Goal: Task Accomplishment & Management: Manage account settings

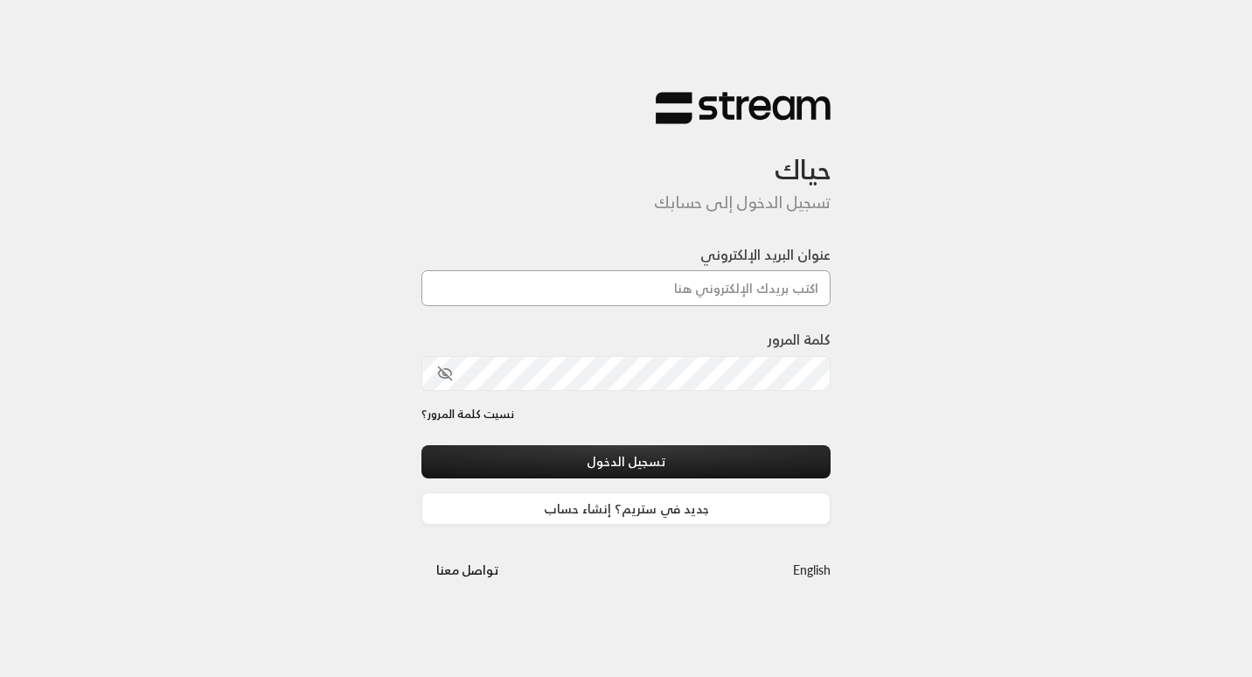
click at [774, 282] on input "عنوان البريد الإلكتروني" at bounding box center [625, 288] width 409 height 36
type input "[EMAIL_ADDRESS][DOMAIN_NAME]"
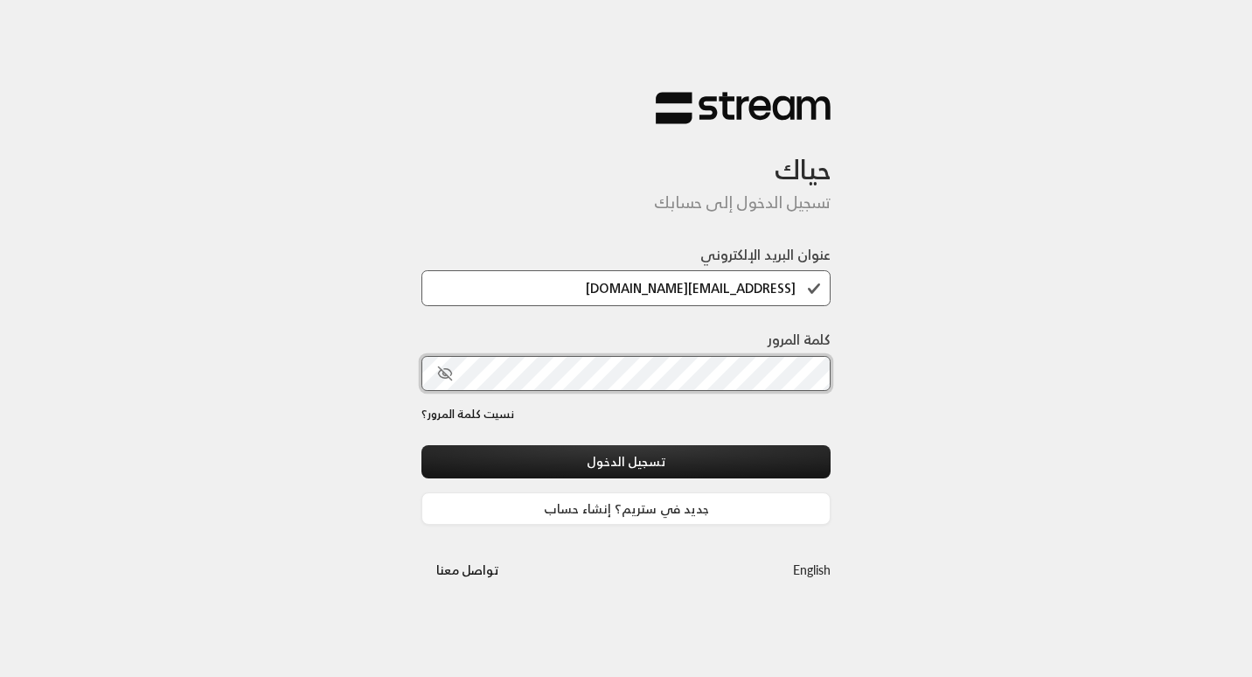
click at [421, 445] on button "تسجيل الدخول" at bounding box center [625, 461] width 409 height 32
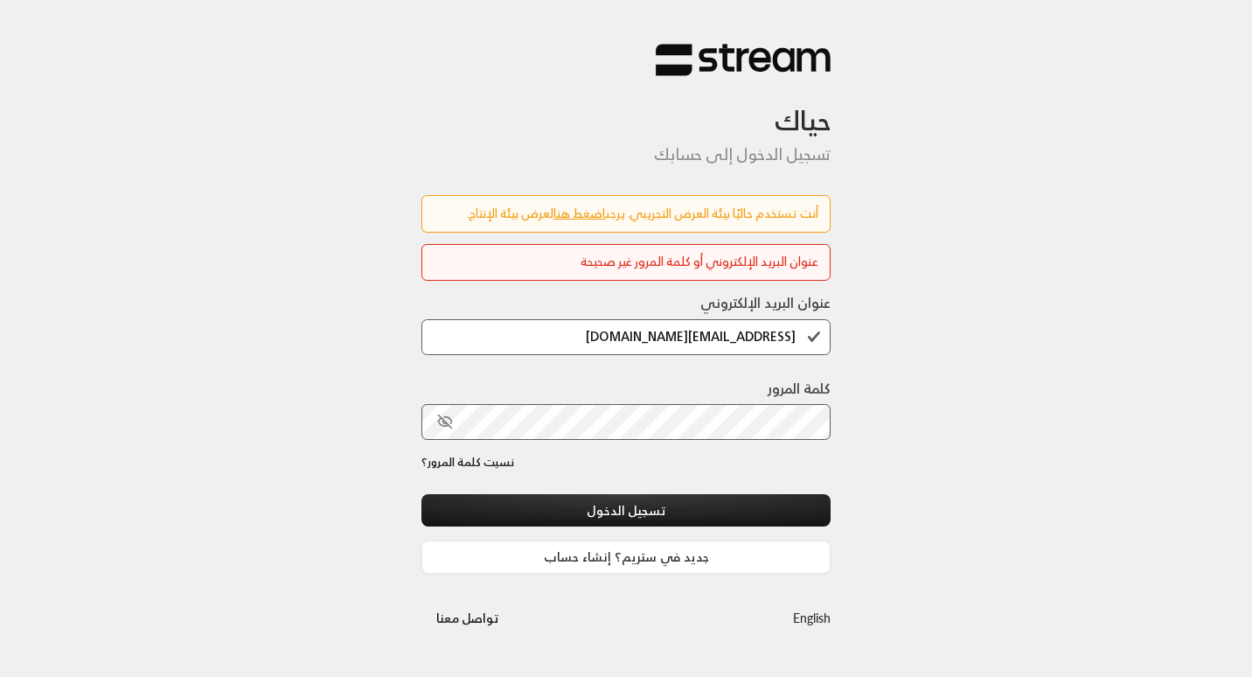
click at [814, 455] on div "عنوان البريد الإلكتروني [EMAIL_ADDRESS][DOMAIN_NAME] كلمة المرور نسيت كلمة المر…" at bounding box center [625, 432] width 409 height 281
click at [561, 209] on link "اضغط هنا" at bounding box center [579, 213] width 52 height 22
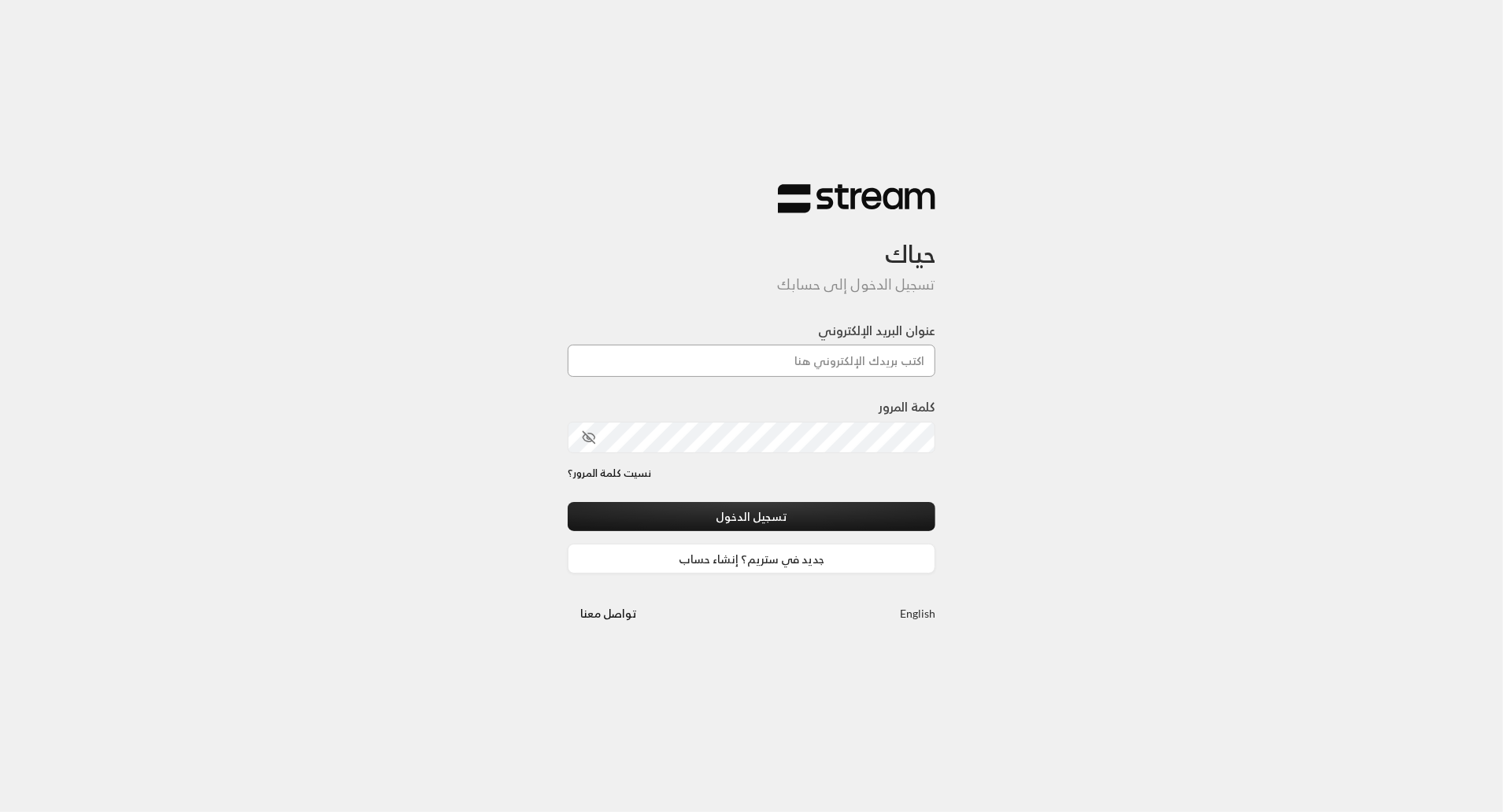
click at [728, 356] on input "عنوان البريد الإلكتروني" at bounding box center [751, 361] width 368 height 32
type input "[EMAIL_ADDRESS][DOMAIN_NAME]"
click at [922, 529] on button "تسجيل الدخول" at bounding box center [751, 517] width 368 height 29
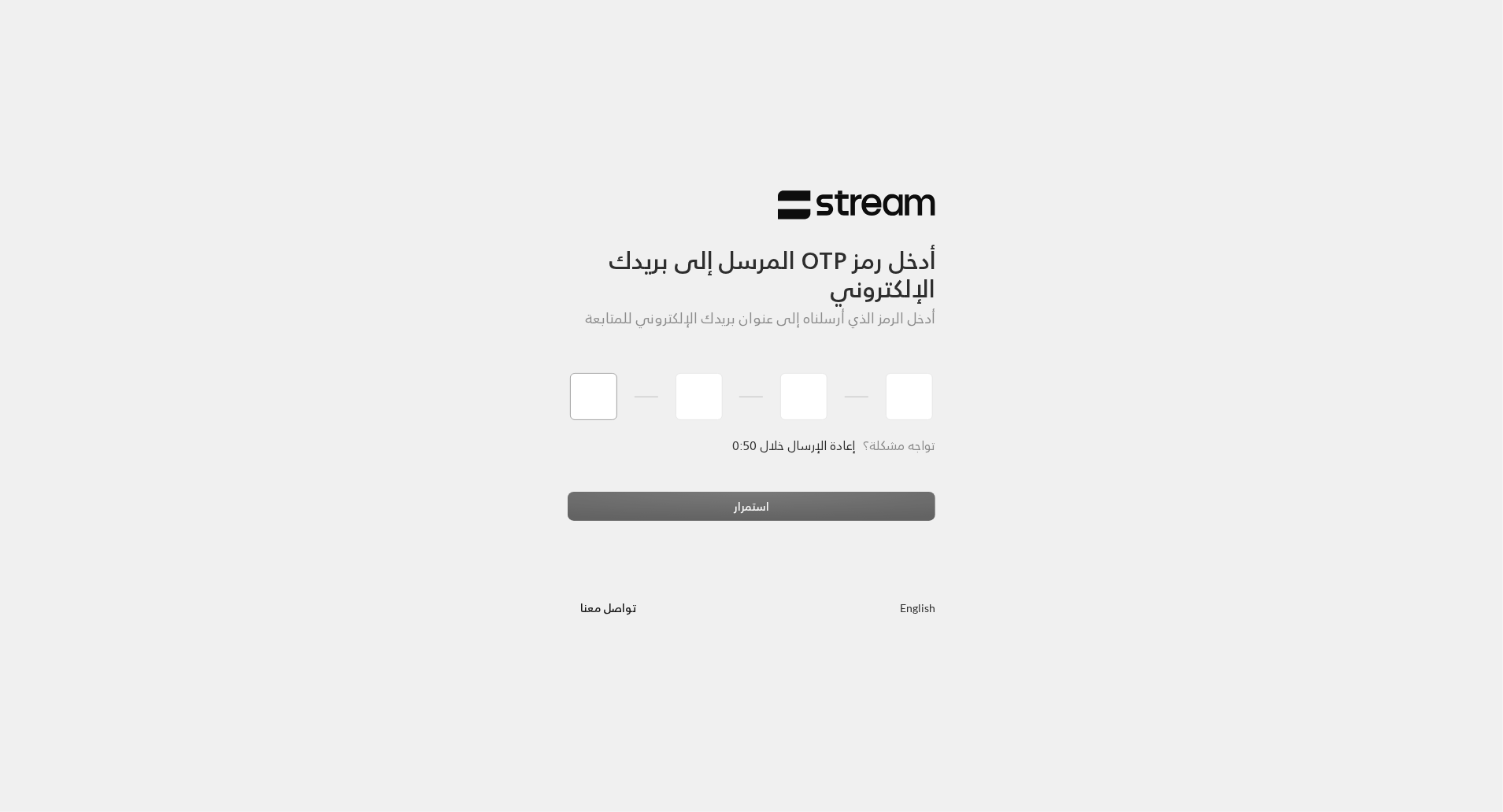
type input "8"
type input "9"
type input "4"
type input "6"
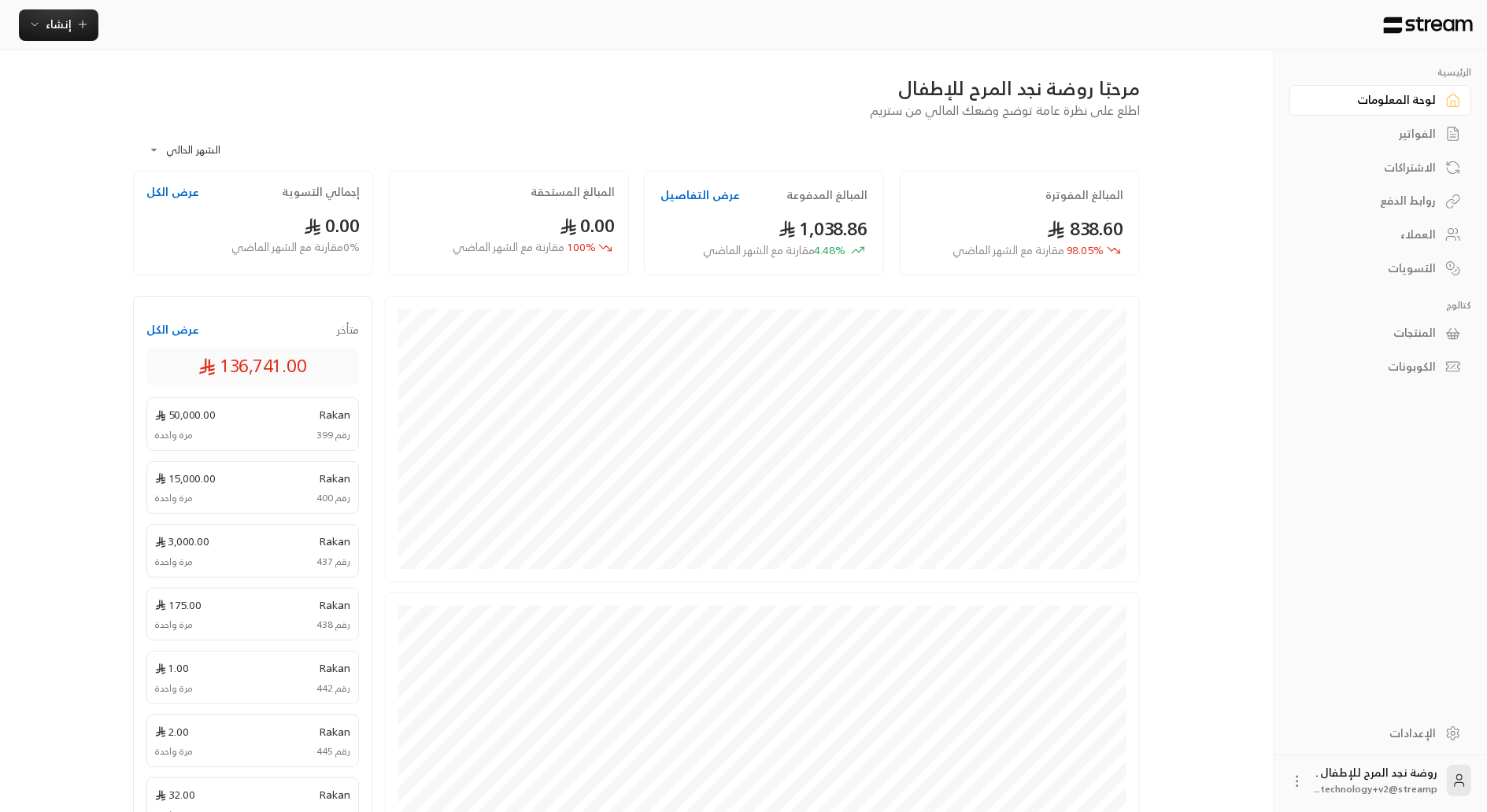
click at [1387, 131] on div "الفواتير" at bounding box center [1373, 133] width 127 height 15
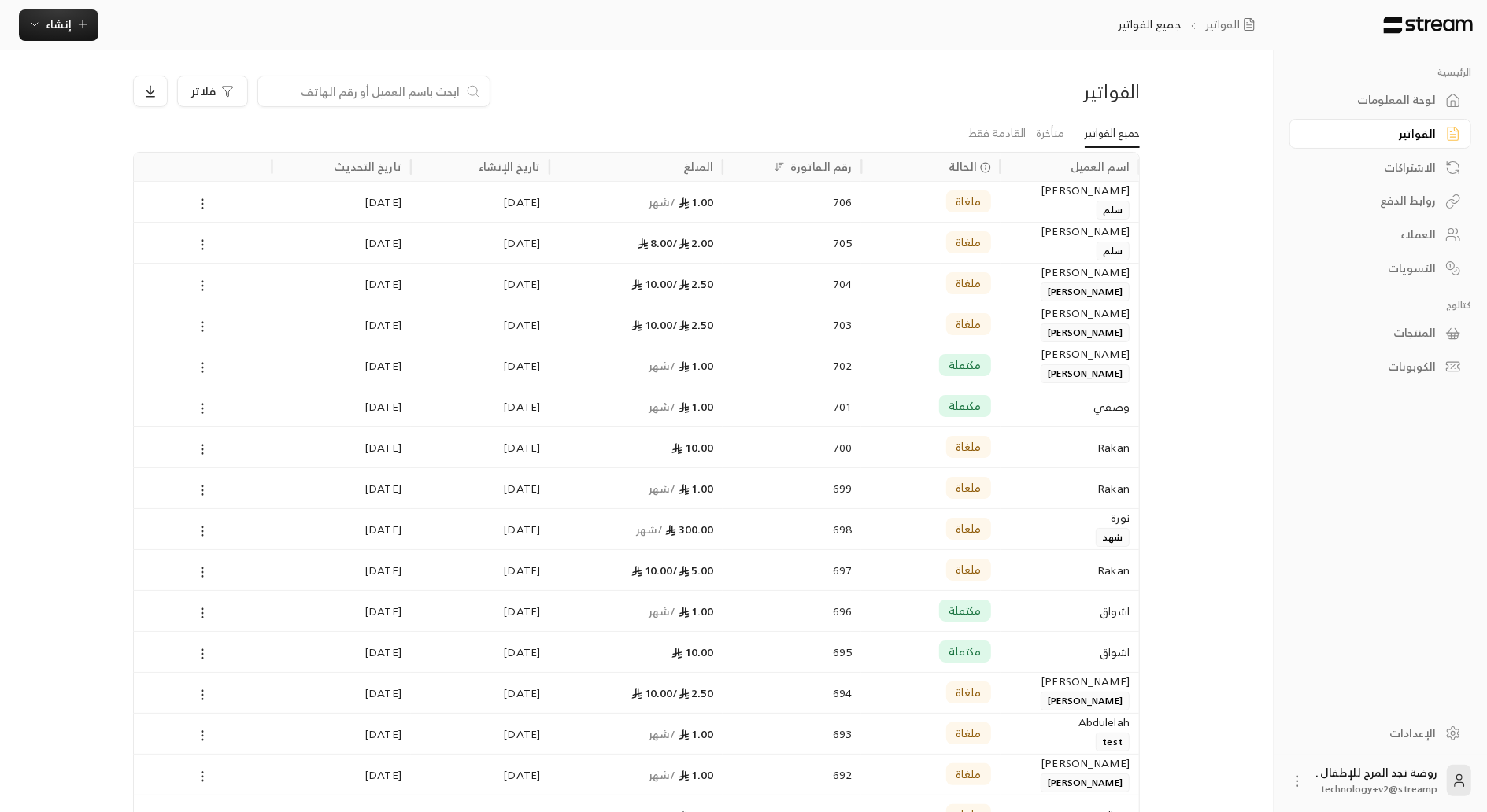
click at [1428, 157] on link "الاشتراكات" at bounding box center [1381, 167] width 182 height 31
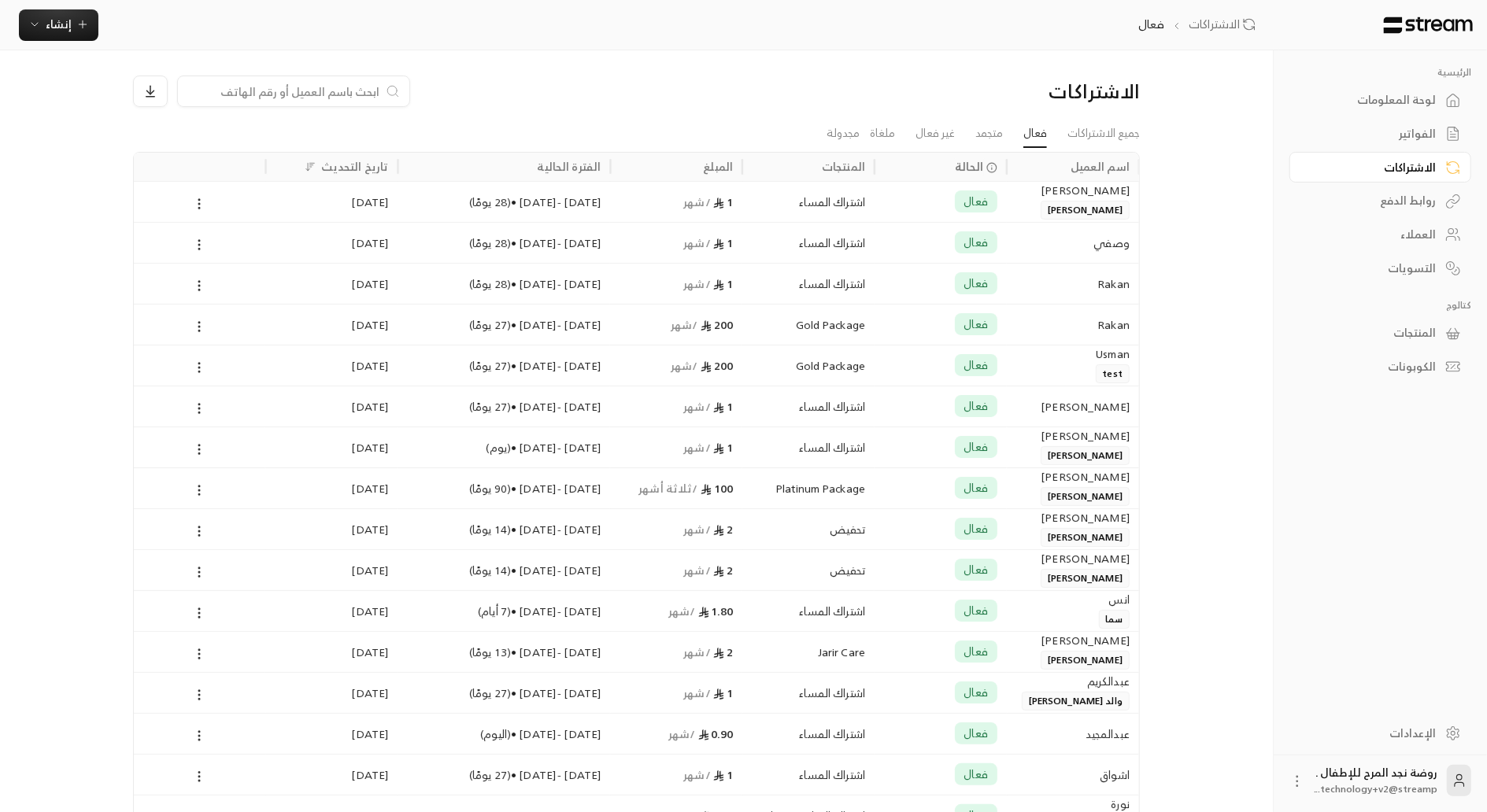
click at [1430, 737] on div "الإعدادات" at bounding box center [1373, 733] width 127 height 15
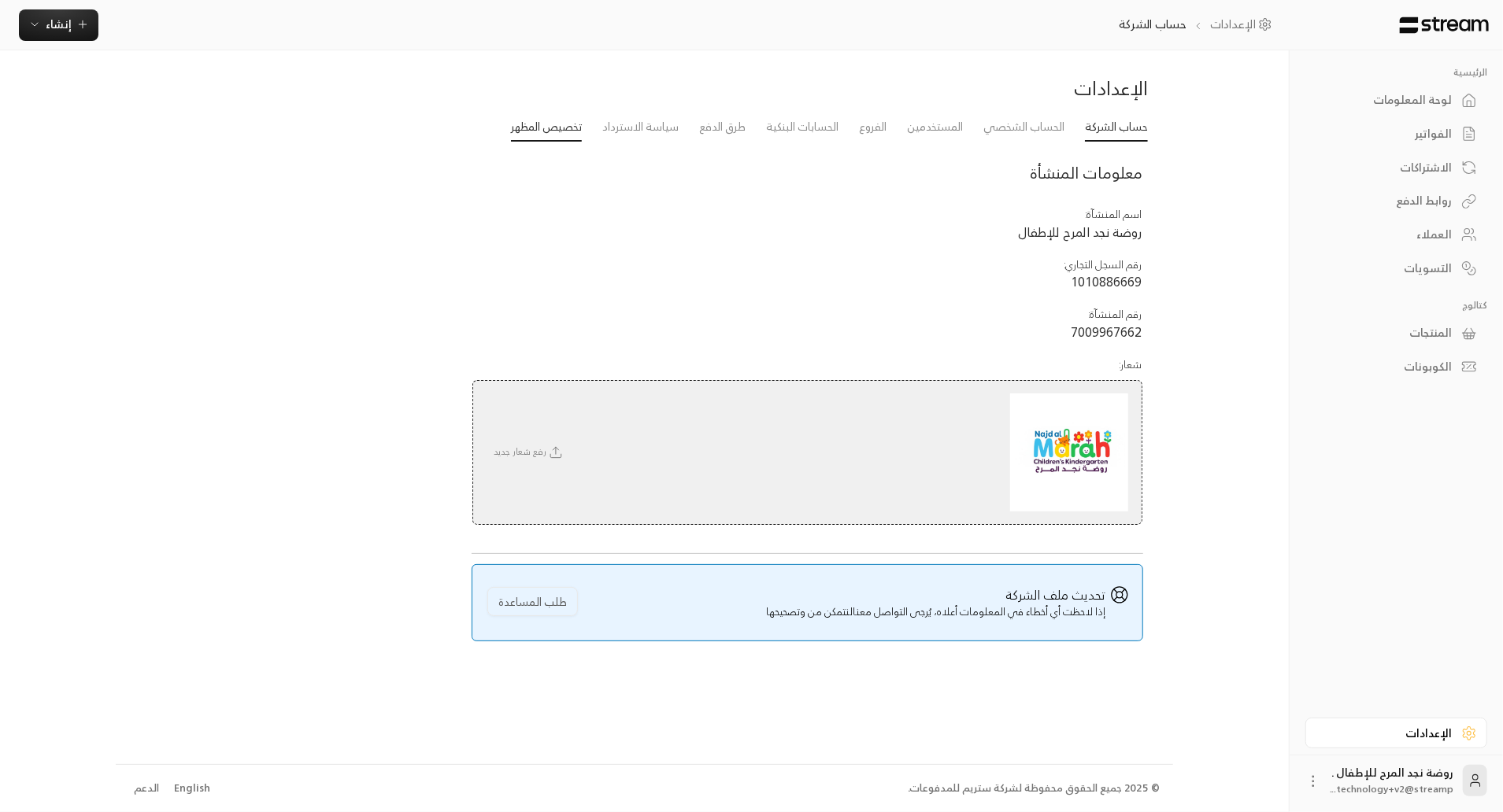
click at [511, 134] on link "تخصيص المظهر" at bounding box center [546, 127] width 71 height 28
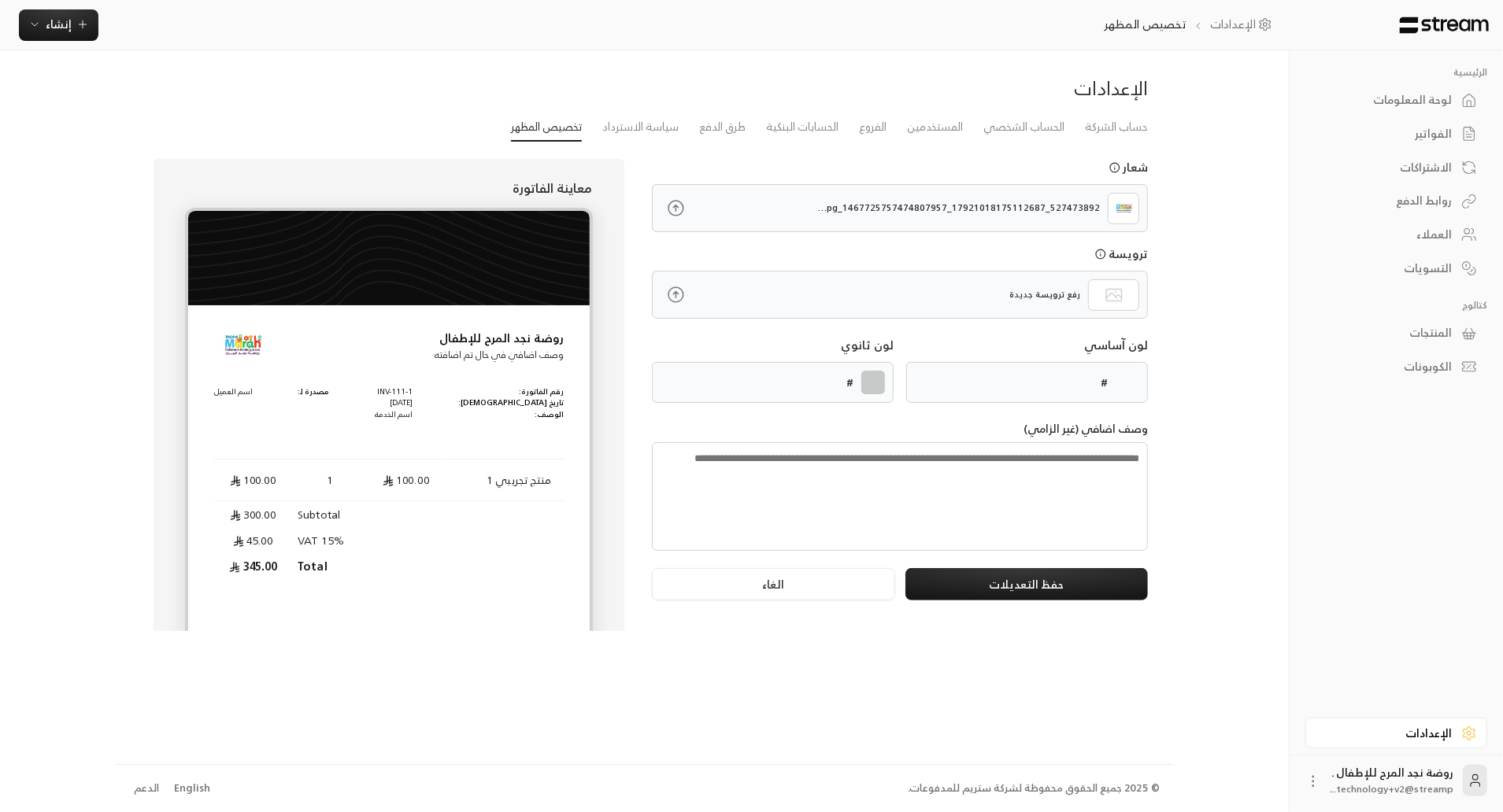
type input "******"
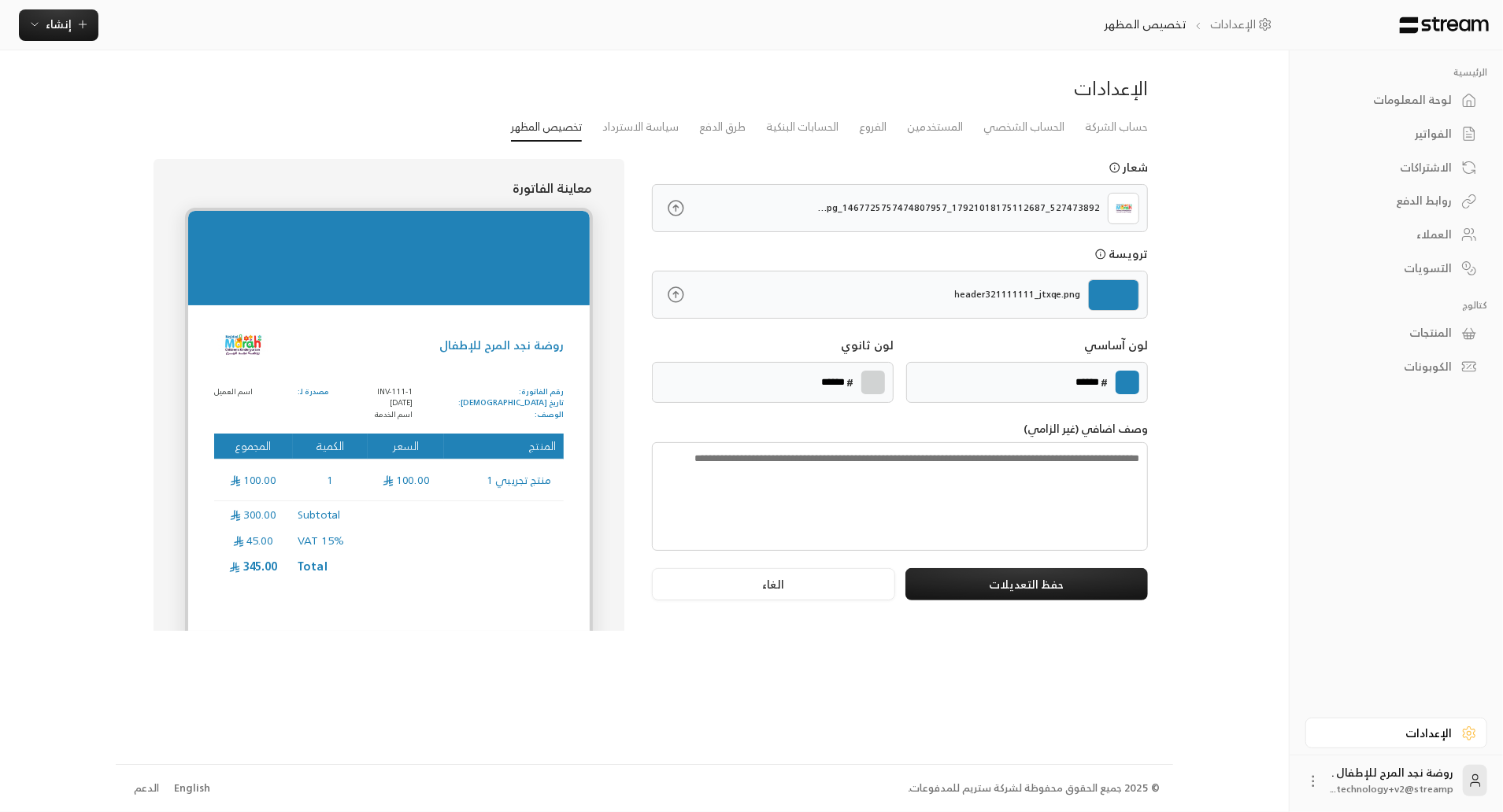
click at [1420, 228] on div "العملاء" at bounding box center [1388, 234] width 127 height 15
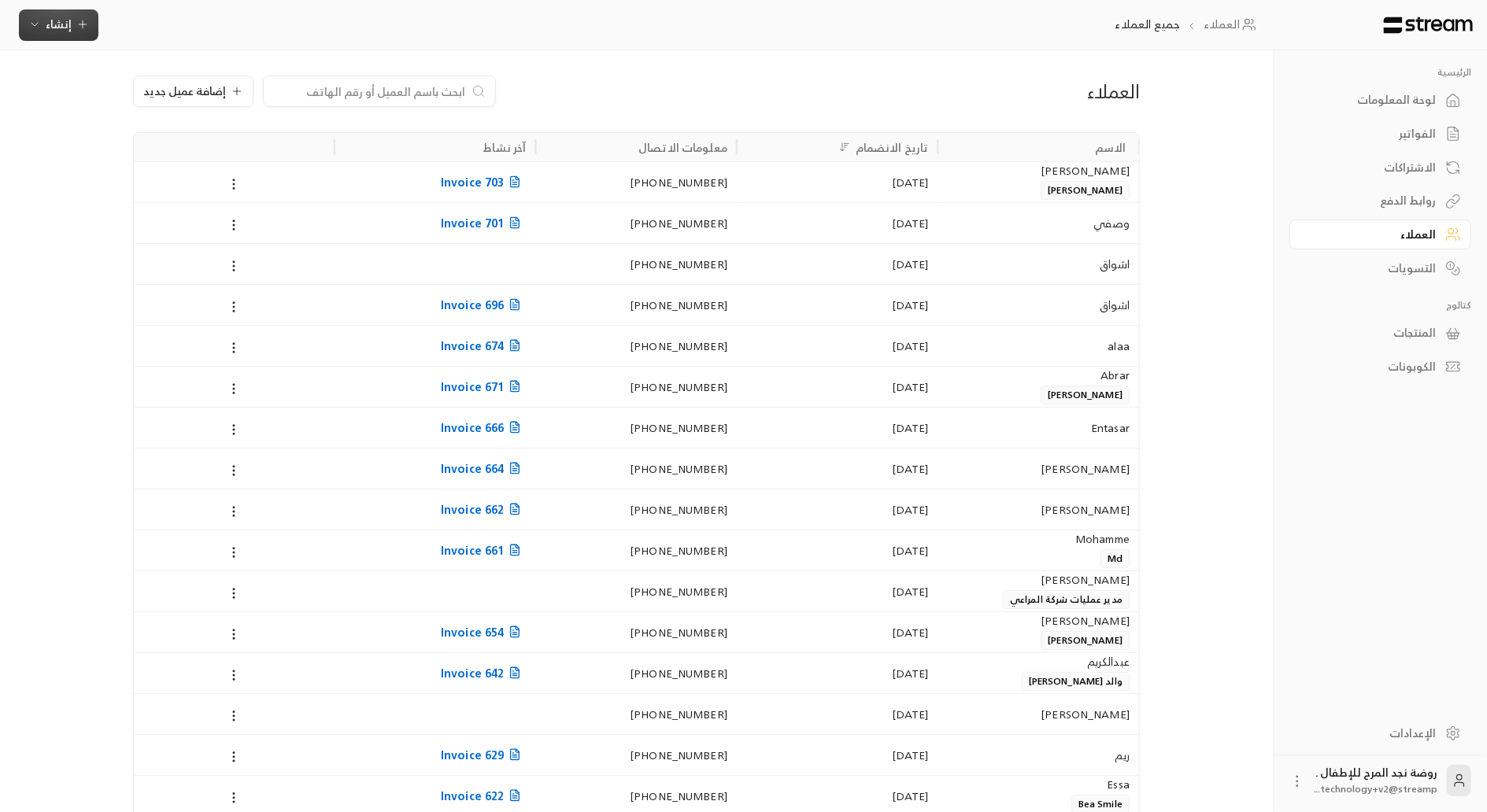
click at [49, 15] on button "إنشاء" at bounding box center [59, 24] width 79 height 32
click at [1374, 99] on div "لوحة المعلومات" at bounding box center [1373, 99] width 127 height 15
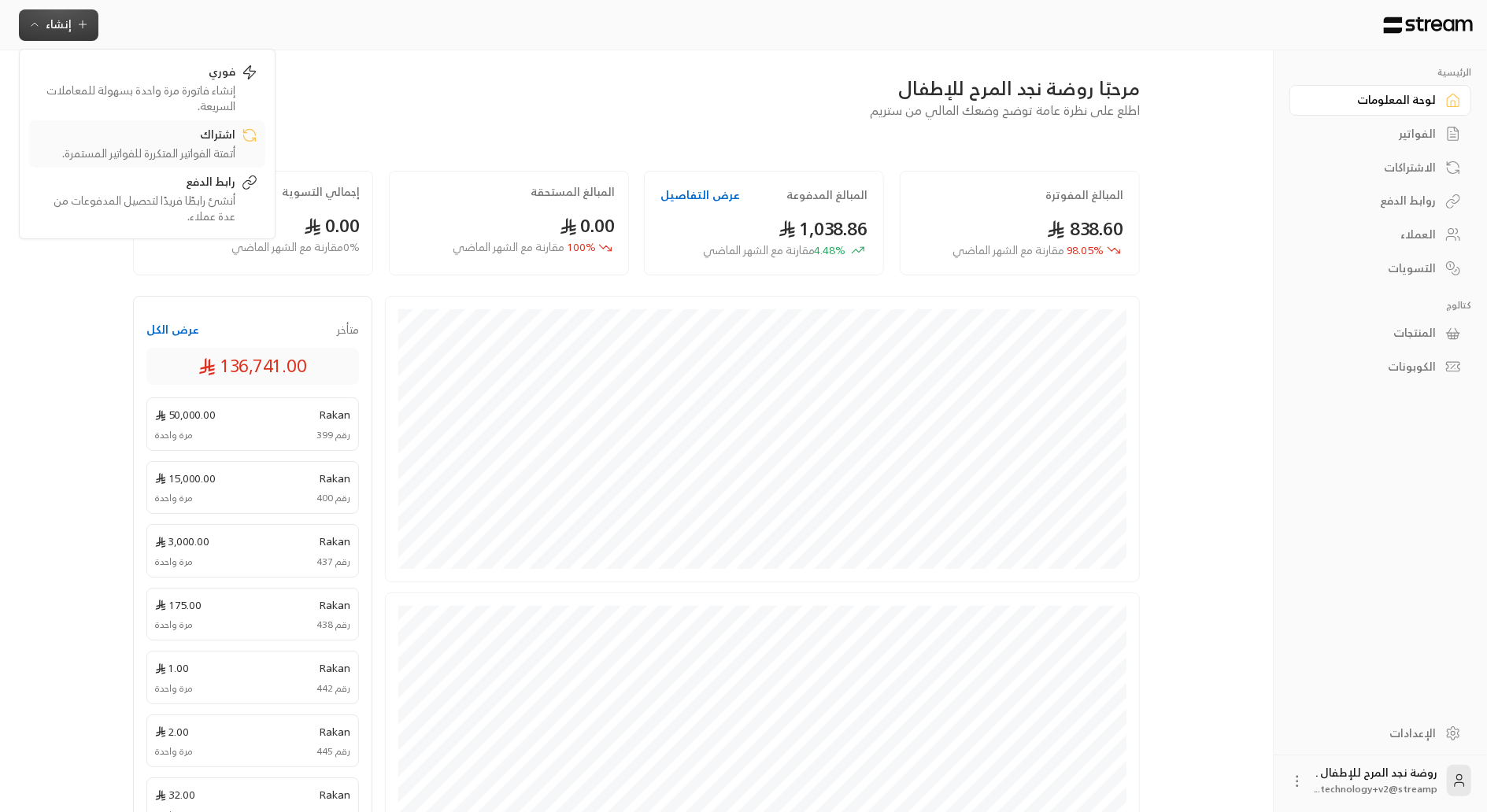
click at [200, 149] on div "أتمتة الفواتير المتكررة للفواتير المستمرة." at bounding box center [136, 153] width 198 height 15
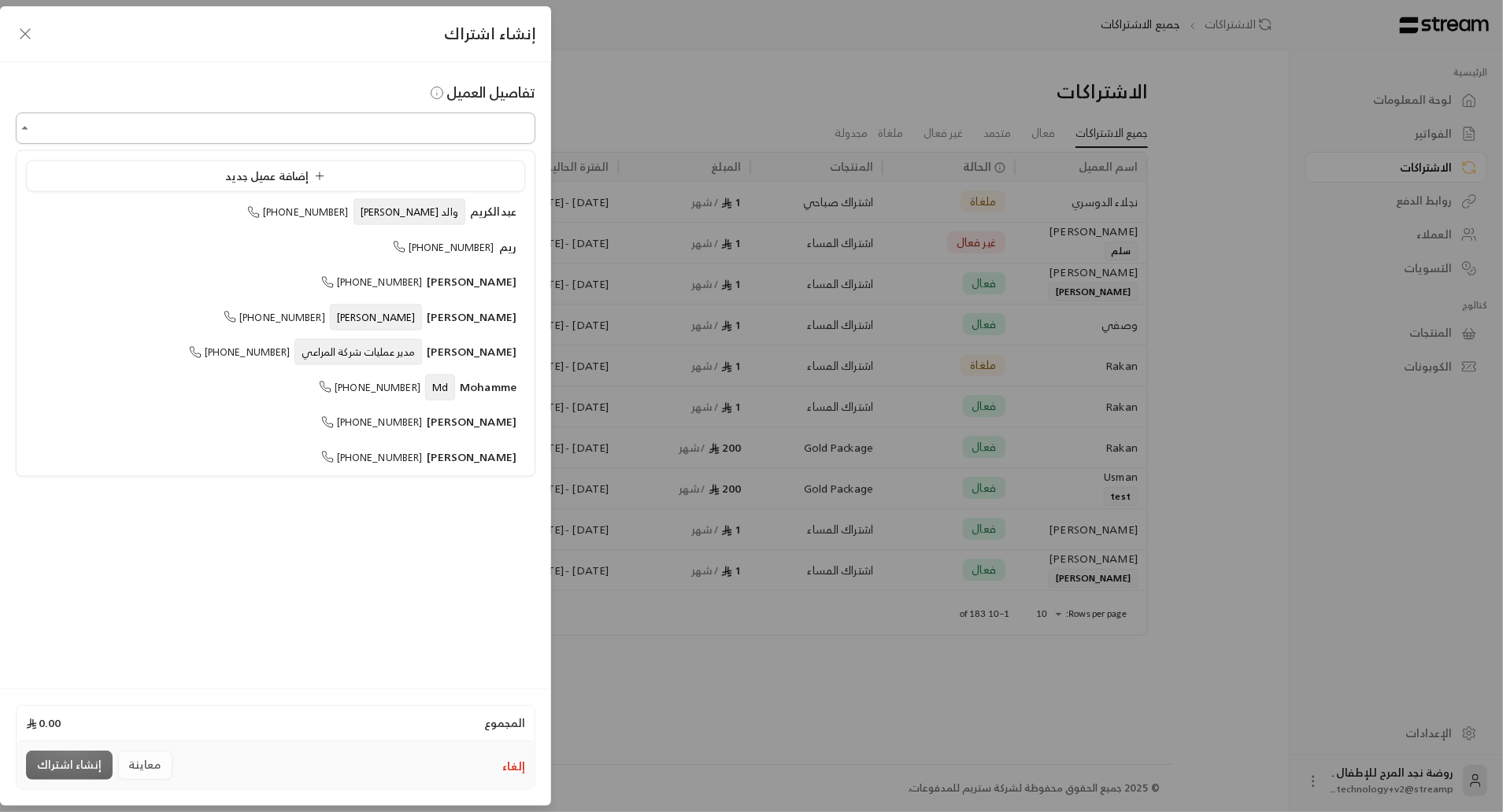
click at [195, 122] on input "اختر العميل" at bounding box center [275, 129] width 520 height 28
click at [285, 165] on li "إضافة عميل جديد" at bounding box center [276, 176] width 499 height 32
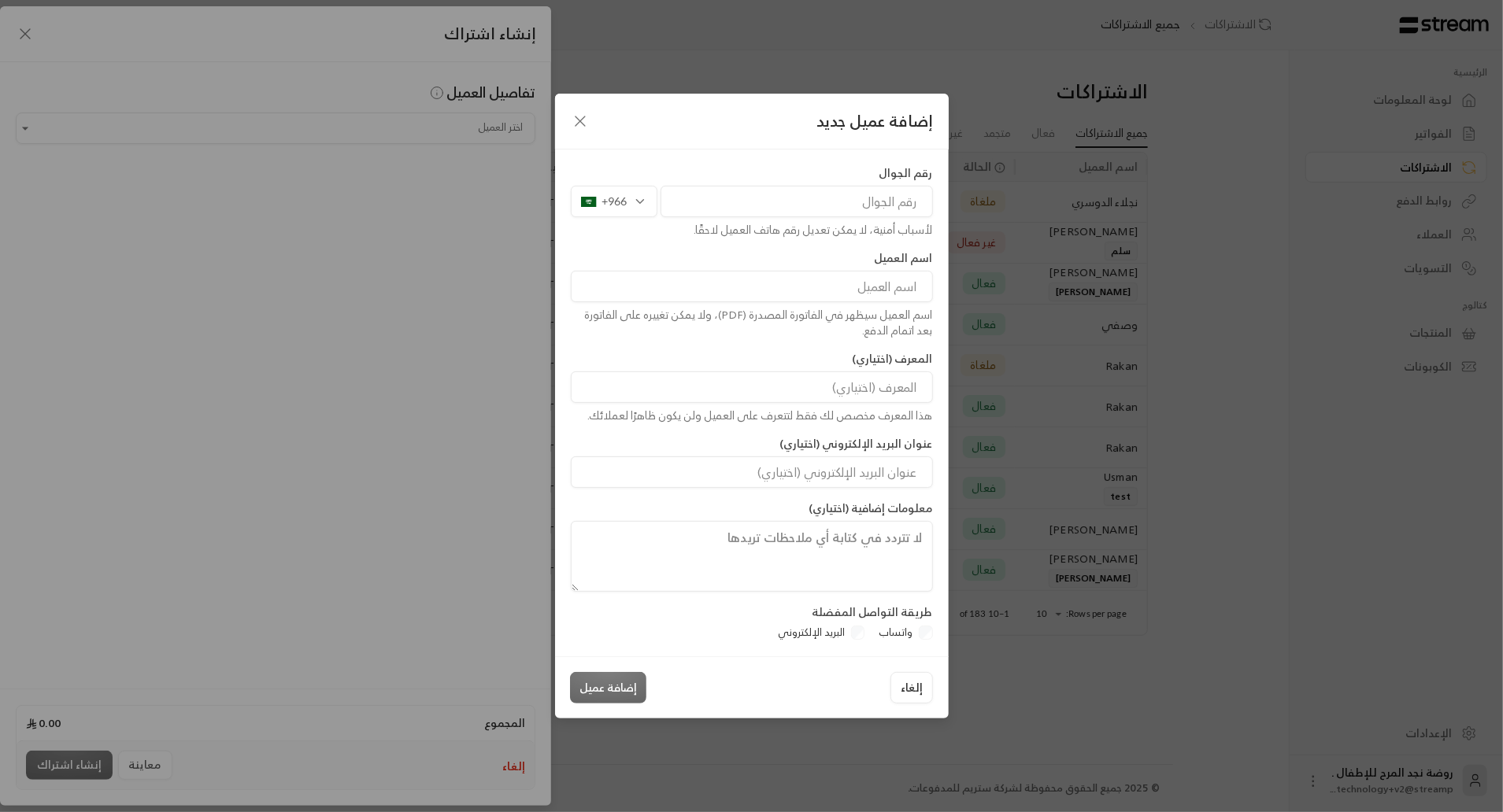
click at [905, 195] on input "tel" at bounding box center [796, 201] width 272 height 32
click at [222, 127] on div "إضافة عميل جديد رقم الجوال +966 لأسباب أمنية، لا يمكن تعديل رقم هاتف العميل لاح…" at bounding box center [751, 406] width 1503 height 812
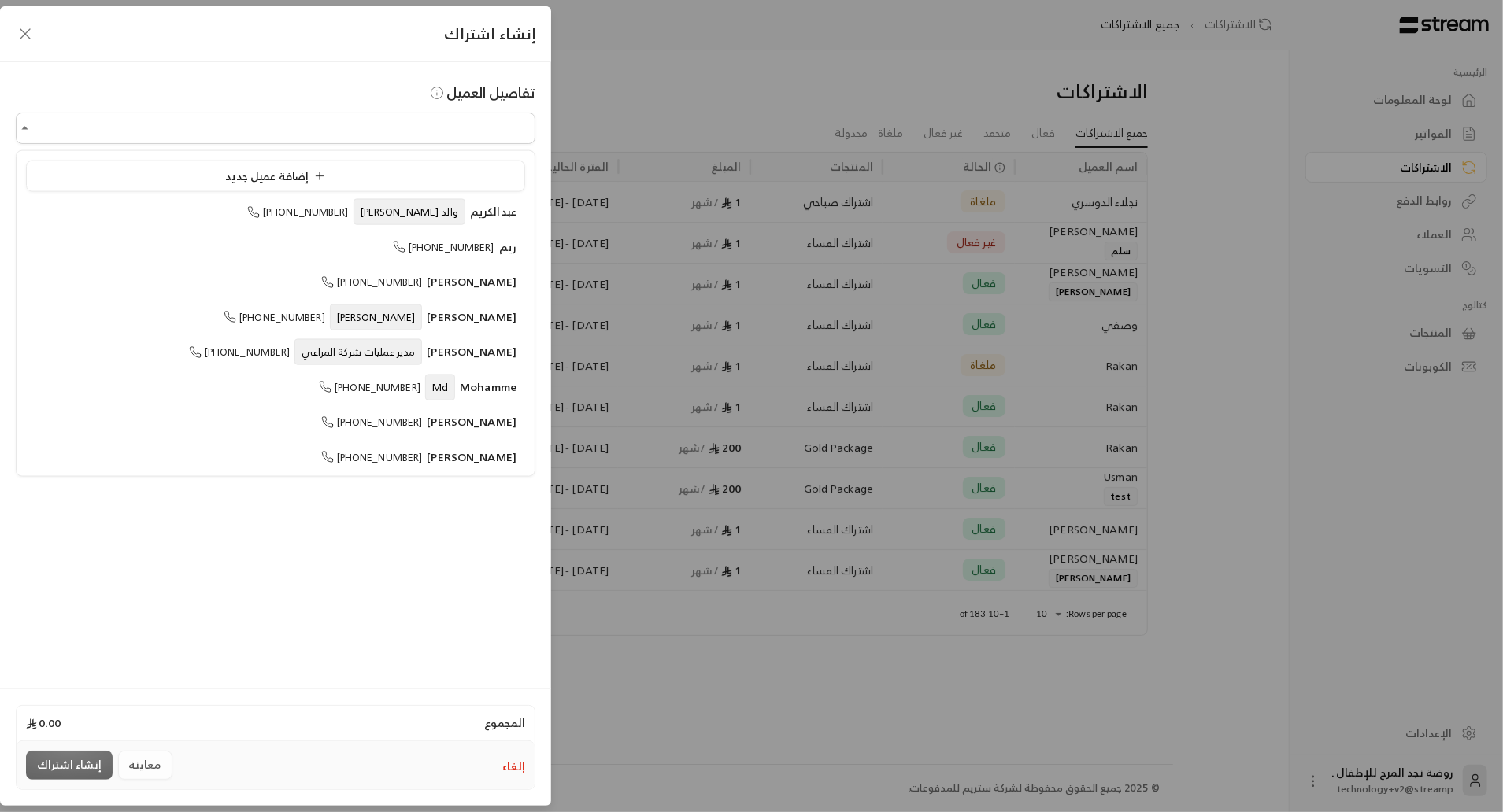
click at [222, 127] on input "اختر العميل" at bounding box center [275, 129] width 520 height 28
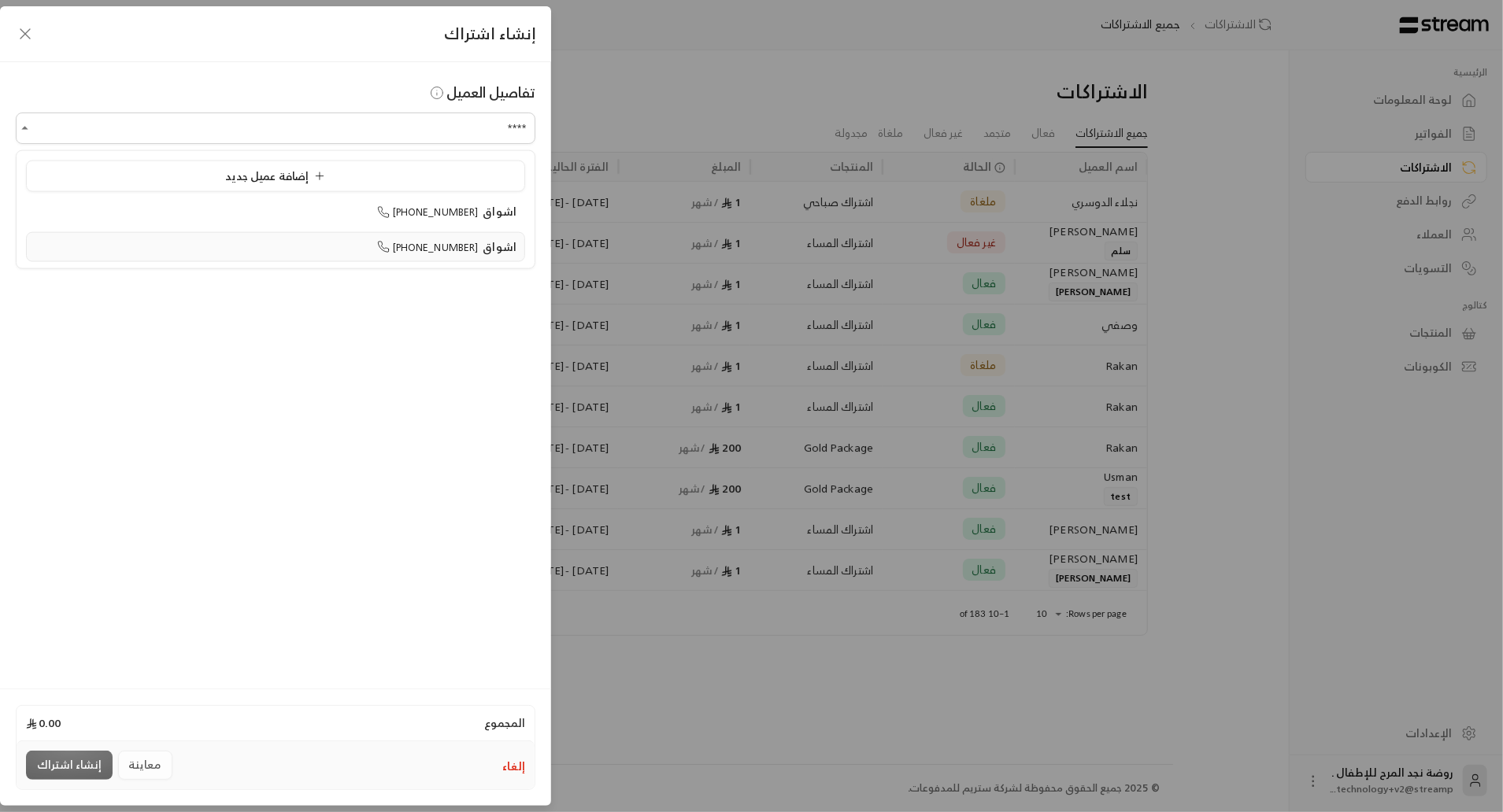
click at [466, 254] on span "[PHONE_NUMBER]" at bounding box center [428, 247] width 102 height 18
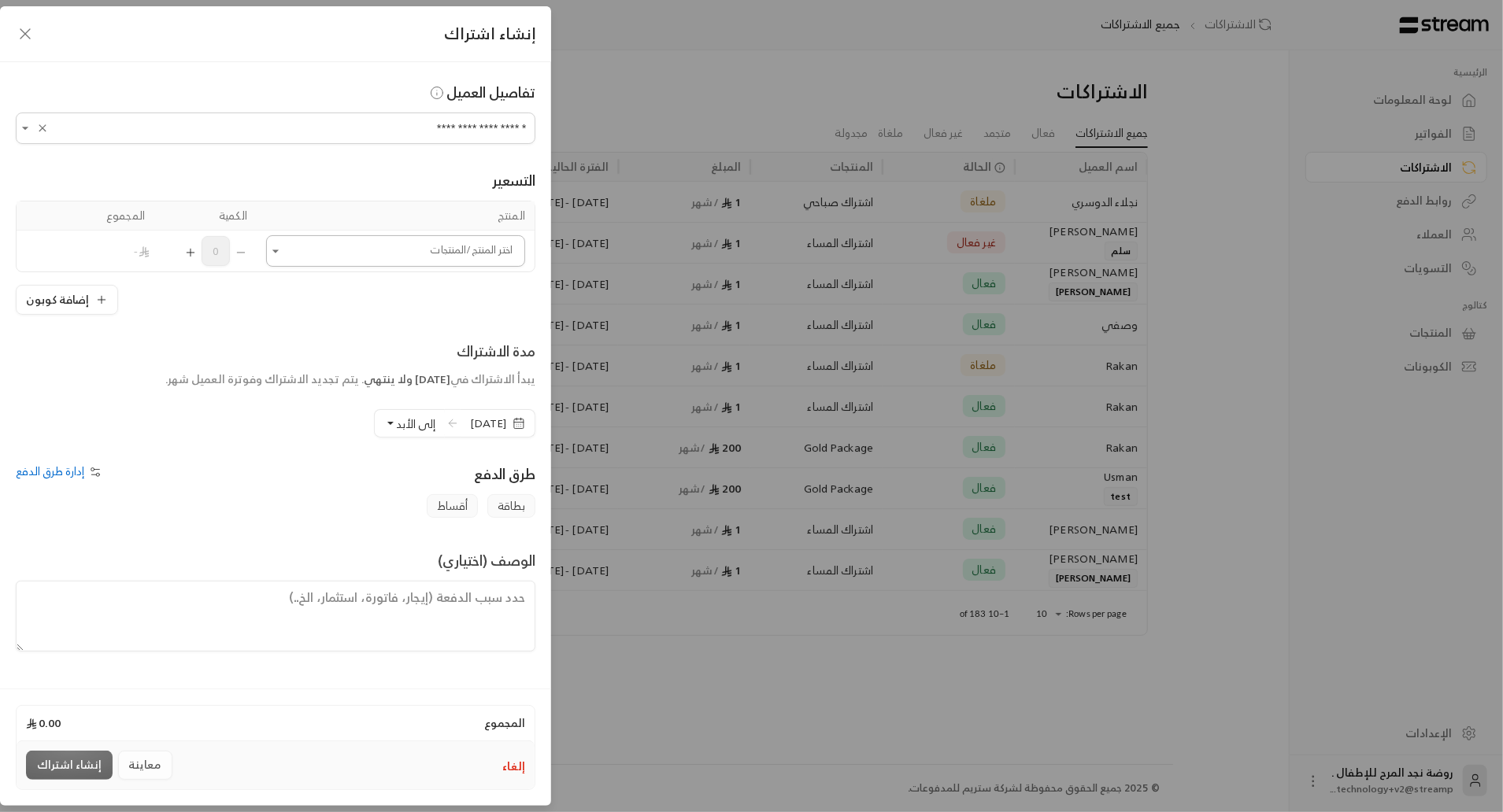
type input "**********"
click at [410, 239] on input "اختر العميل" at bounding box center [395, 251] width 259 height 28
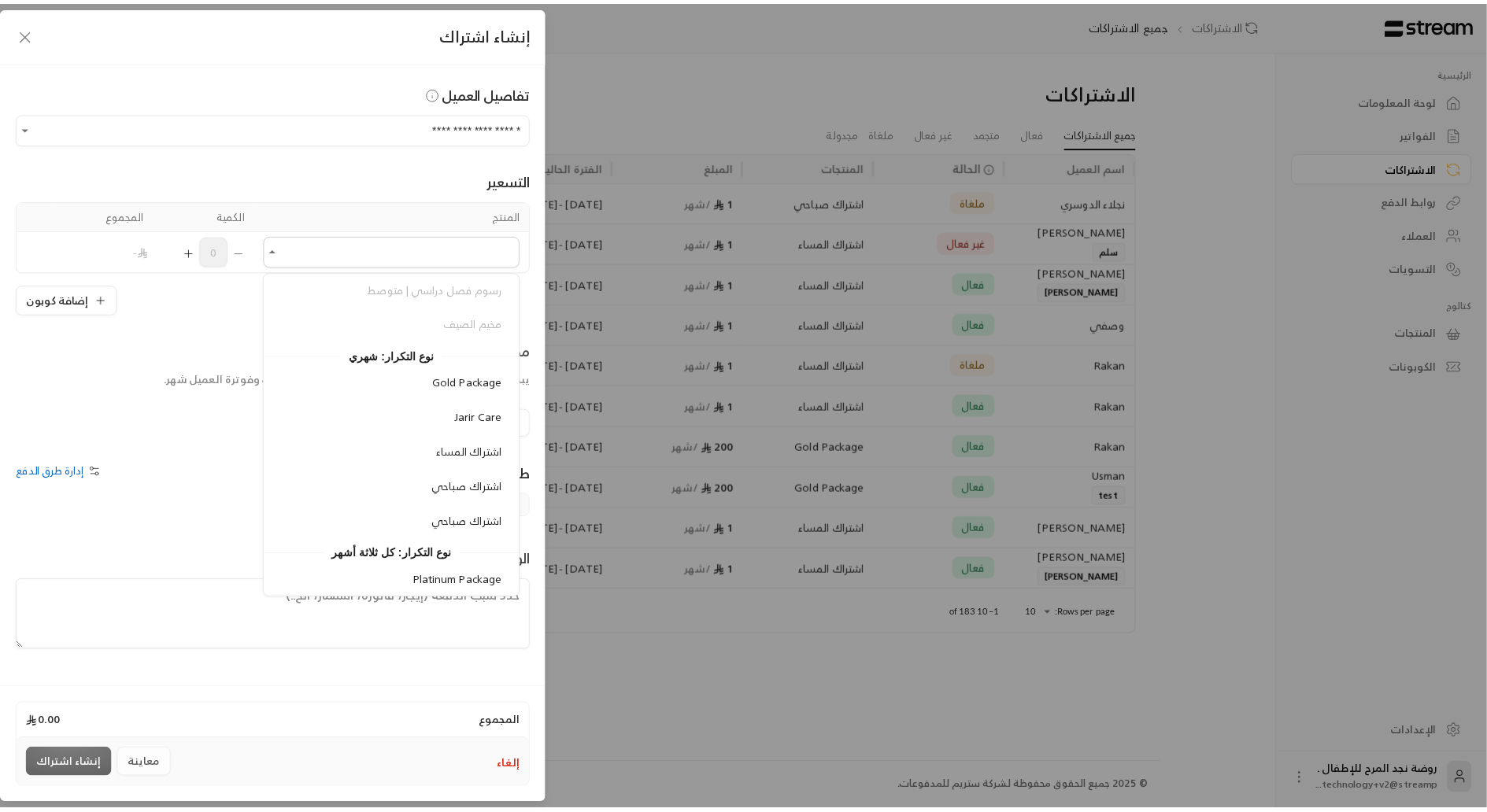
scroll to position [389, 0]
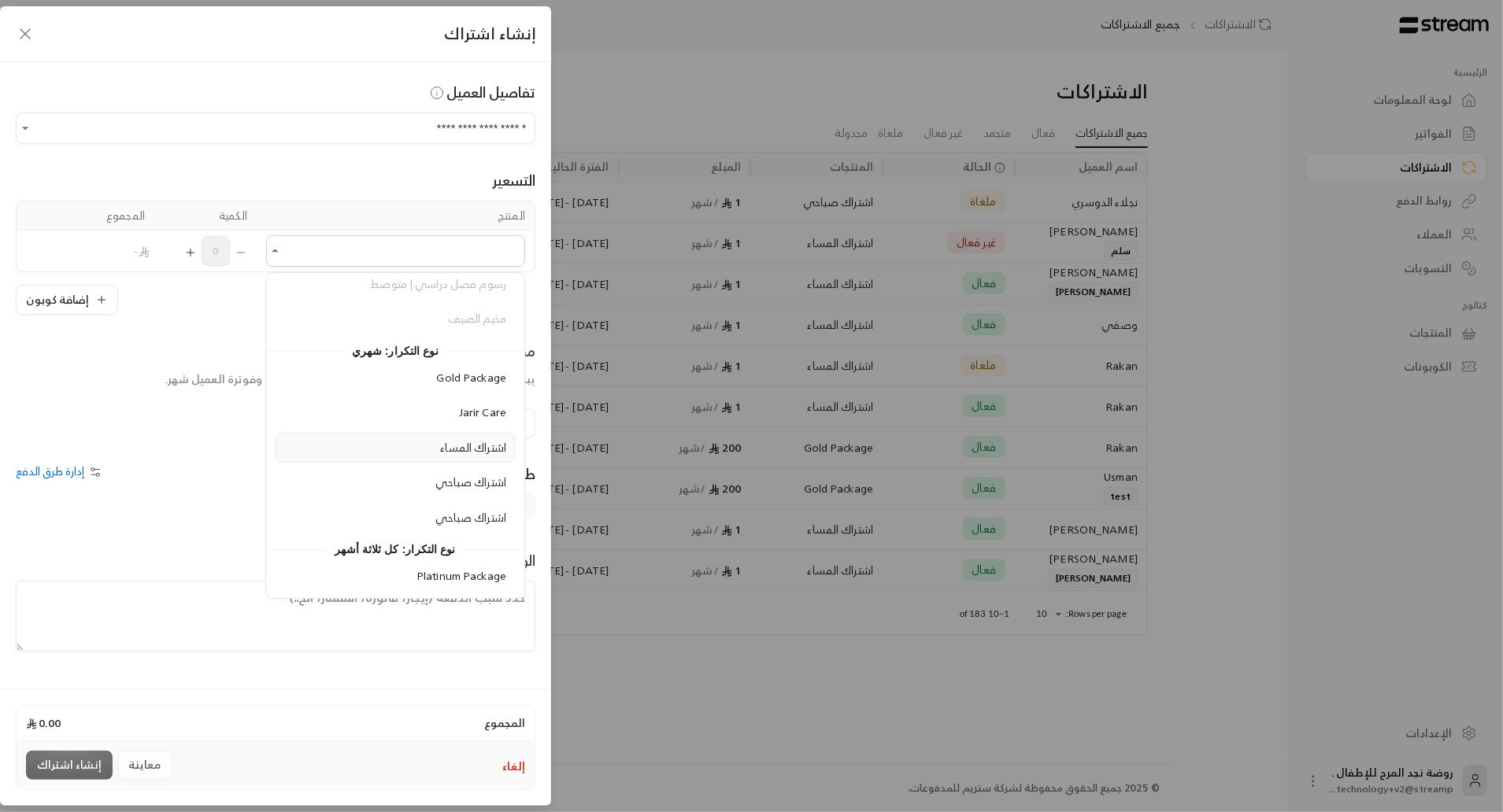
click at [367, 440] on div "اشتراك المساء" at bounding box center [395, 448] width 222 height 16
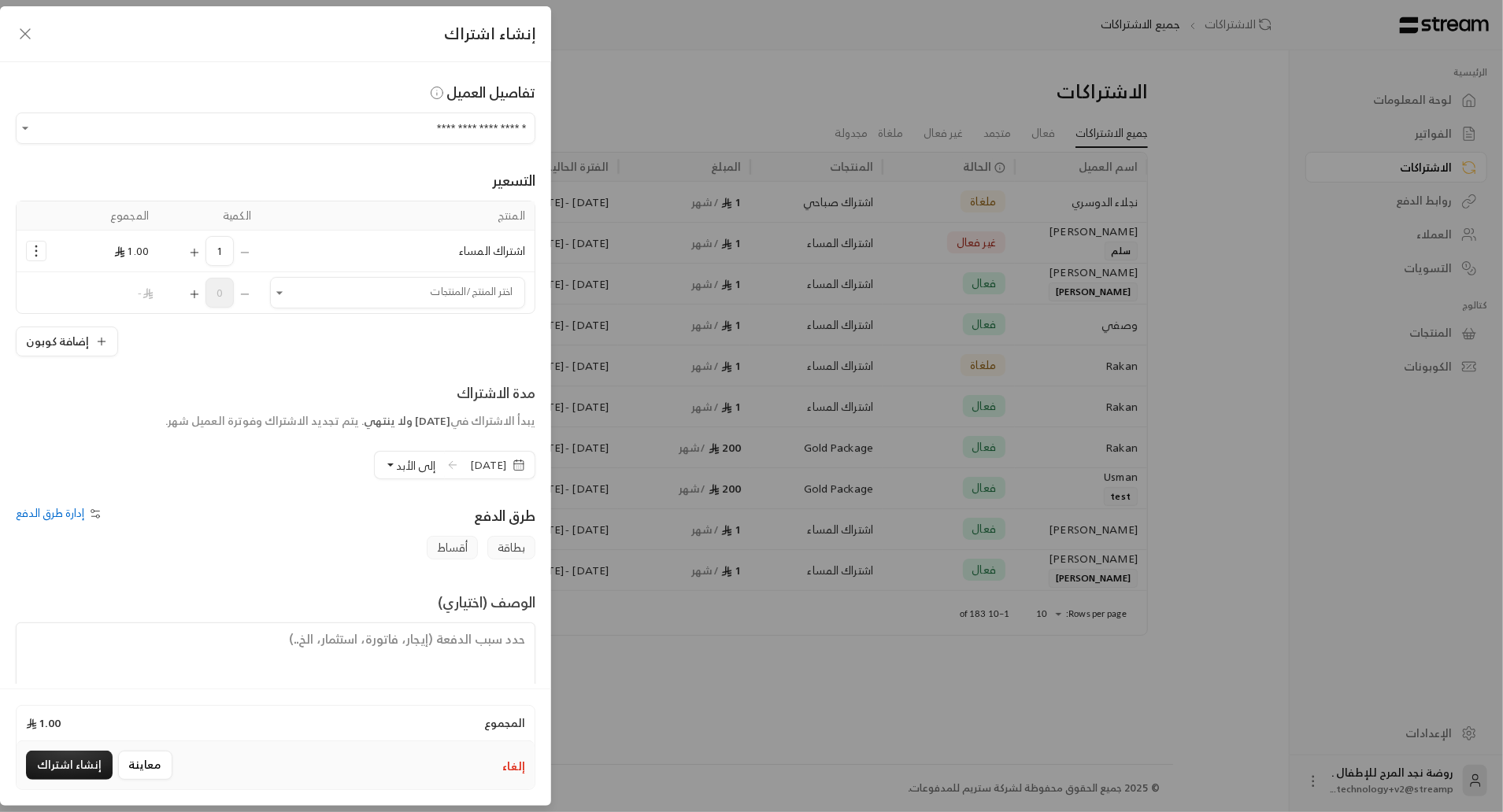
click at [470, 466] on span "[DATE]" at bounding box center [488, 465] width 36 height 15
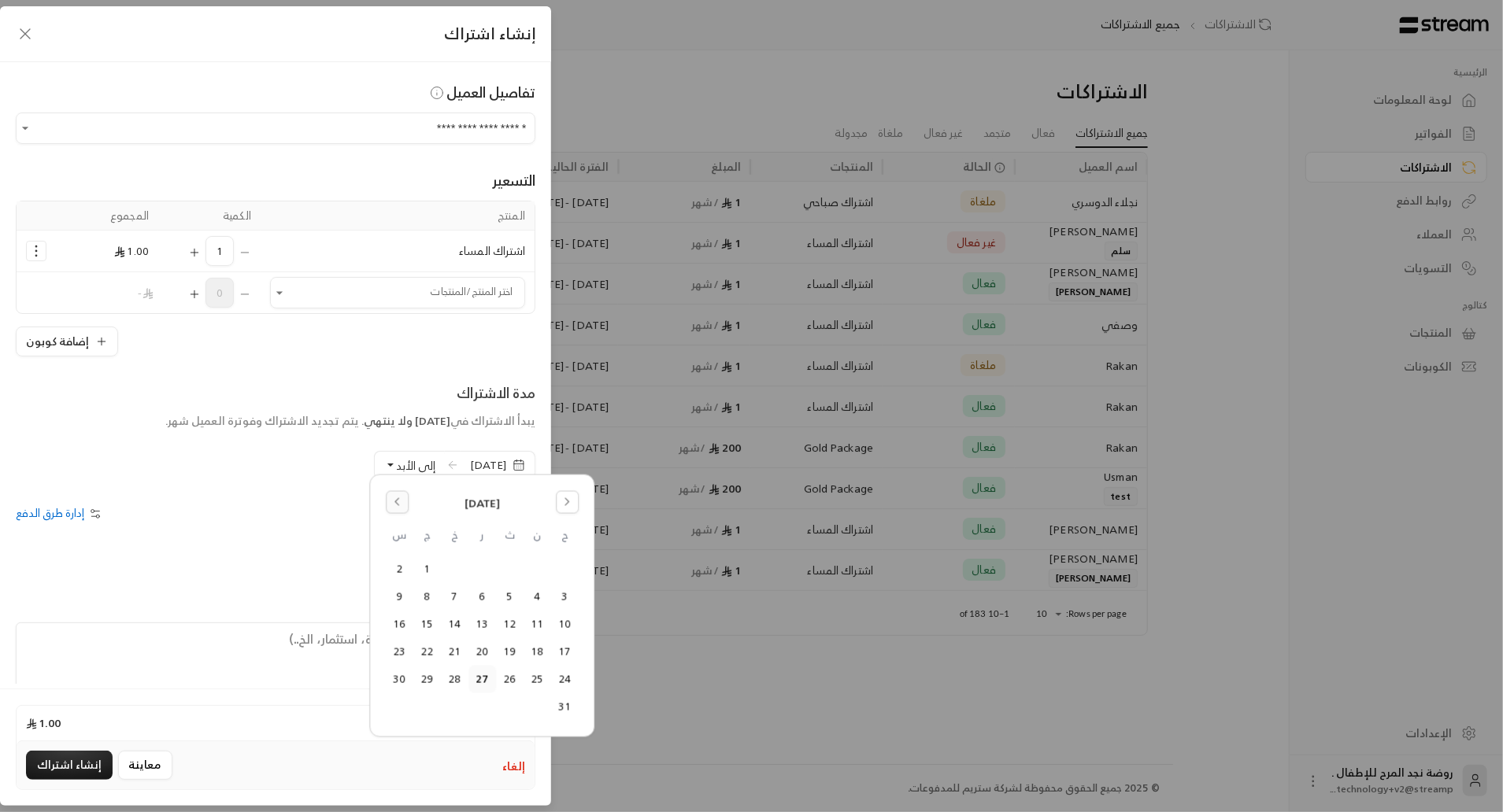
click at [394, 495] on button "Go to the Previous Month" at bounding box center [396, 501] width 23 height 23
click at [560, 494] on button "Go to the Next Month" at bounding box center [566, 501] width 23 height 23
click at [472, 675] on button "27" at bounding box center [482, 679] width 26 height 26
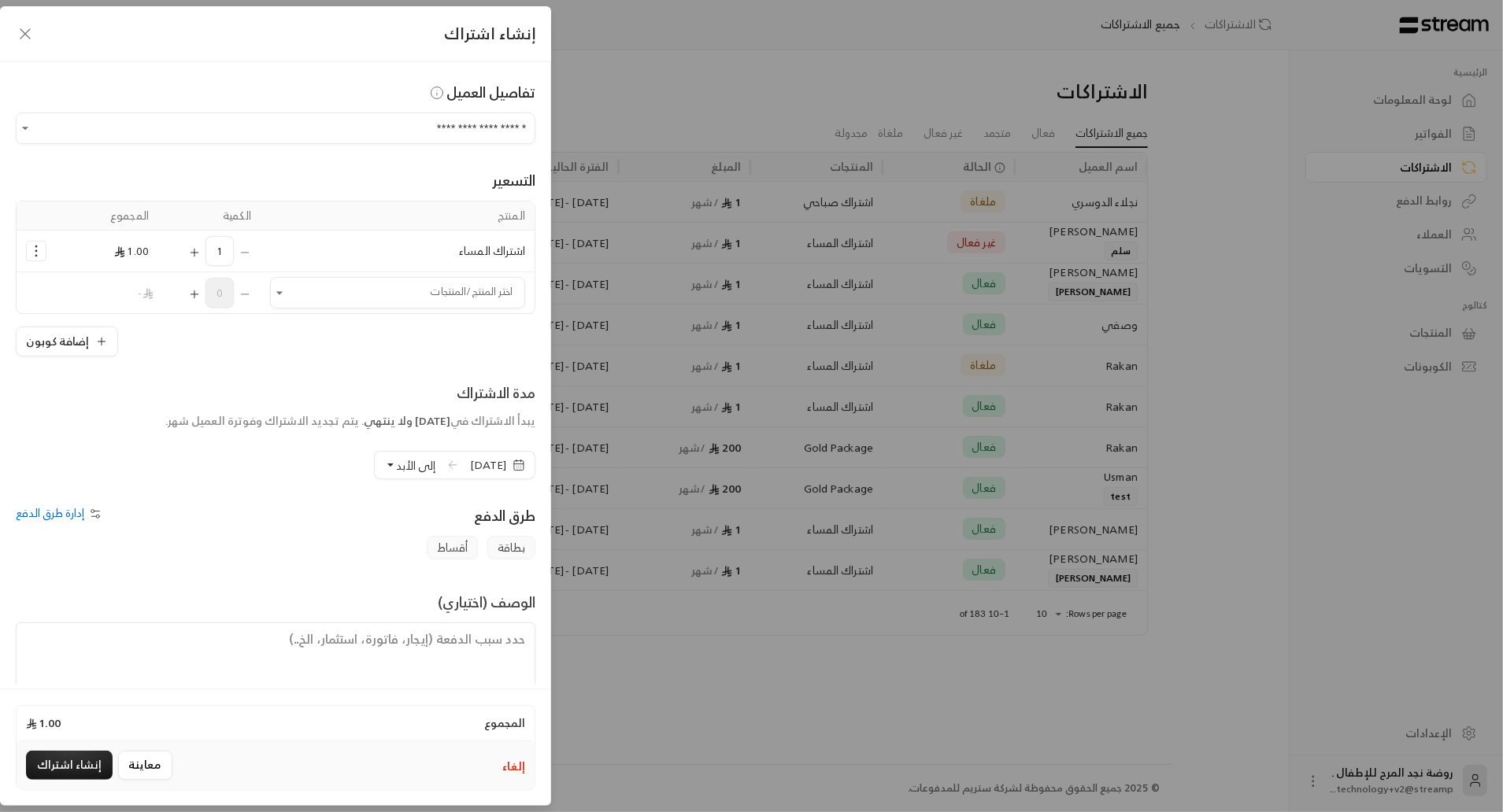
click at [396, 472] on span "إلى الأبد" at bounding box center [416, 465] width 40 height 20
click at [317, 473] on div "مدة الاشتراك يبدأ الاشتراك في [DATE] ولا ينتهي . يتم تجديد الاشتراك وفوترة العم…" at bounding box center [276, 430] width 535 height 97
click at [387, 639] on textarea at bounding box center [275, 658] width 520 height 71
type textarea "اشتراك نورة واشتراك [PERSON_NAME]"
click at [121, 765] on button "معاينة" at bounding box center [145, 765] width 54 height 29
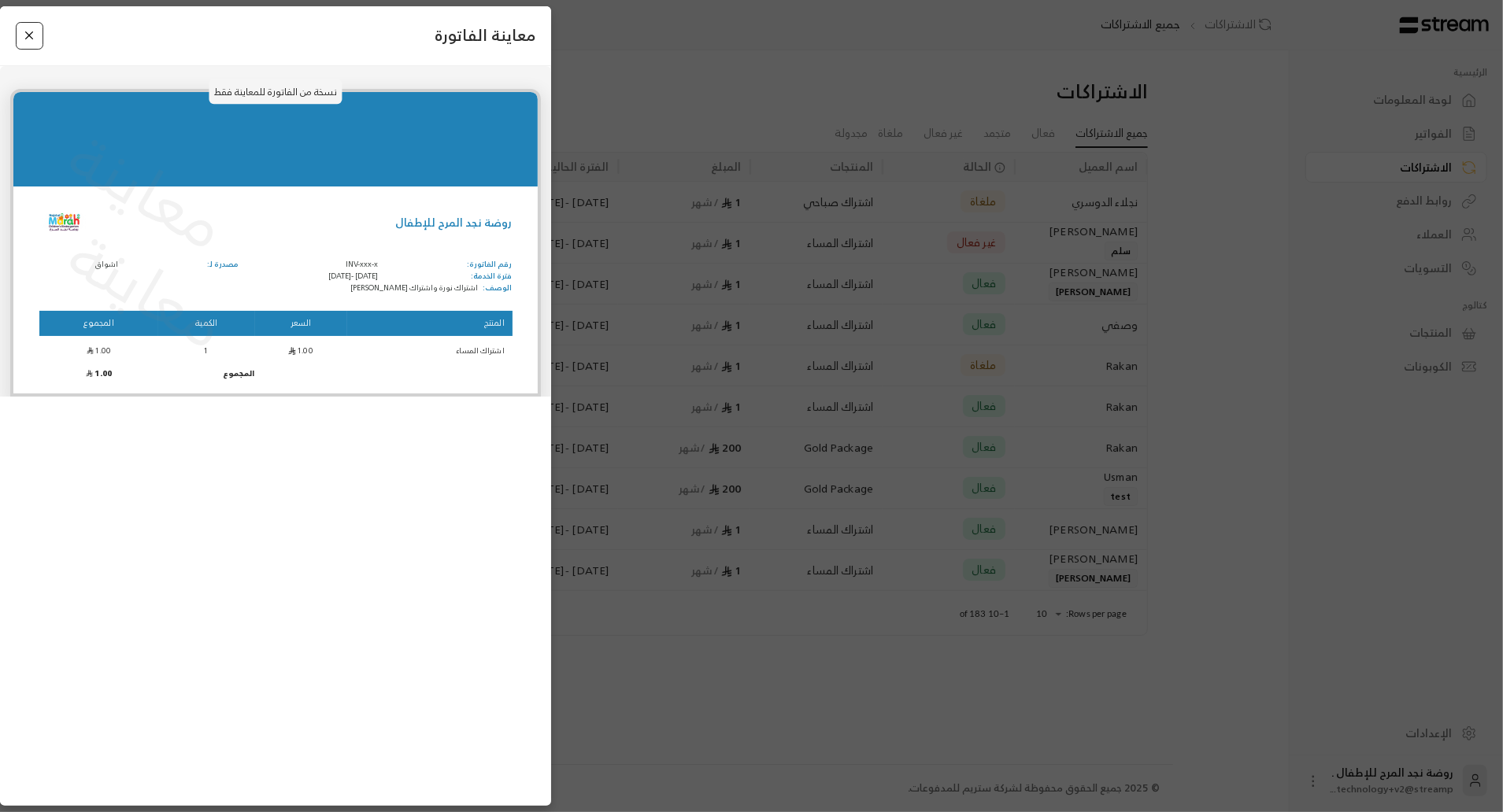
click at [32, 36] on button "Close" at bounding box center [29, 35] width 28 height 28
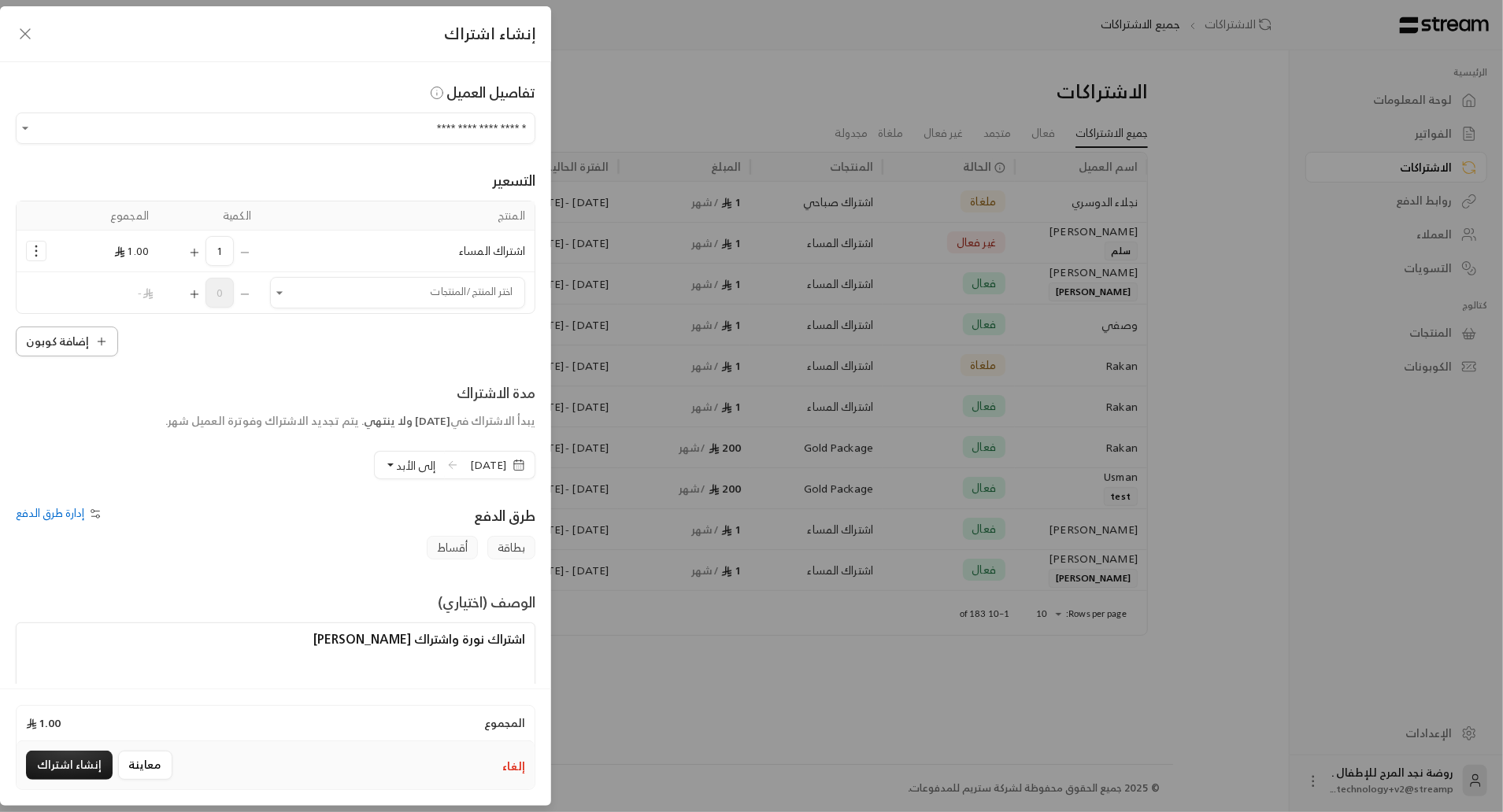
click at [71, 335] on button "إضافة كوبون" at bounding box center [67, 341] width 103 height 30
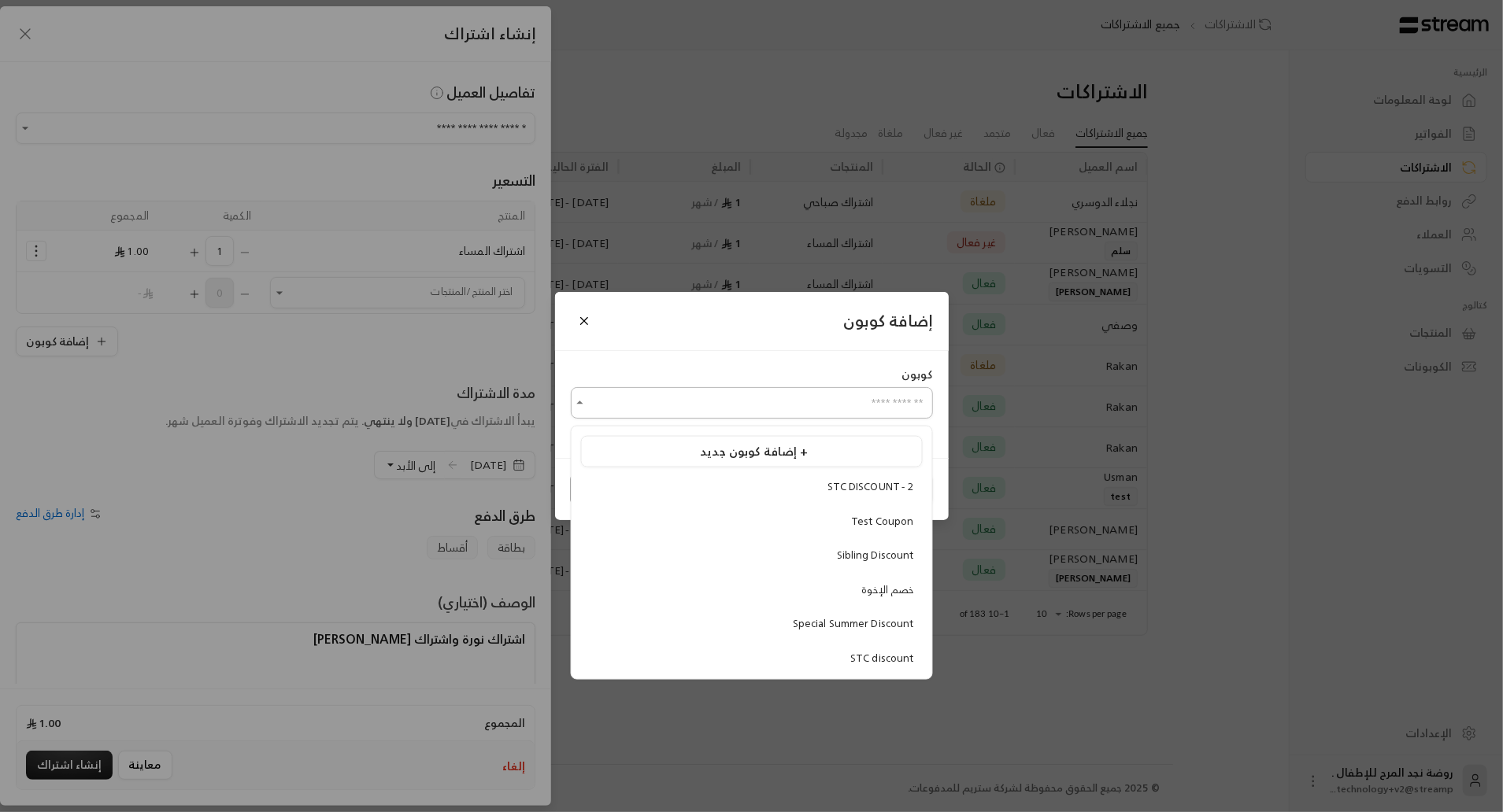
click at [671, 402] on input "اختر العميل" at bounding box center [752, 403] width 362 height 28
click at [806, 582] on div "خصم الإخوة" at bounding box center [752, 589] width 324 height 15
type input "**********"
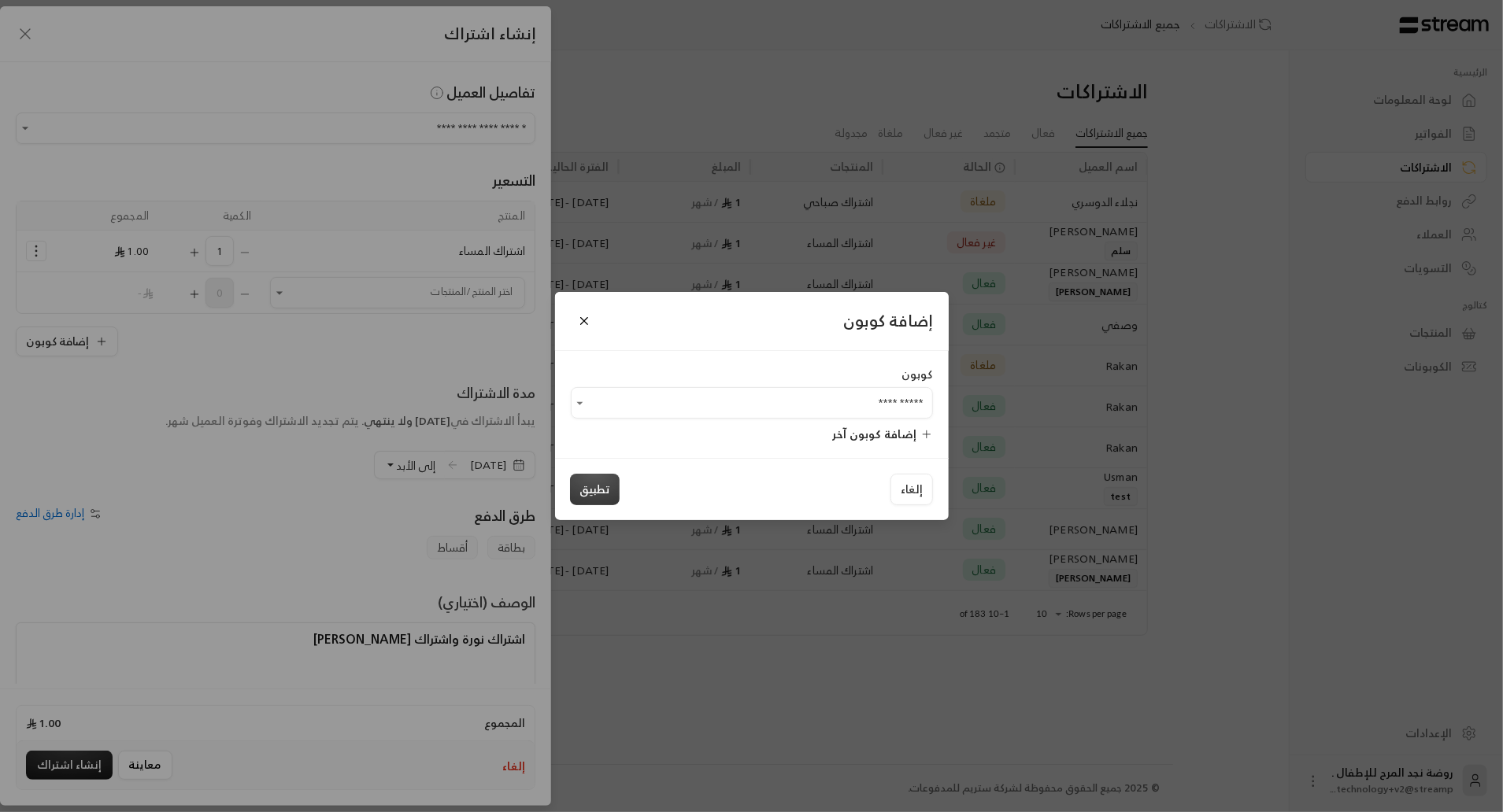
click at [598, 492] on button "تطبيق" at bounding box center [594, 489] width 50 height 32
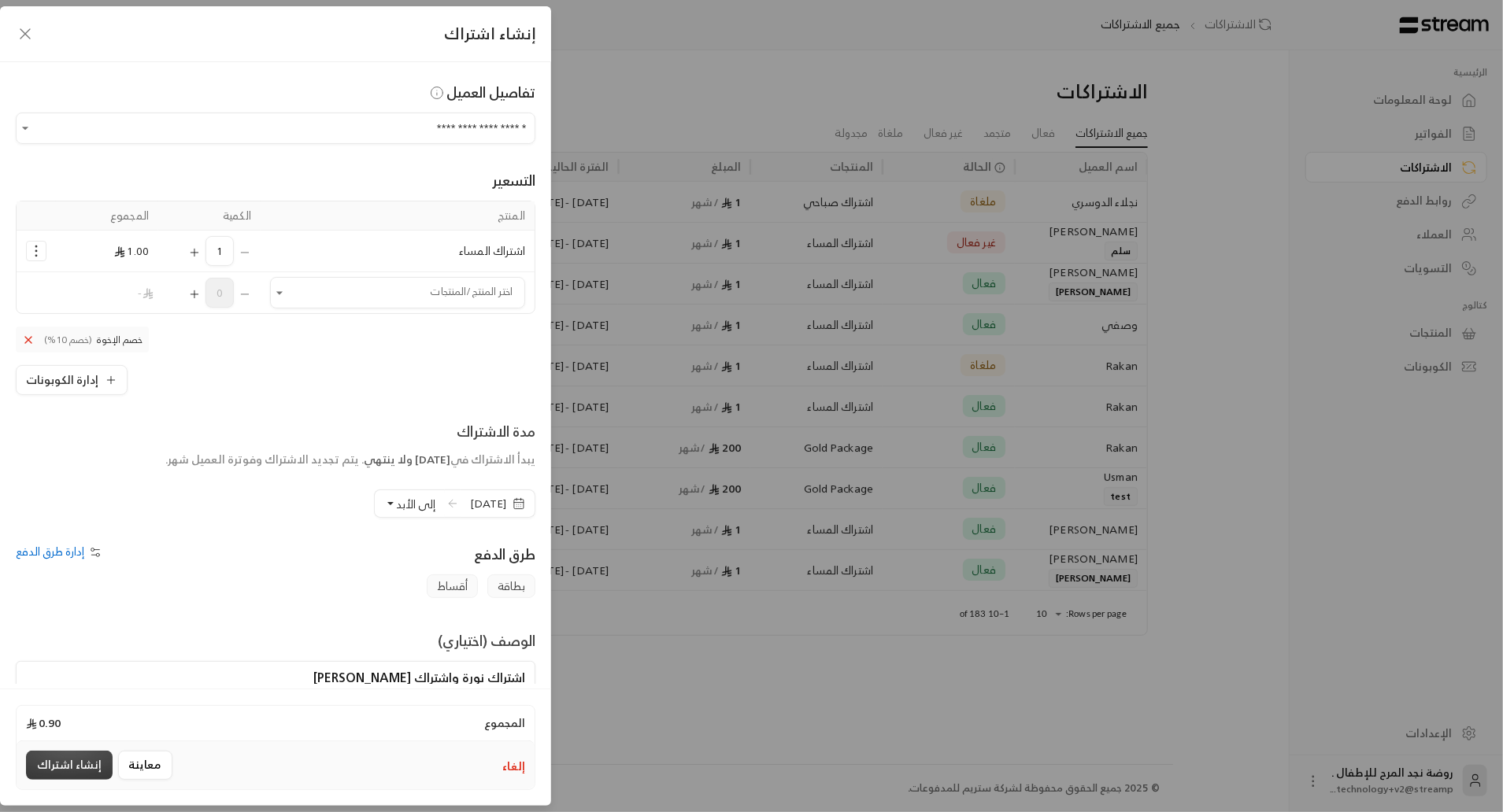
click at [47, 764] on button "إنشاء اشتراك" at bounding box center [69, 765] width 86 height 29
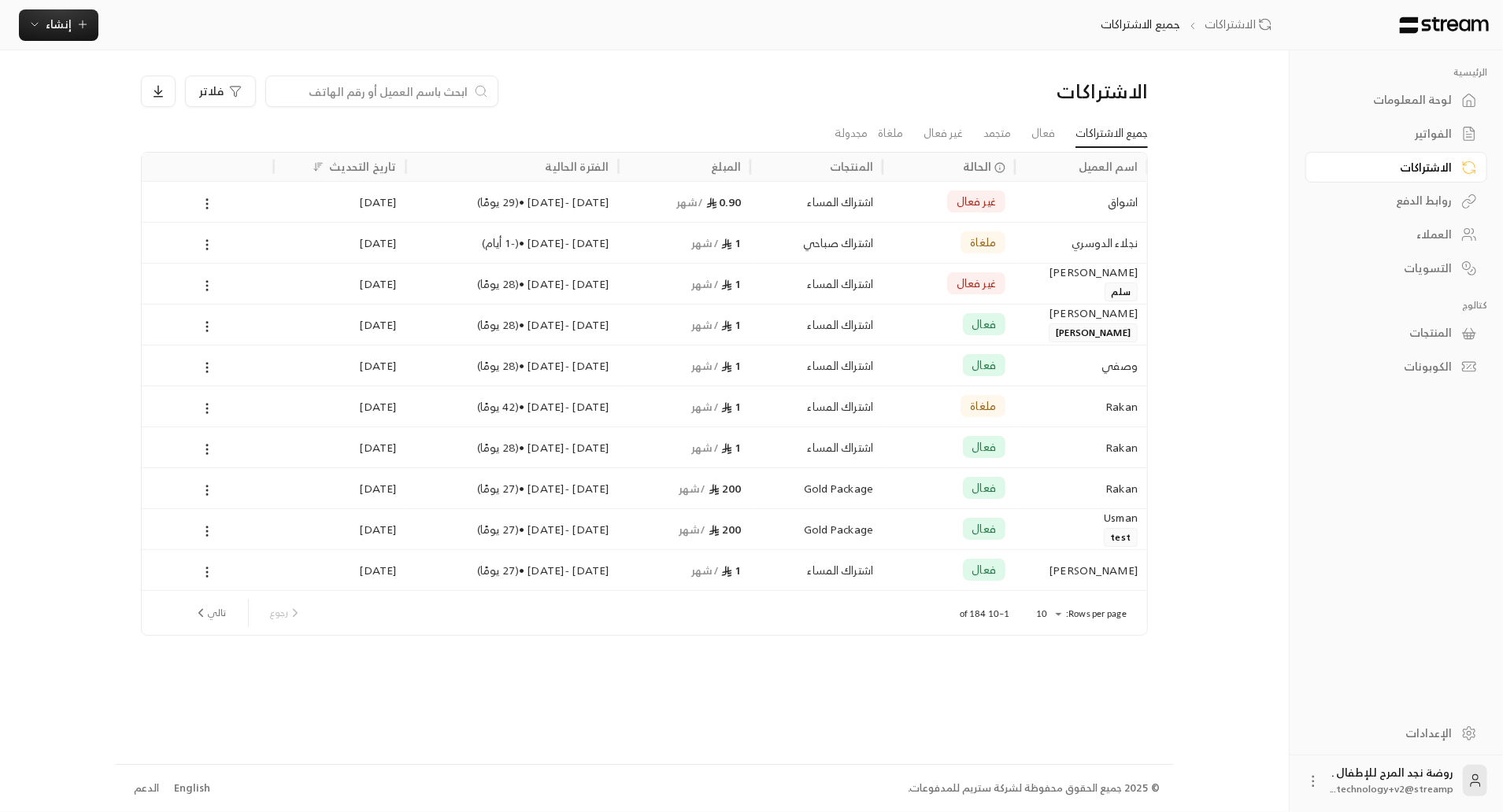
click at [1447, 723] on link "الإعدادات" at bounding box center [1396, 733] width 182 height 31
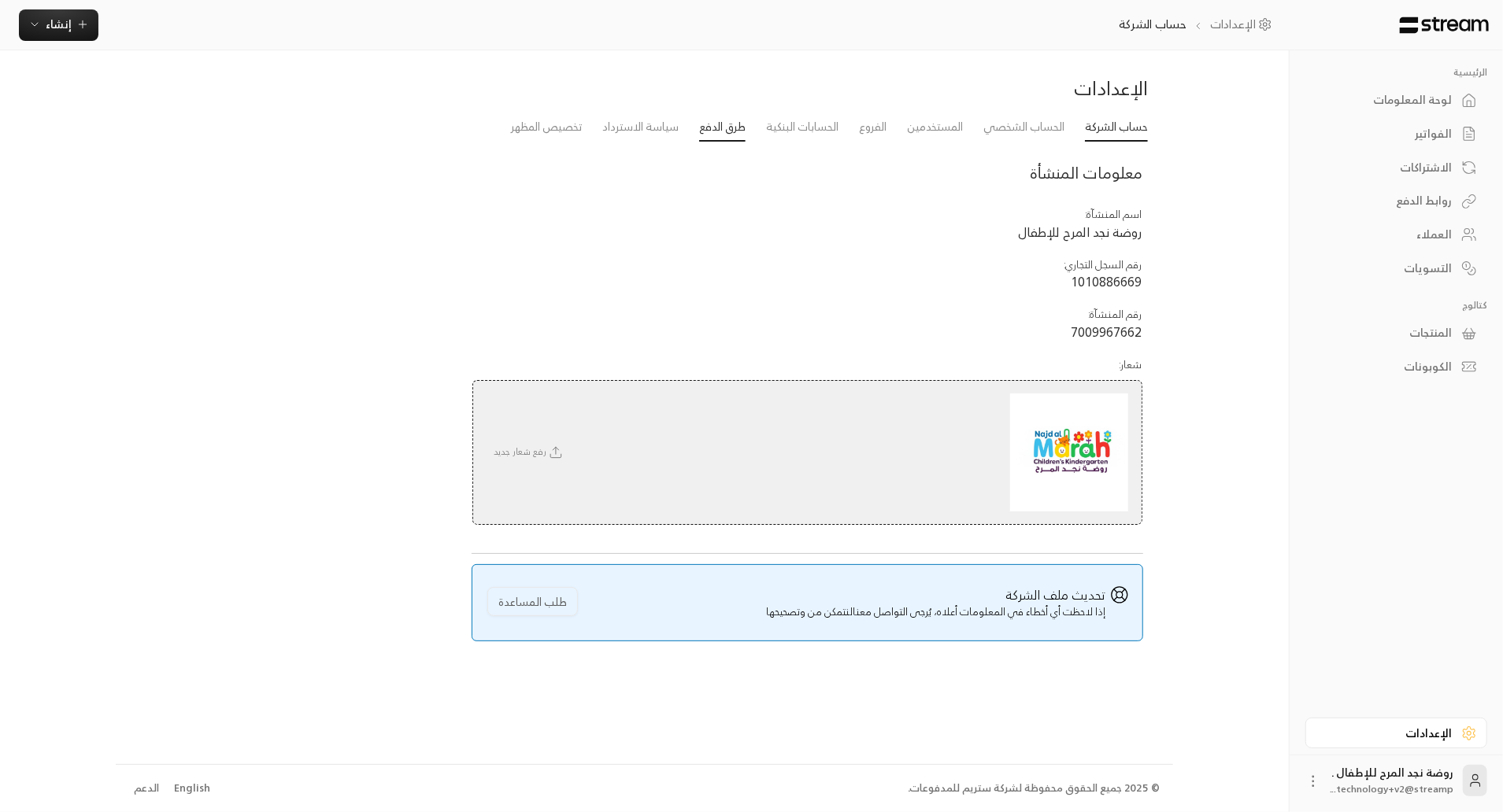
click at [699, 122] on link "طرق الدفع" at bounding box center [722, 127] width 47 height 28
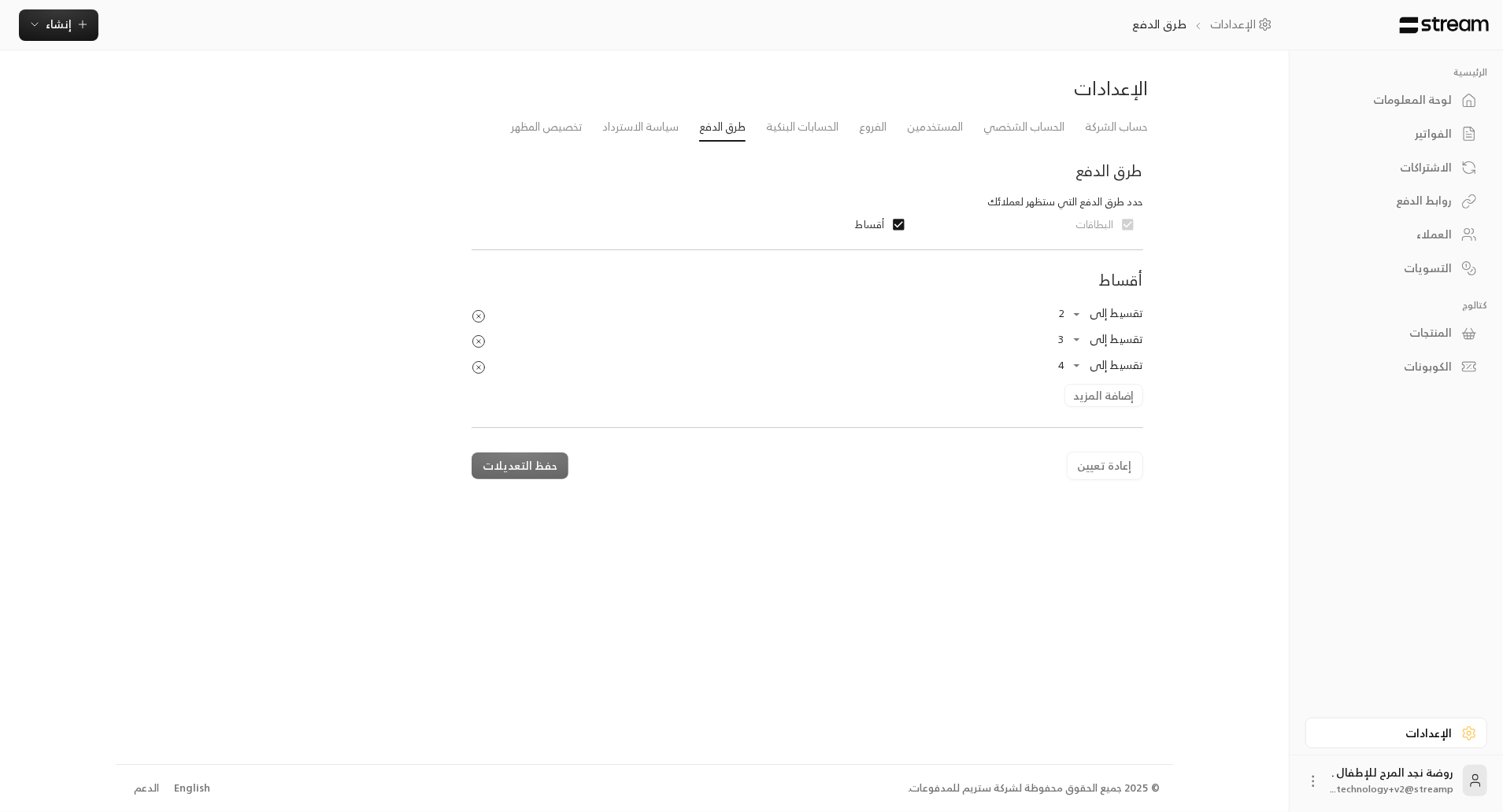
click at [1460, 266] on link "التسويات" at bounding box center [1396, 268] width 182 height 31
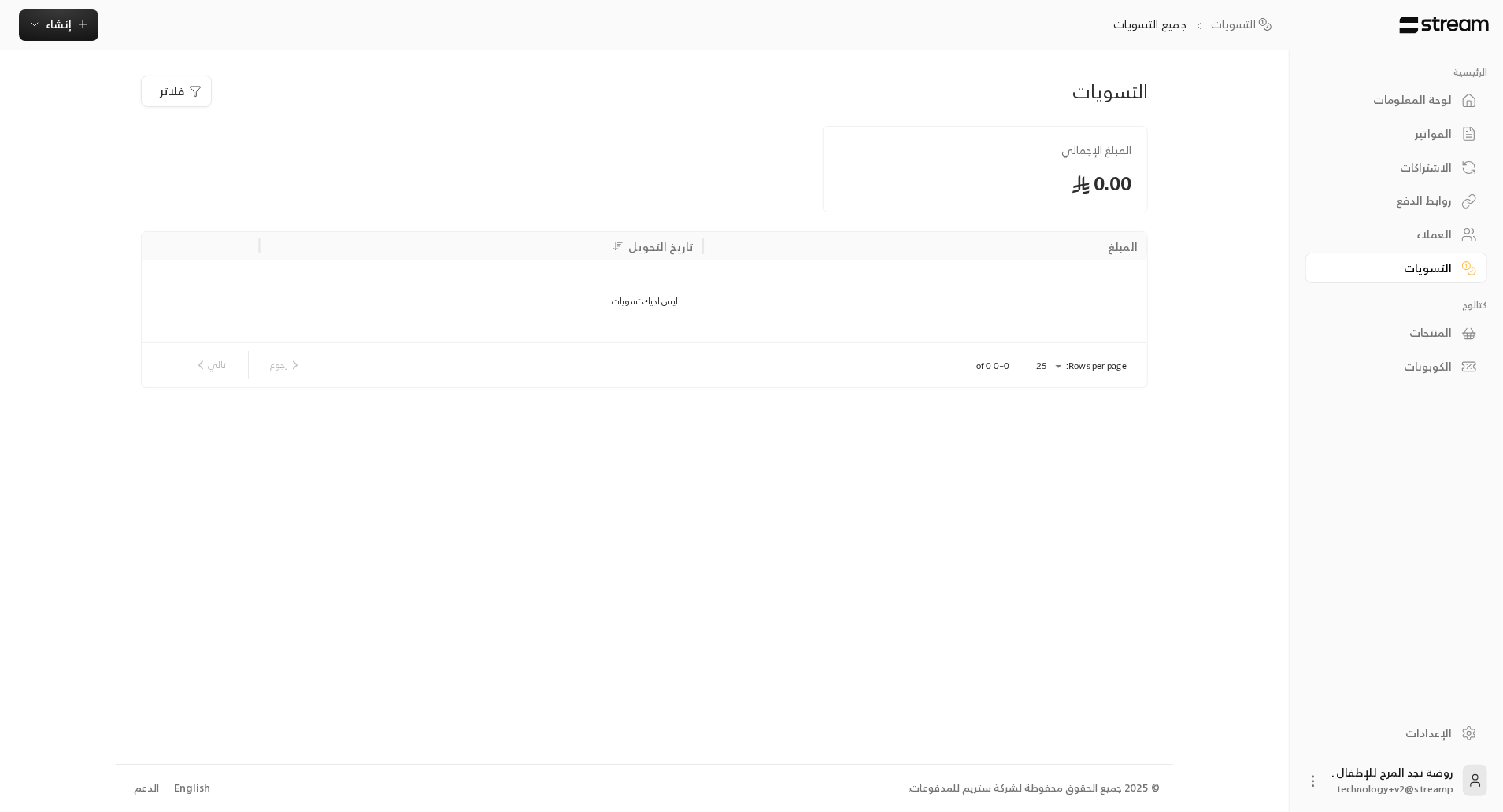
click at [1428, 138] on div "الفواتير" at bounding box center [1388, 133] width 127 height 15
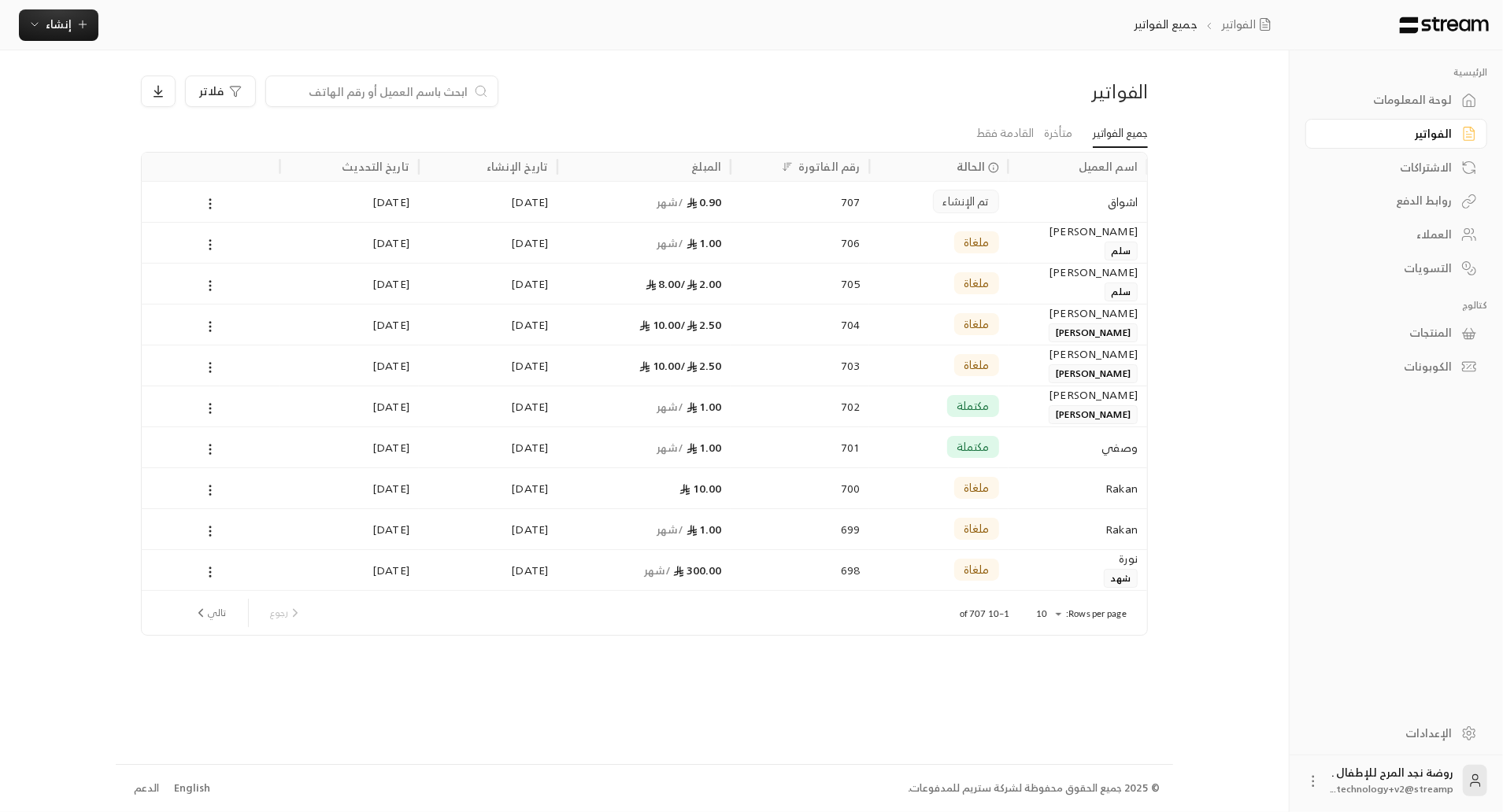
click at [933, 211] on div "تم الإنشاء" at bounding box center [965, 202] width 66 height 23
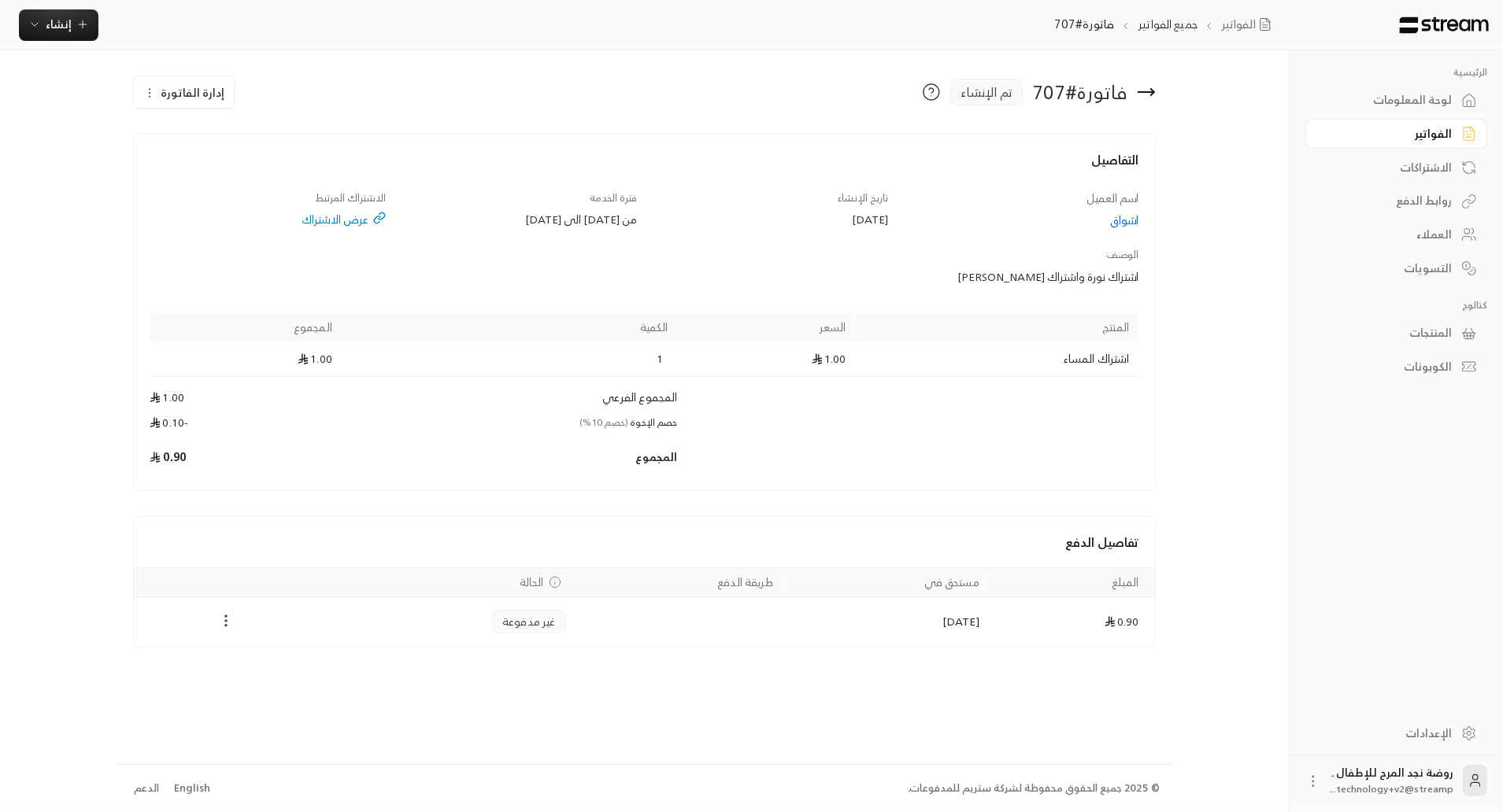
click at [226, 619] on icon "Payments" at bounding box center [225, 620] width 15 height 15
click at [250, 645] on li "تغيير الحالة الى مدفوعة" at bounding box center [281, 658] width 114 height 28
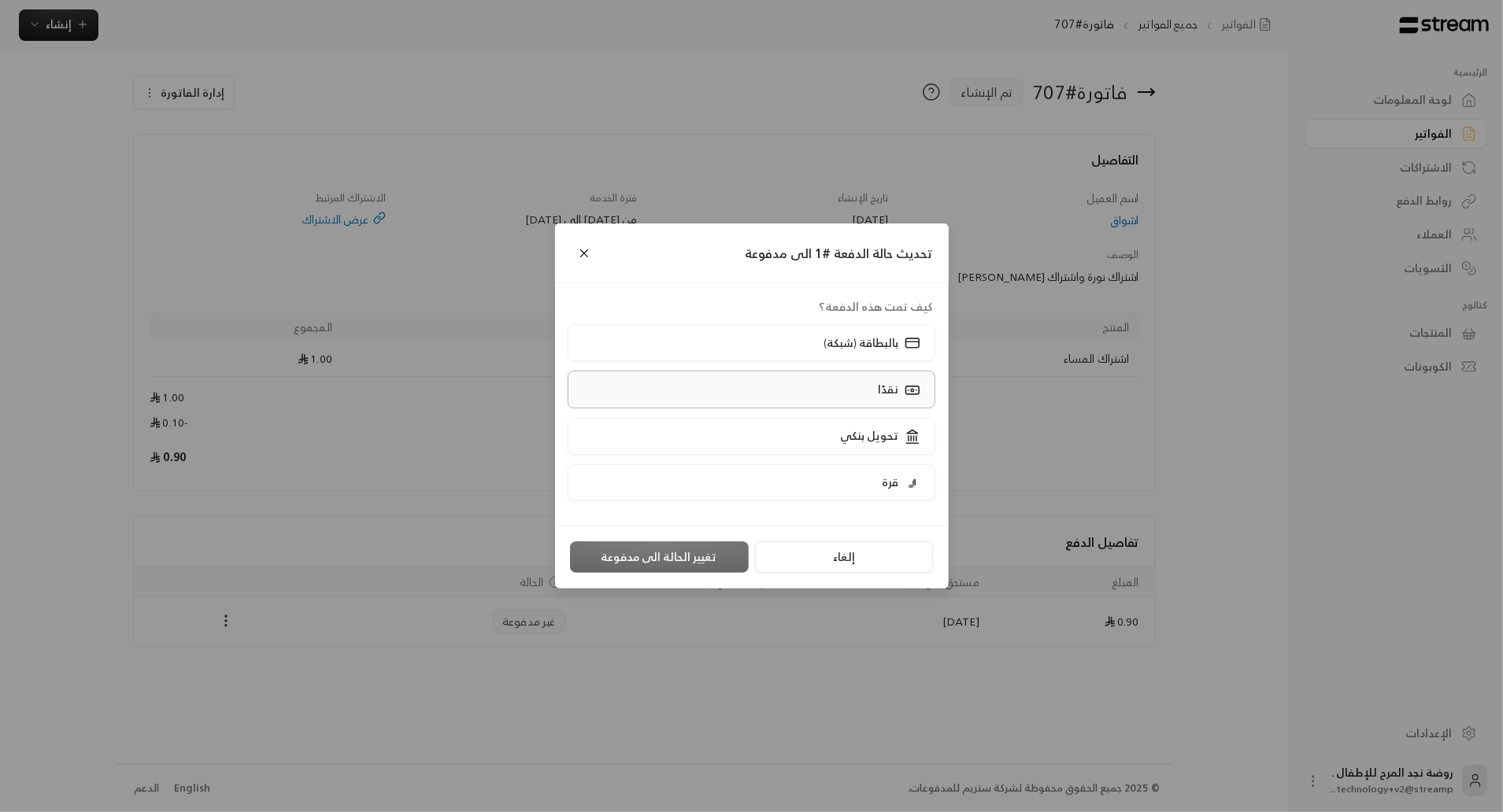
click at [836, 389] on label "نقدًا" at bounding box center [751, 389] width 367 height 37
click at [711, 548] on button "تغيير الحالة الى مدفوعة" at bounding box center [659, 556] width 178 height 32
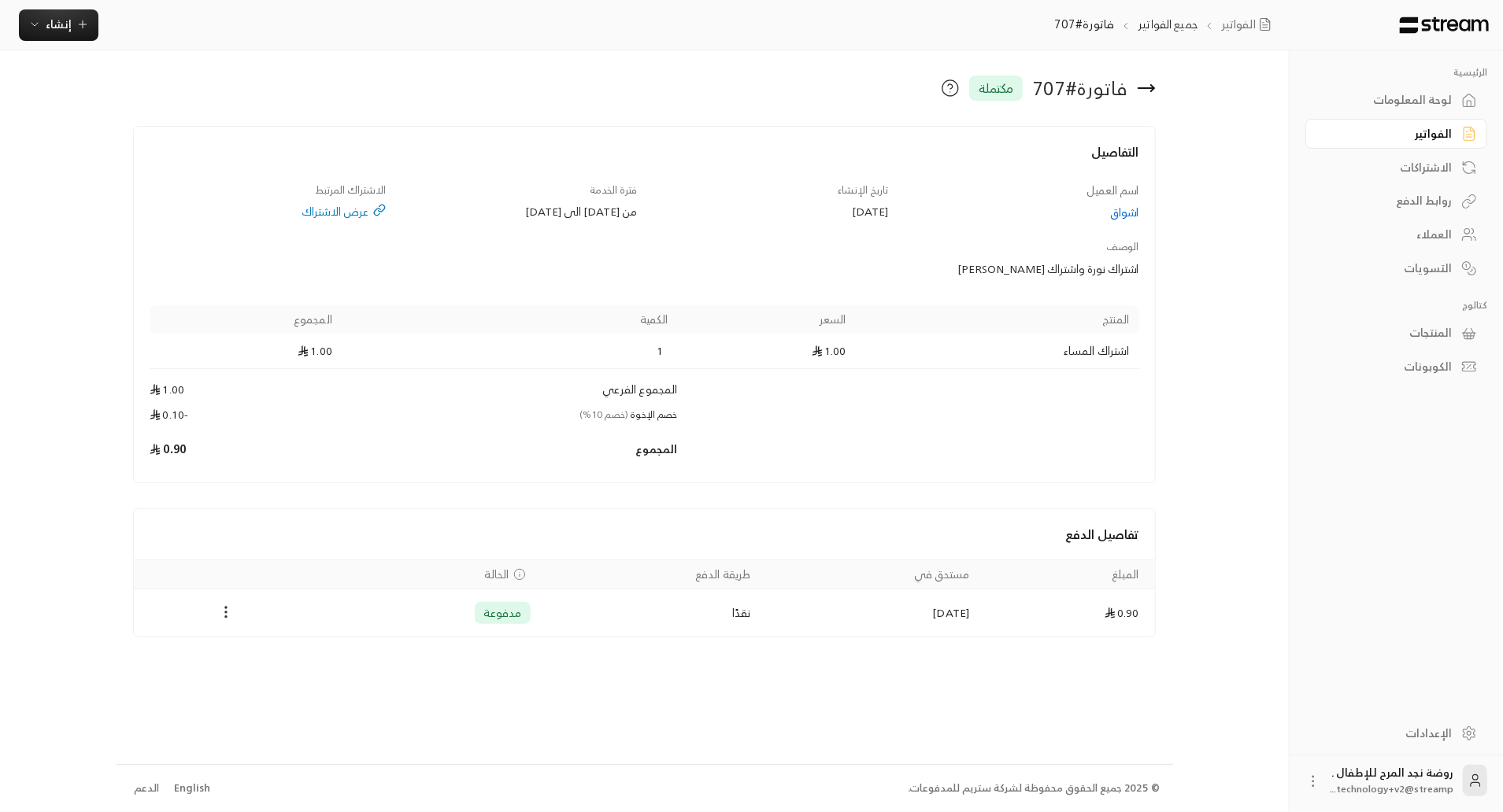
click at [1405, 96] on div "لوحة المعلومات" at bounding box center [1388, 99] width 127 height 15
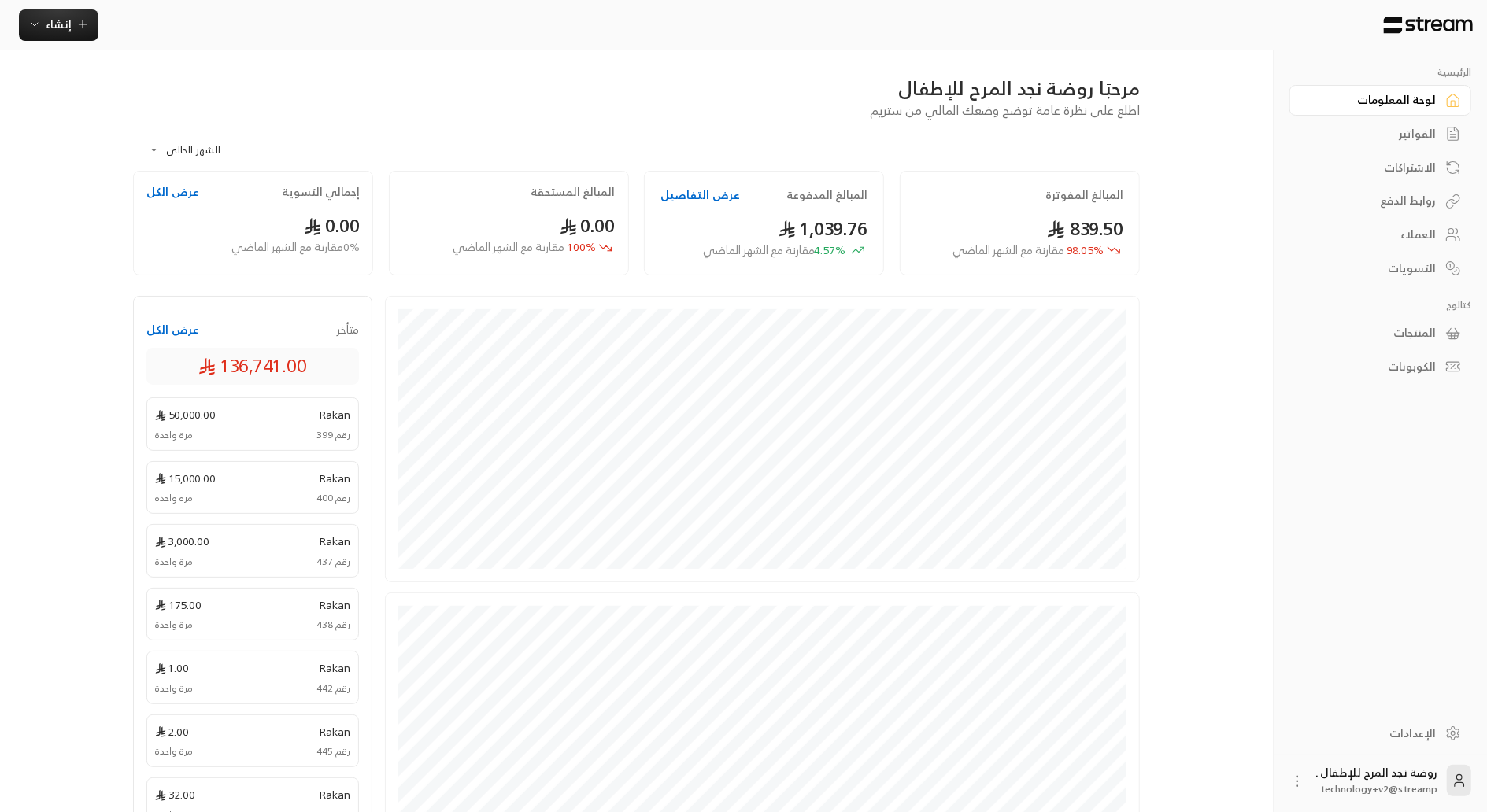
click at [186, 331] on button "عرض الكل" at bounding box center [173, 329] width 53 height 15
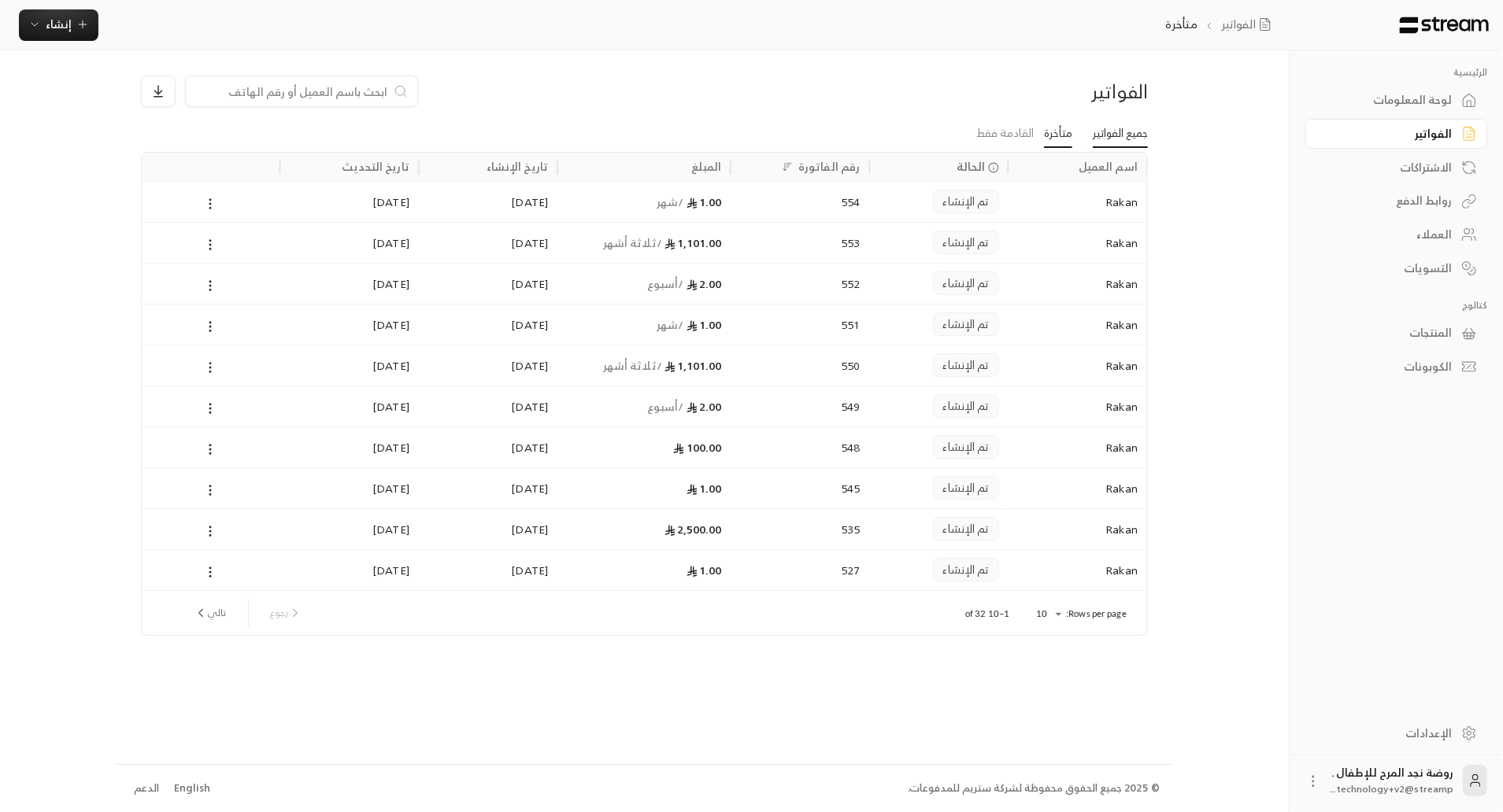
click at [1118, 135] on link "جميع الفواتير" at bounding box center [1119, 133] width 55 height 28
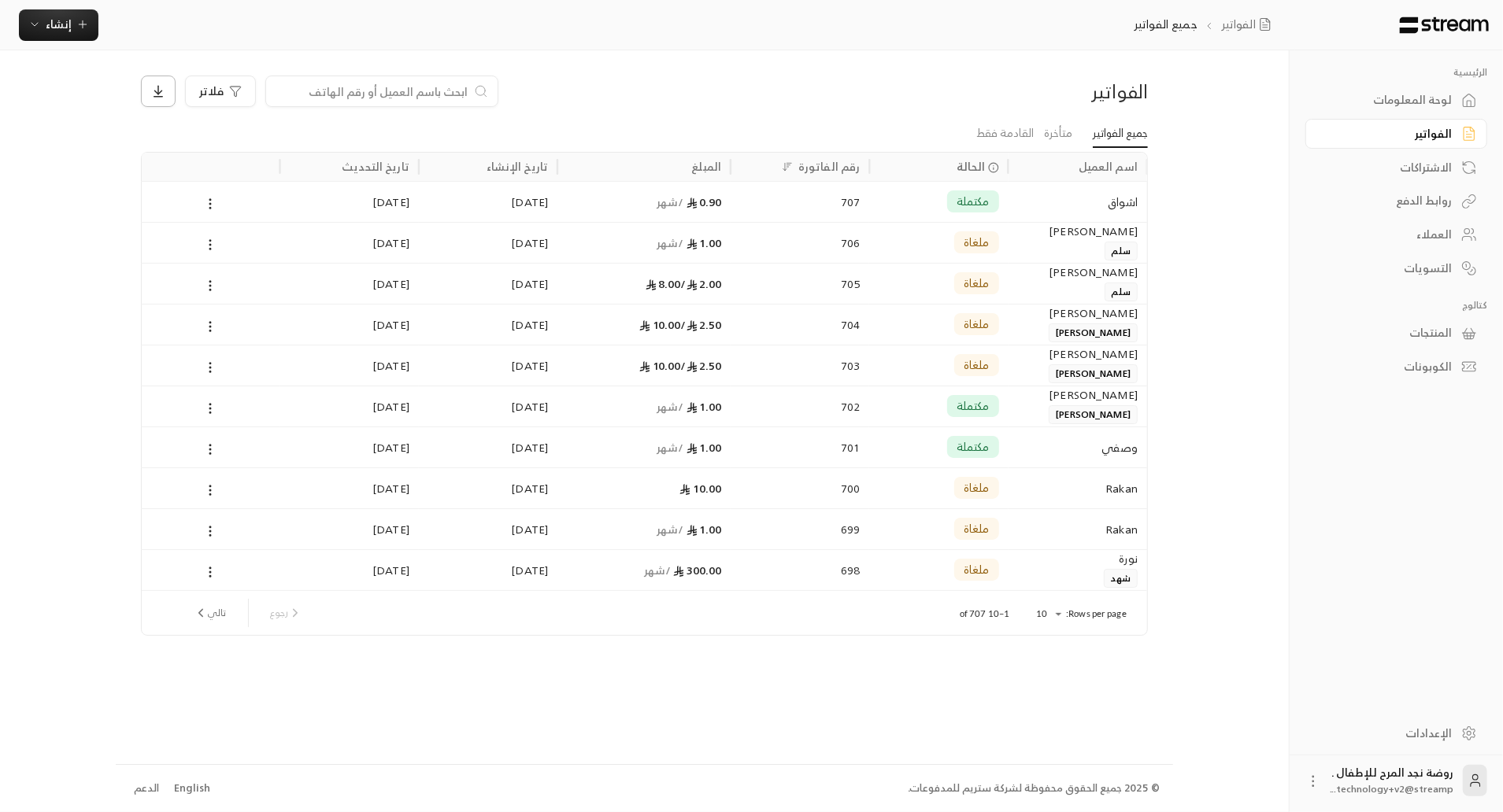
click at [151, 85] on icon at bounding box center [158, 92] width 14 height 14
click at [104, 456] on div at bounding box center [751, 406] width 1503 height 812
click at [1435, 156] on link "الاشتراكات" at bounding box center [1396, 167] width 182 height 31
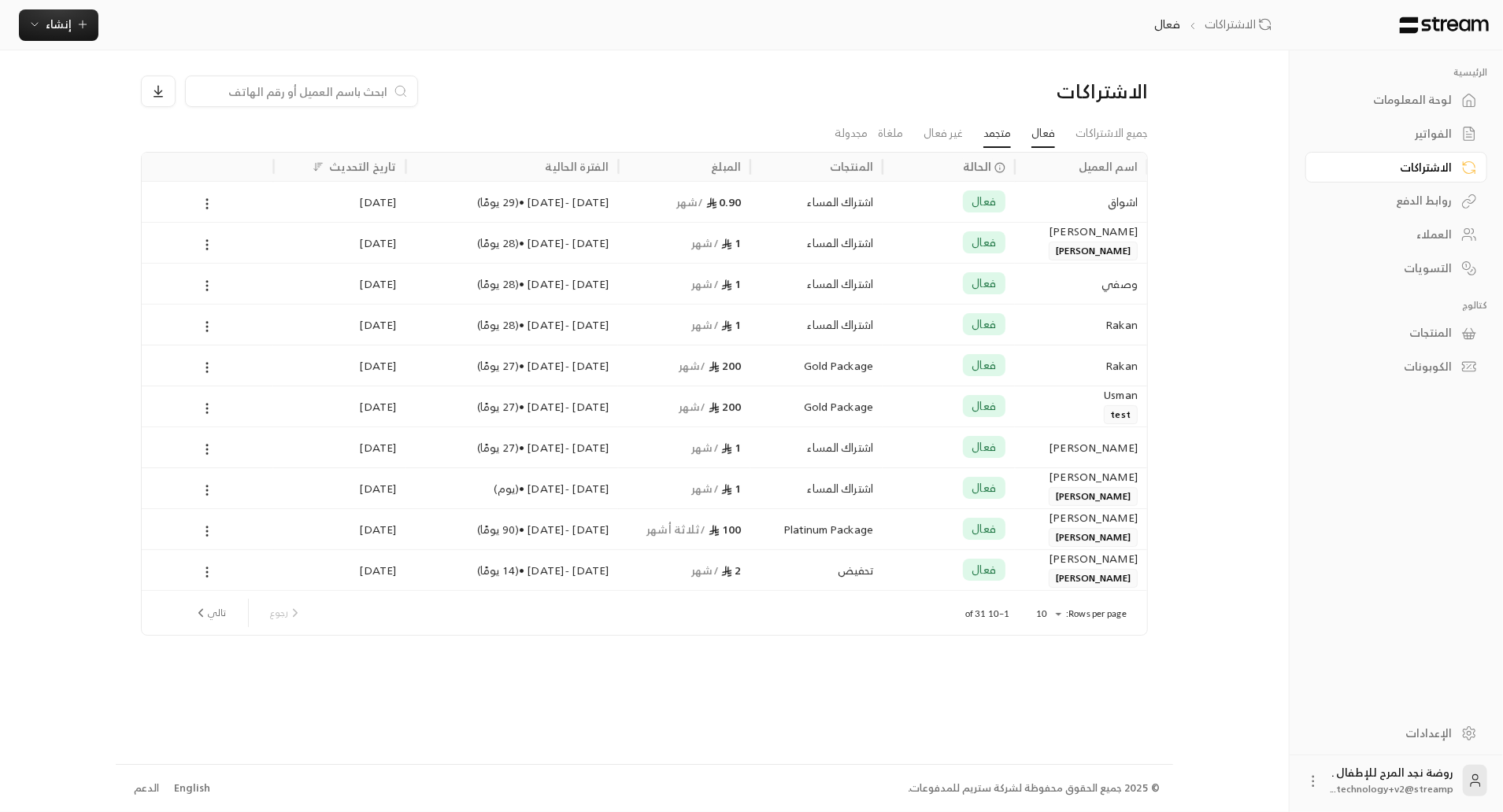
click at [983, 126] on link "متجمد" at bounding box center [997, 133] width 28 height 28
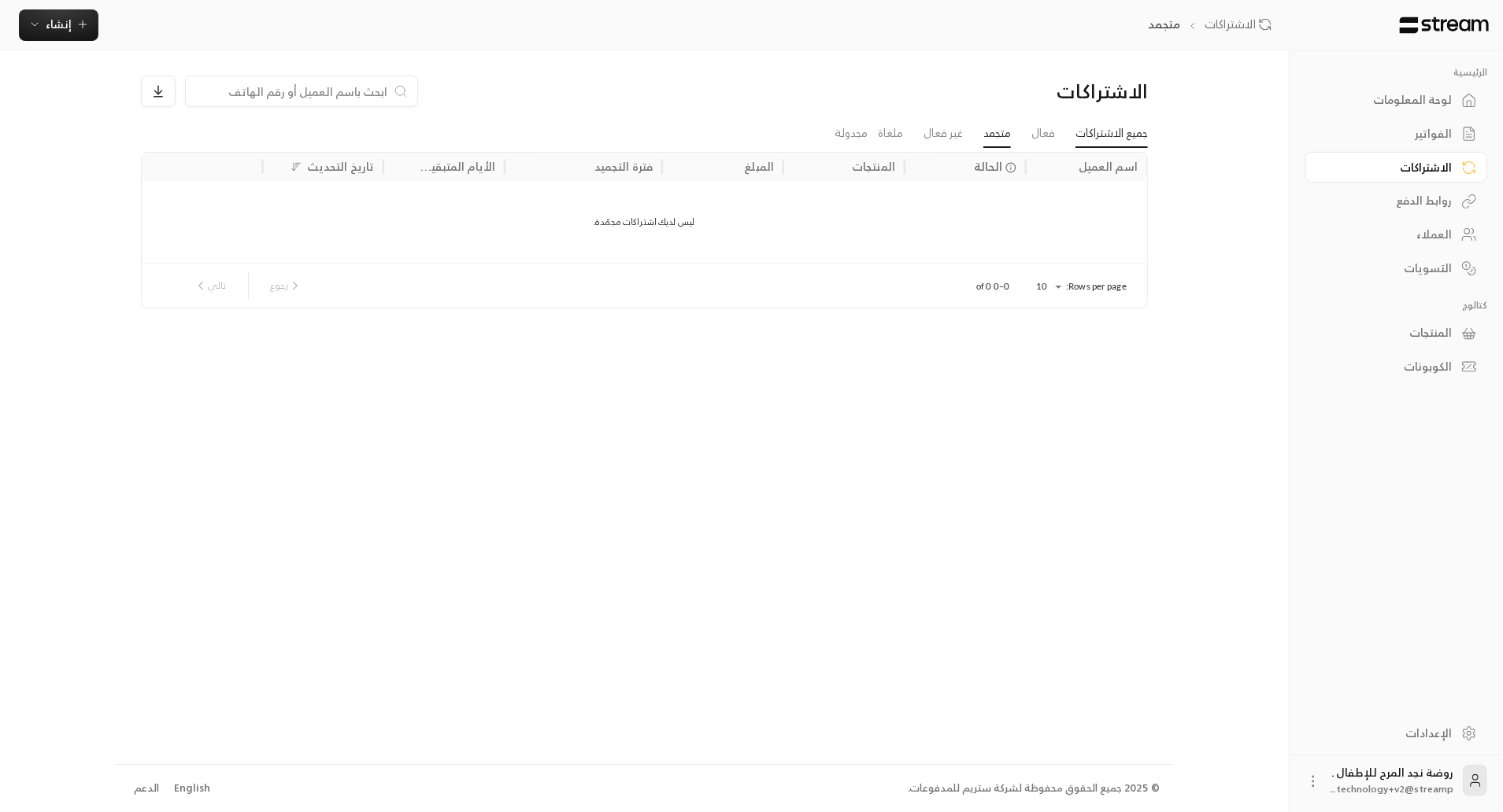
click at [1081, 125] on link "جميع الاشتراكات" at bounding box center [1111, 133] width 72 height 28
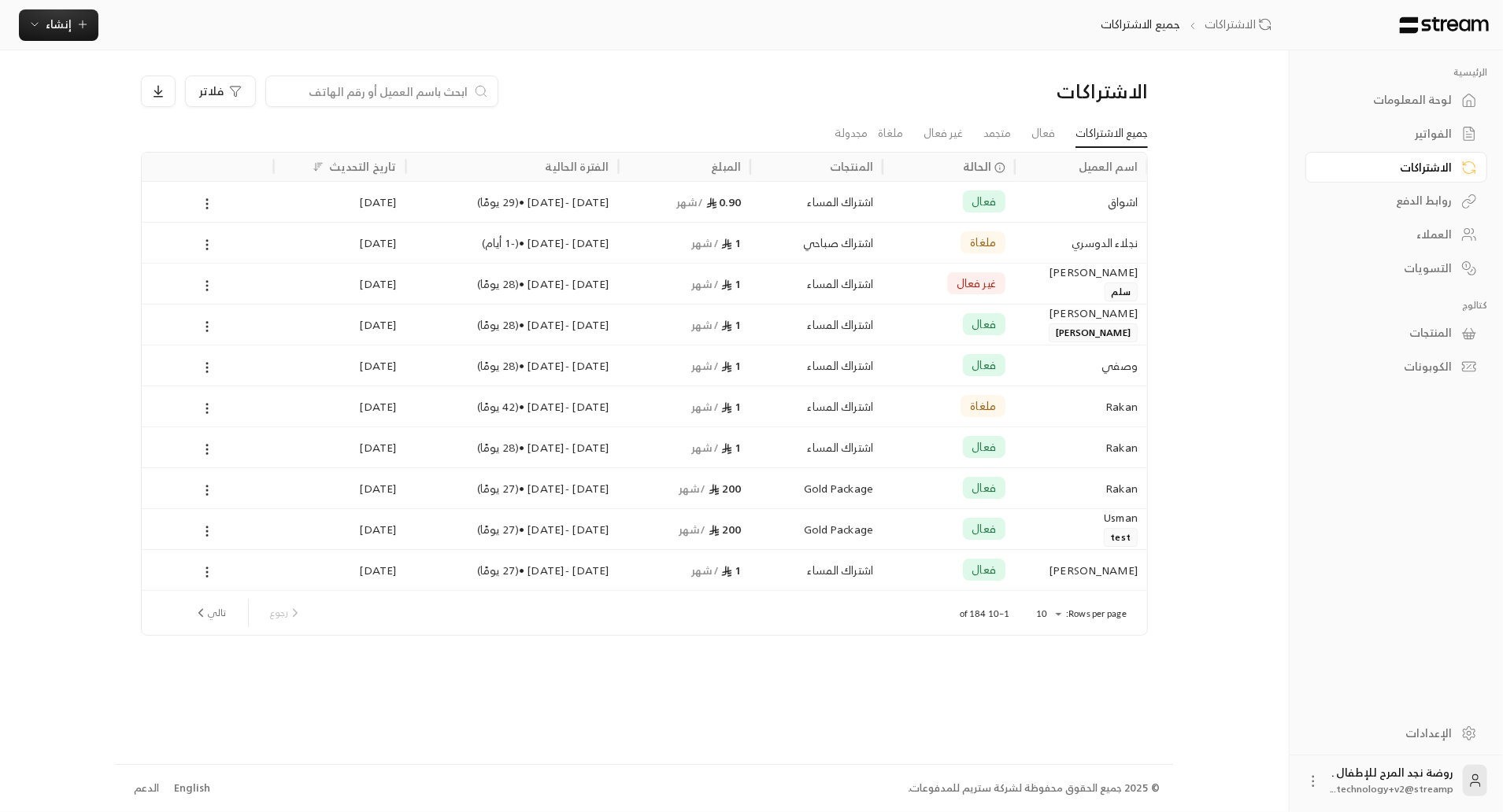
click at [1412, 739] on div "الإعدادات" at bounding box center [1388, 733] width 127 height 15
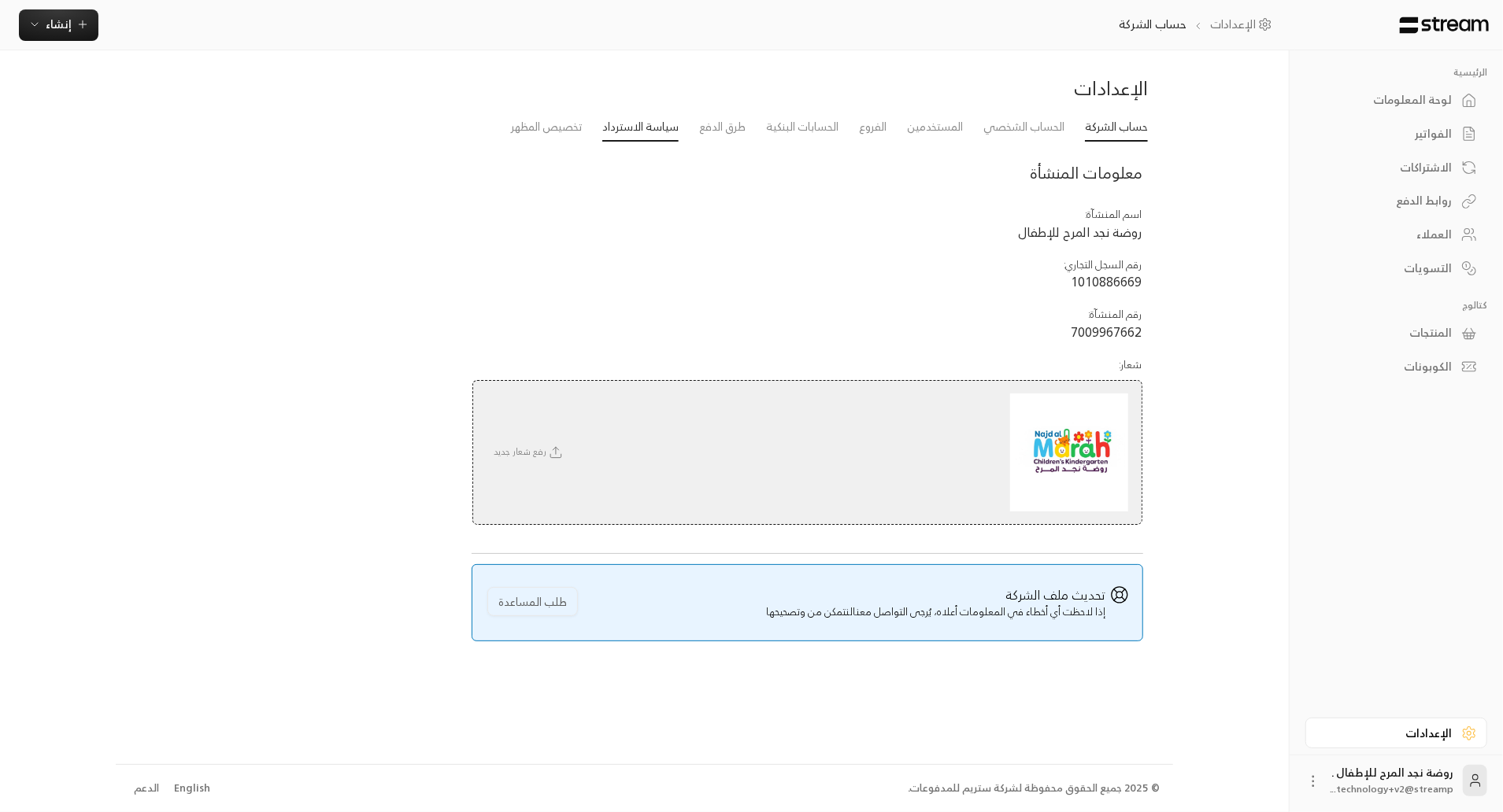
click at [608, 123] on link "سياسة الاسترداد" at bounding box center [640, 127] width 77 height 28
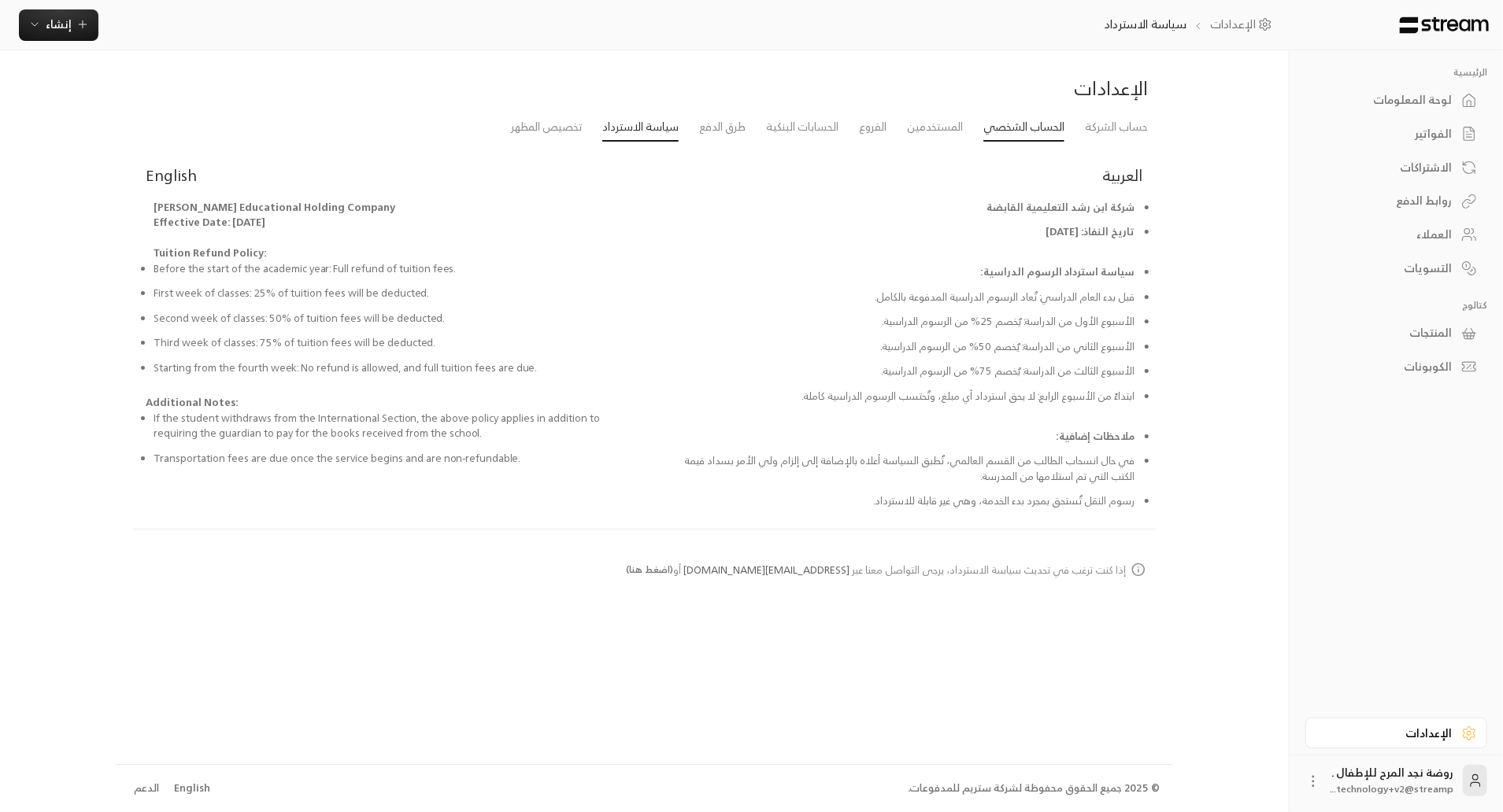
click at [1000, 122] on link "الحساب الشخصي" at bounding box center [1024, 127] width 81 height 28
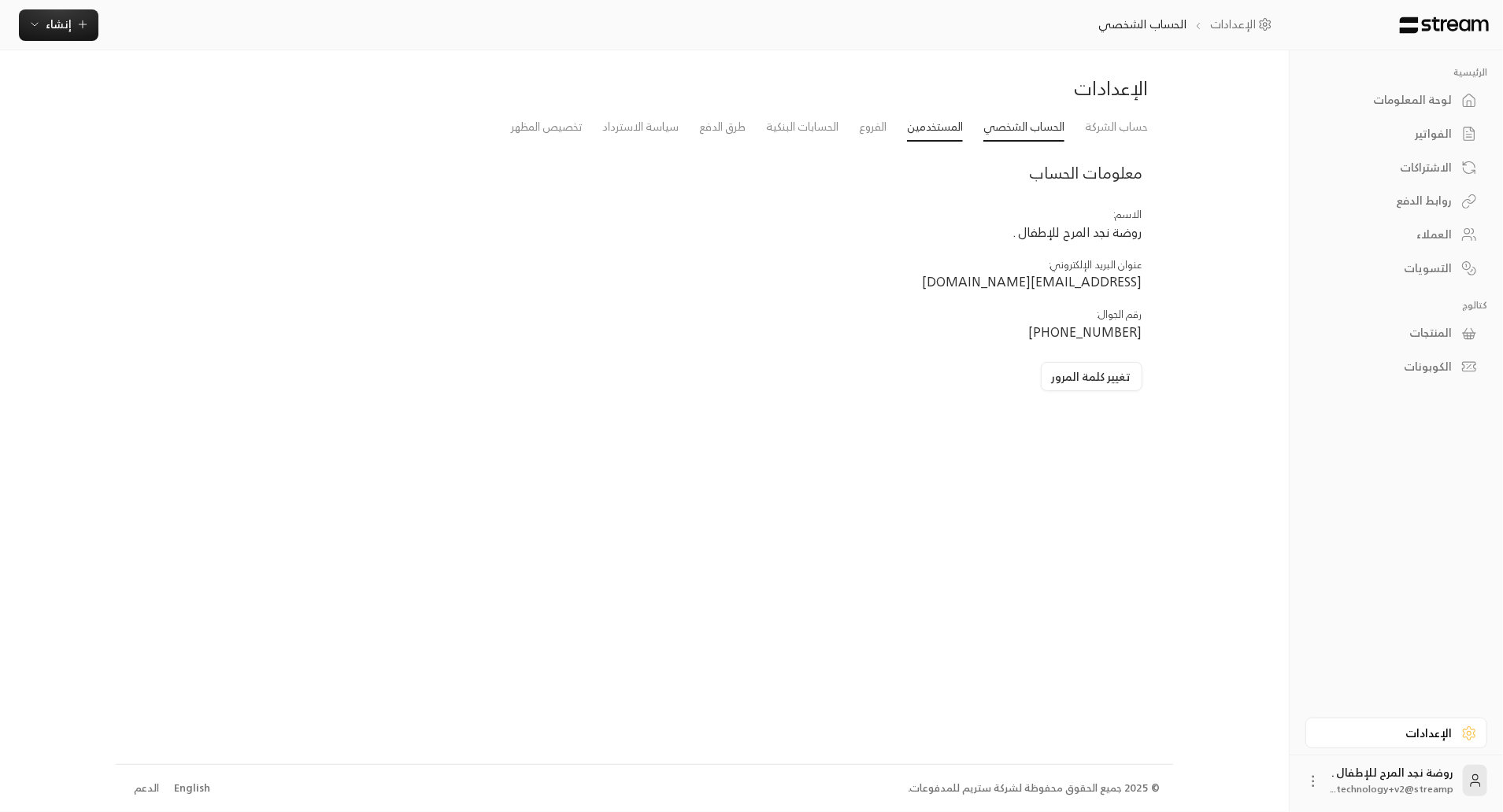
click at [919, 122] on link "المستخدمين" at bounding box center [935, 127] width 56 height 28
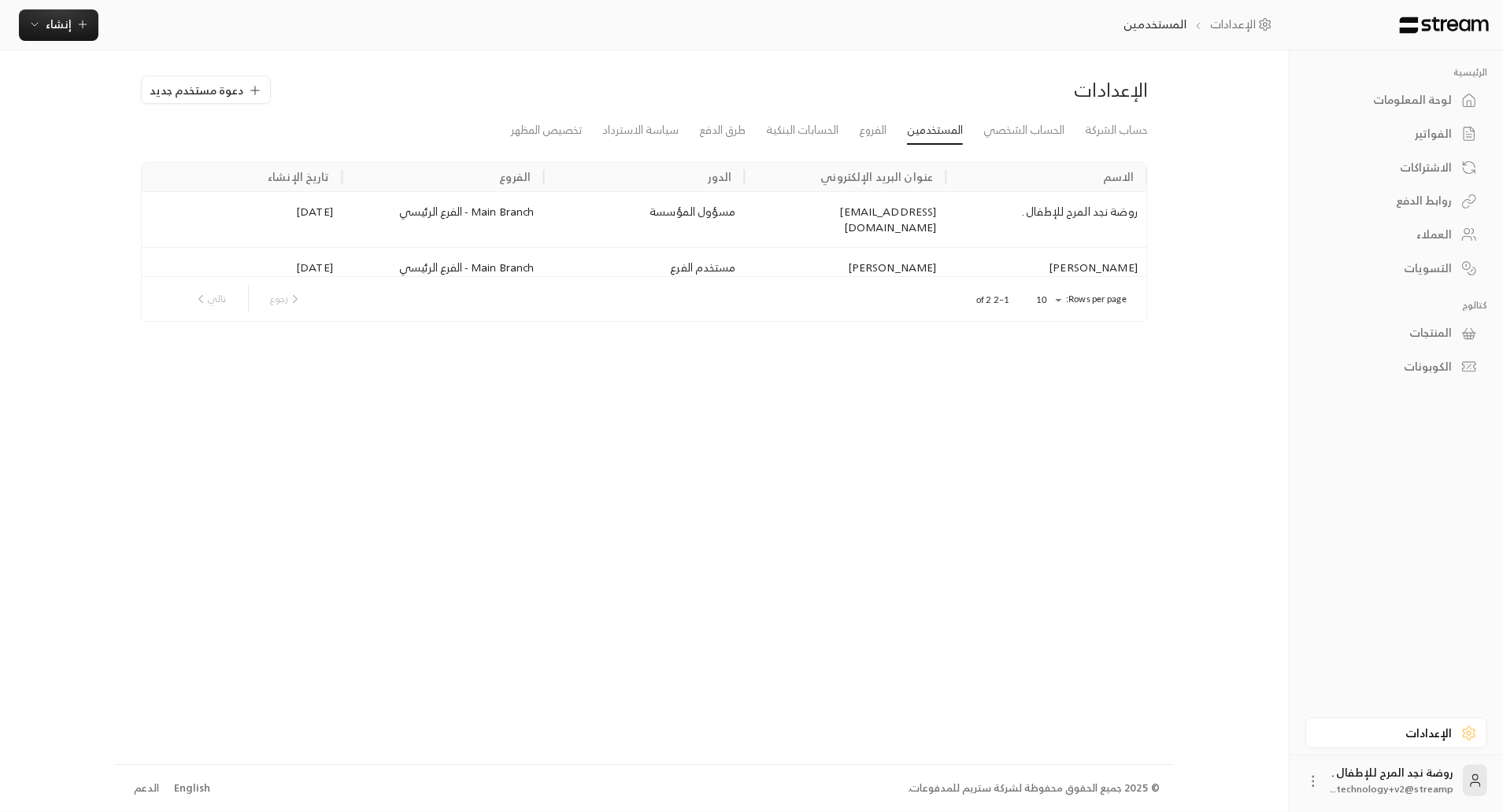
click at [1440, 335] on div "المنتجات" at bounding box center [1388, 332] width 127 height 15
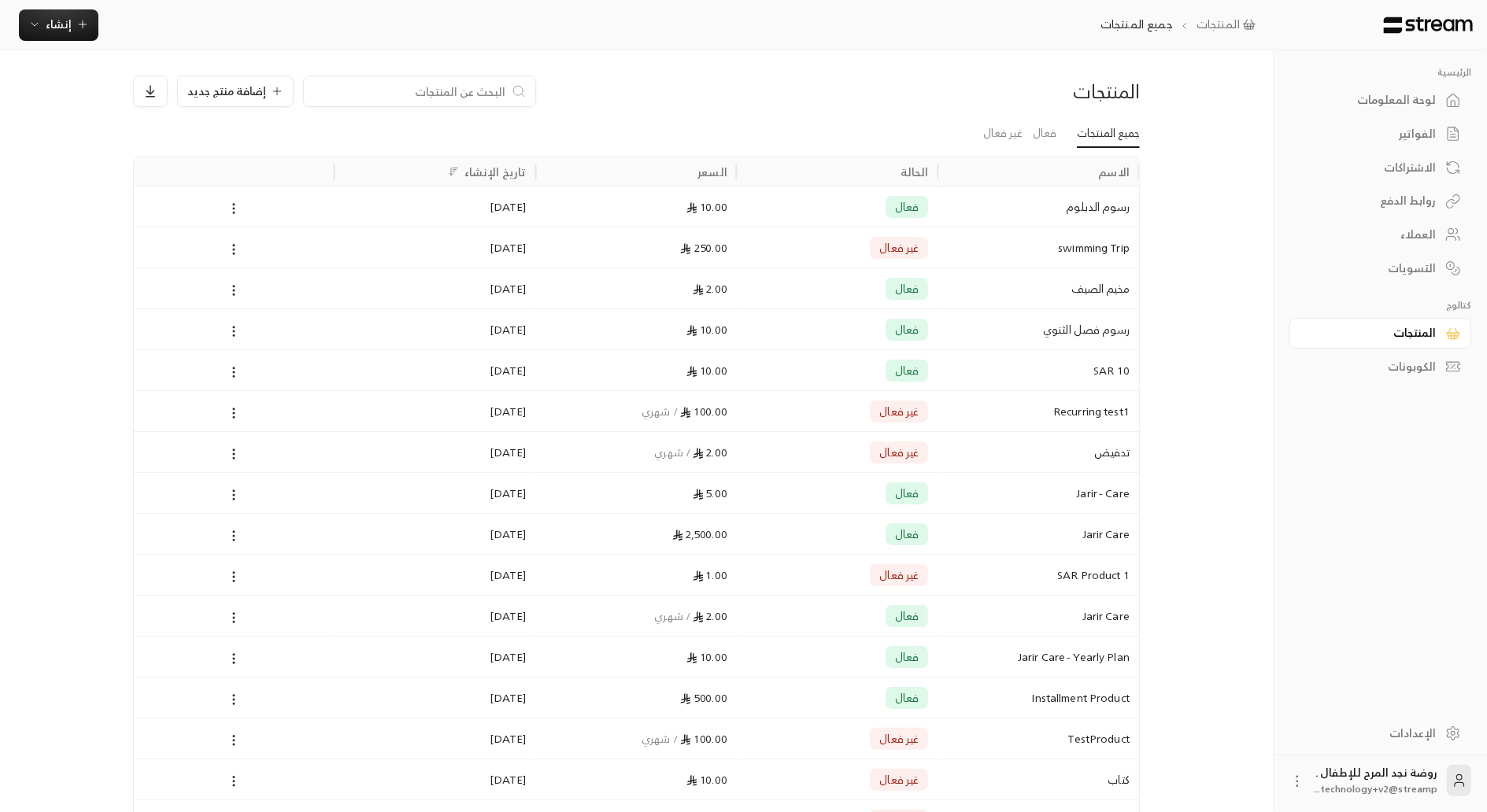
click at [242, 197] on div at bounding box center [233, 206] width 183 height 41
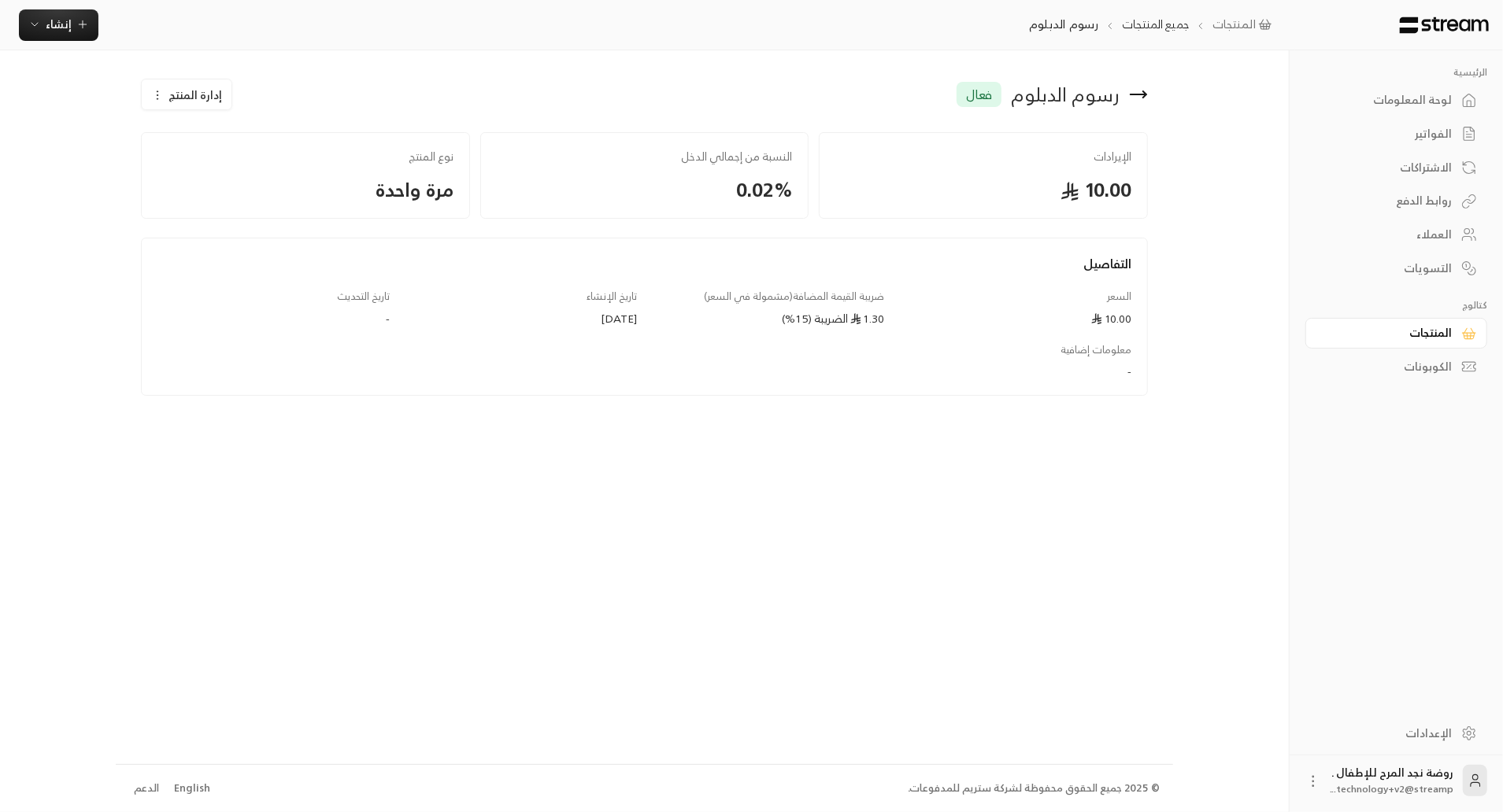
click at [174, 96] on span "إدارة المنتج" at bounding box center [195, 95] width 53 height 15
click at [272, 59] on div "رسوم الدبلوم فعال إدارة المنتج تعديل تعطيل حذف الإيرادات 10.00 النسبة من إجمالي…" at bounding box center [645, 407] width 1057 height 713
click at [29, 28] on icon "button" at bounding box center [34, 24] width 13 height 13
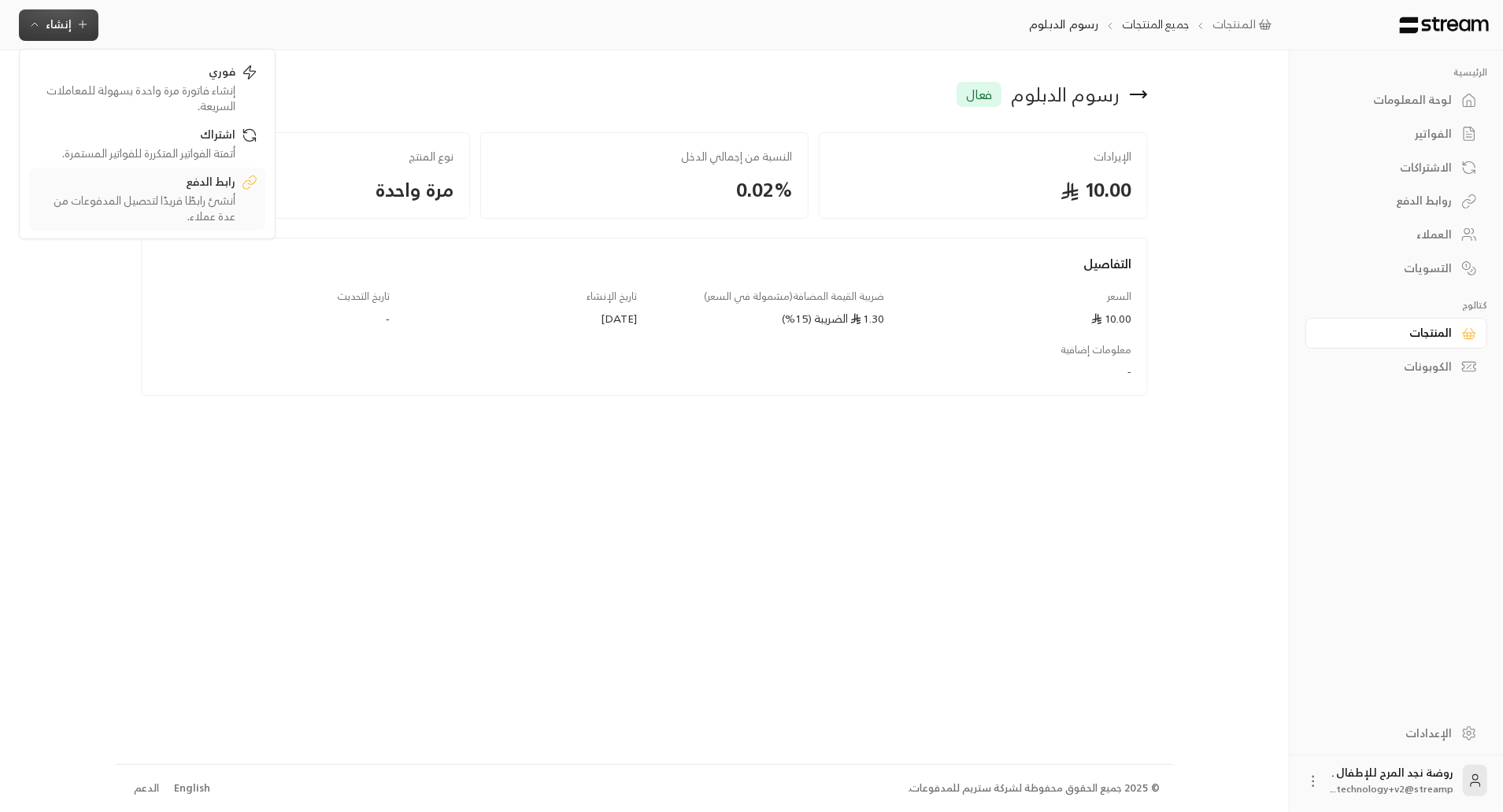
click at [158, 230] on link "رابط الدفع أنشئ رابطًا فريدًا لتحصيل المدفوعات من عدة عملاء." at bounding box center [147, 199] width 236 height 63
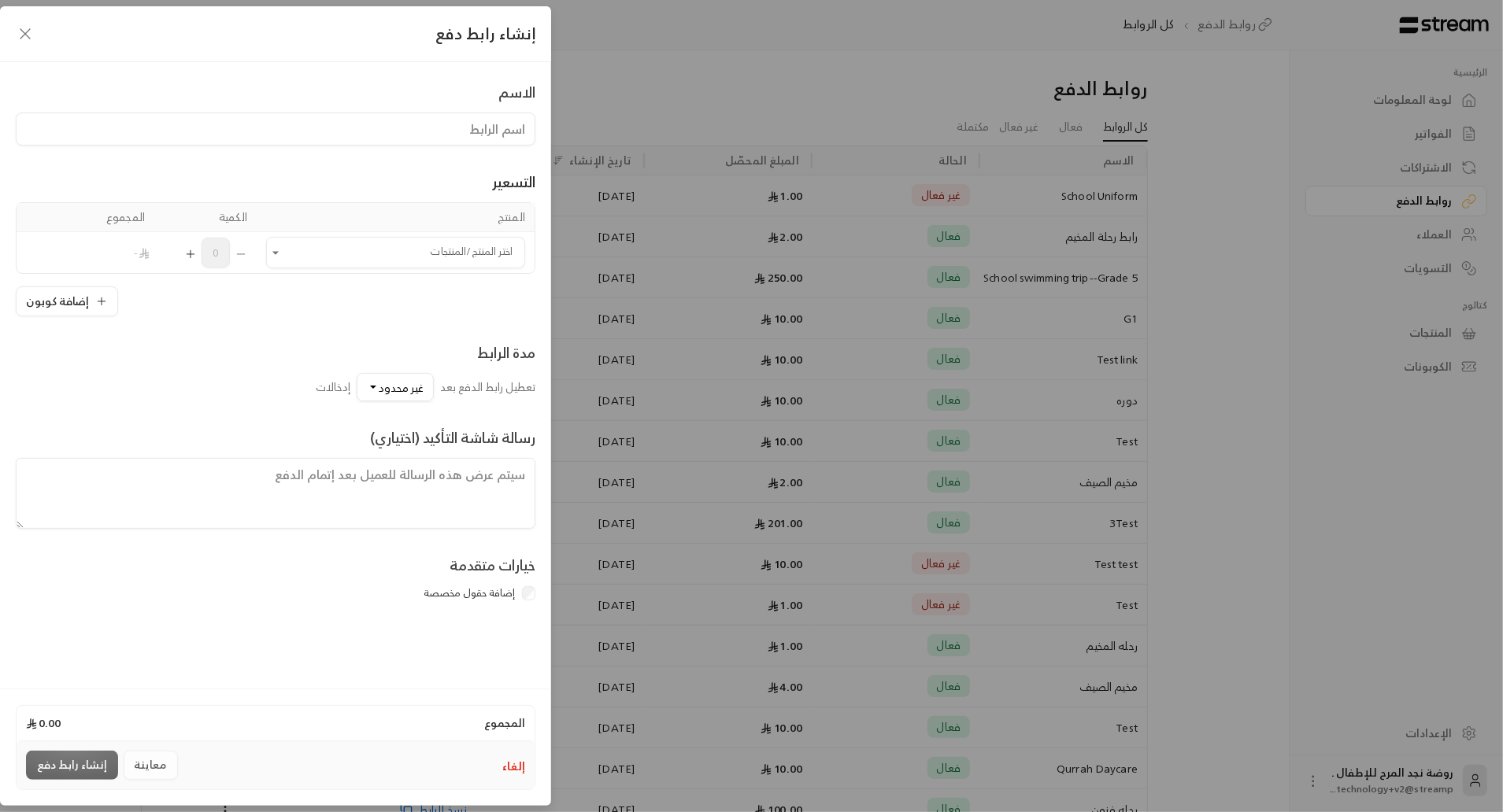
click at [274, 122] on input at bounding box center [275, 129] width 520 height 33
type input "رحلة المطعم"
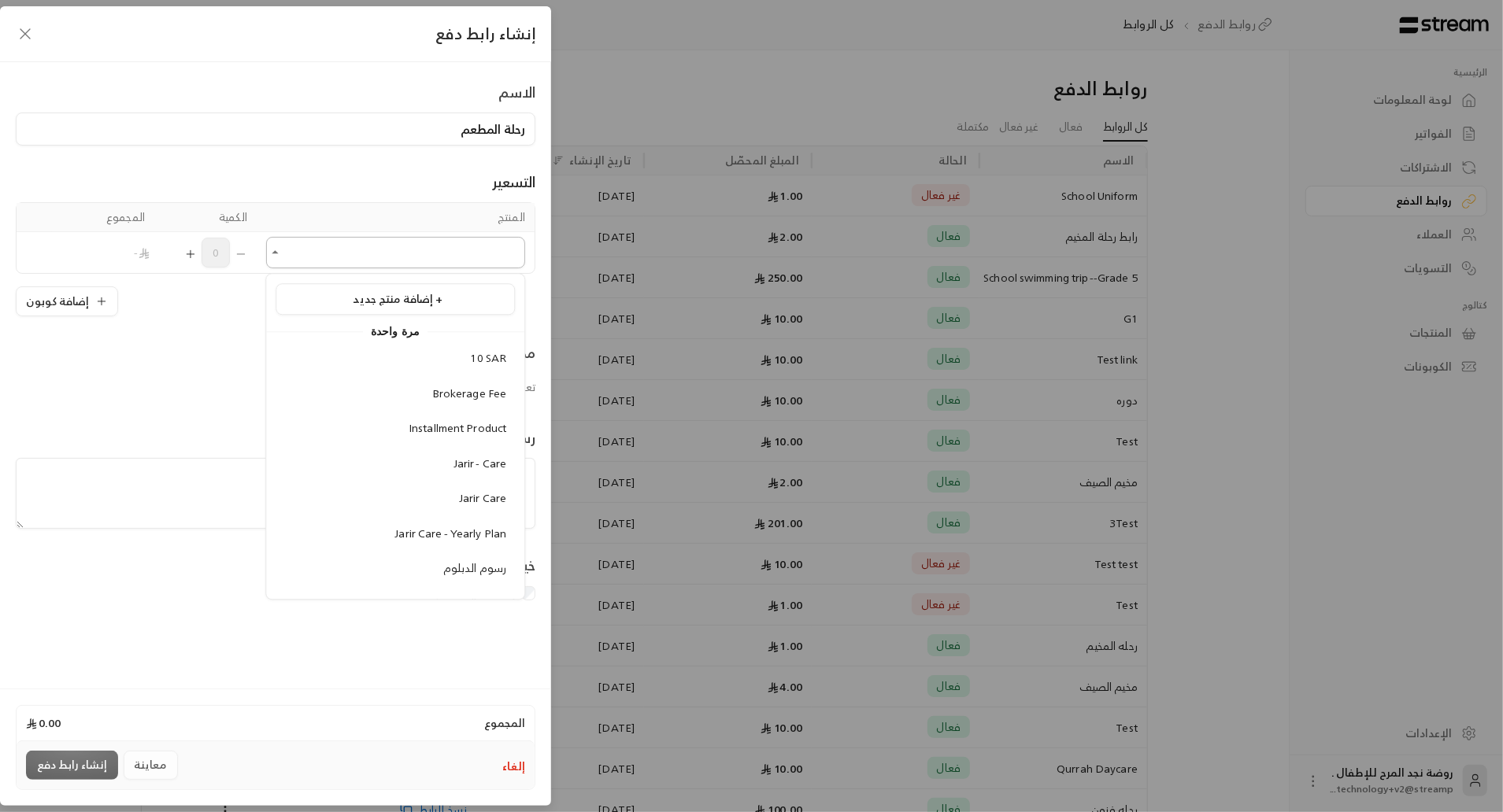
click at [341, 249] on input "اختر المنتج/المنتجات" at bounding box center [395, 253] width 259 height 28
click at [403, 355] on div "10 SAR" at bounding box center [395, 358] width 222 height 16
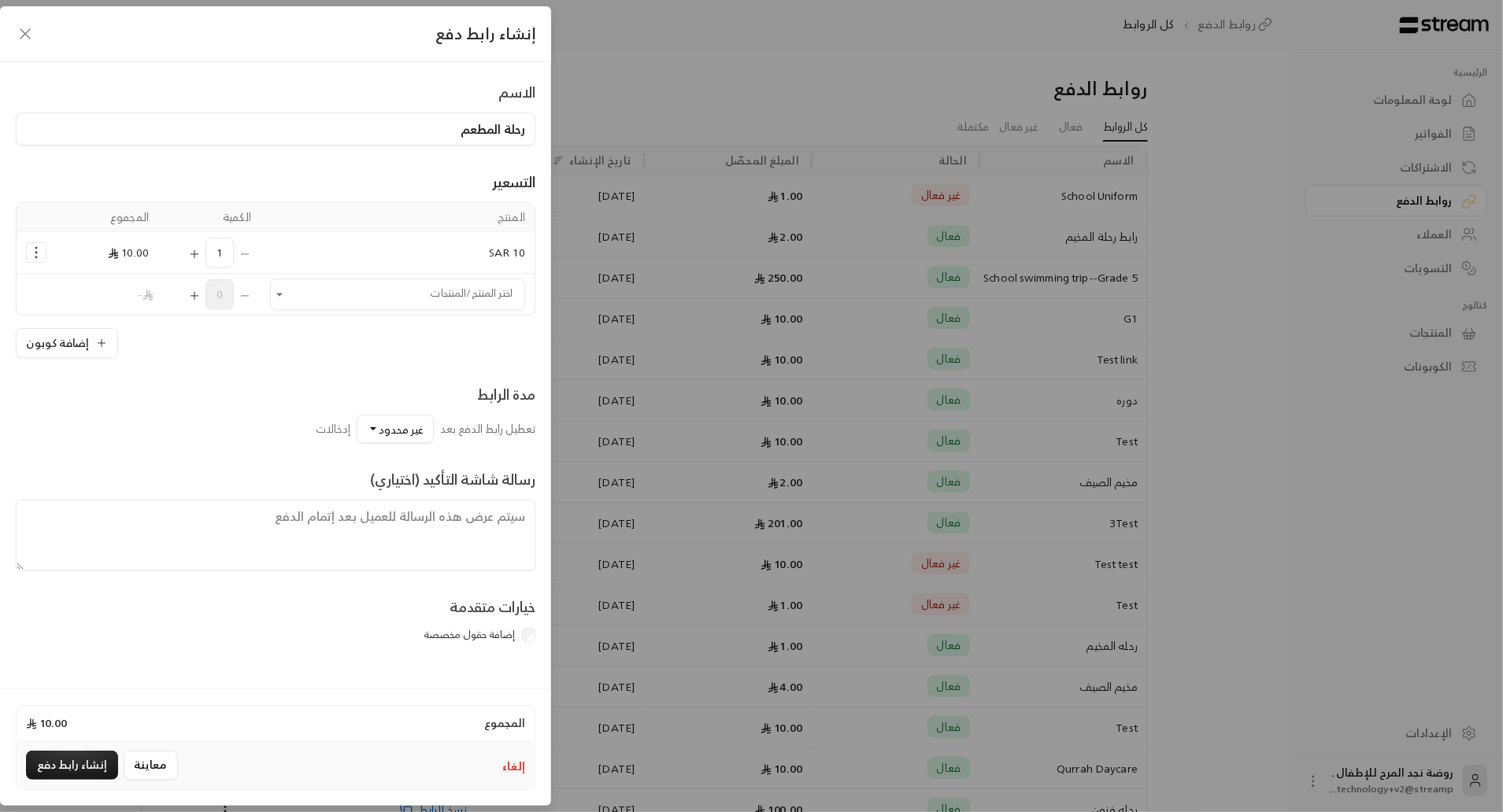
click at [382, 546] on textarea at bounding box center [275, 535] width 520 height 71
type textarea "الرجاء ارتداء الزي"
click at [504, 773] on button "إلغاء" at bounding box center [513, 766] width 23 height 15
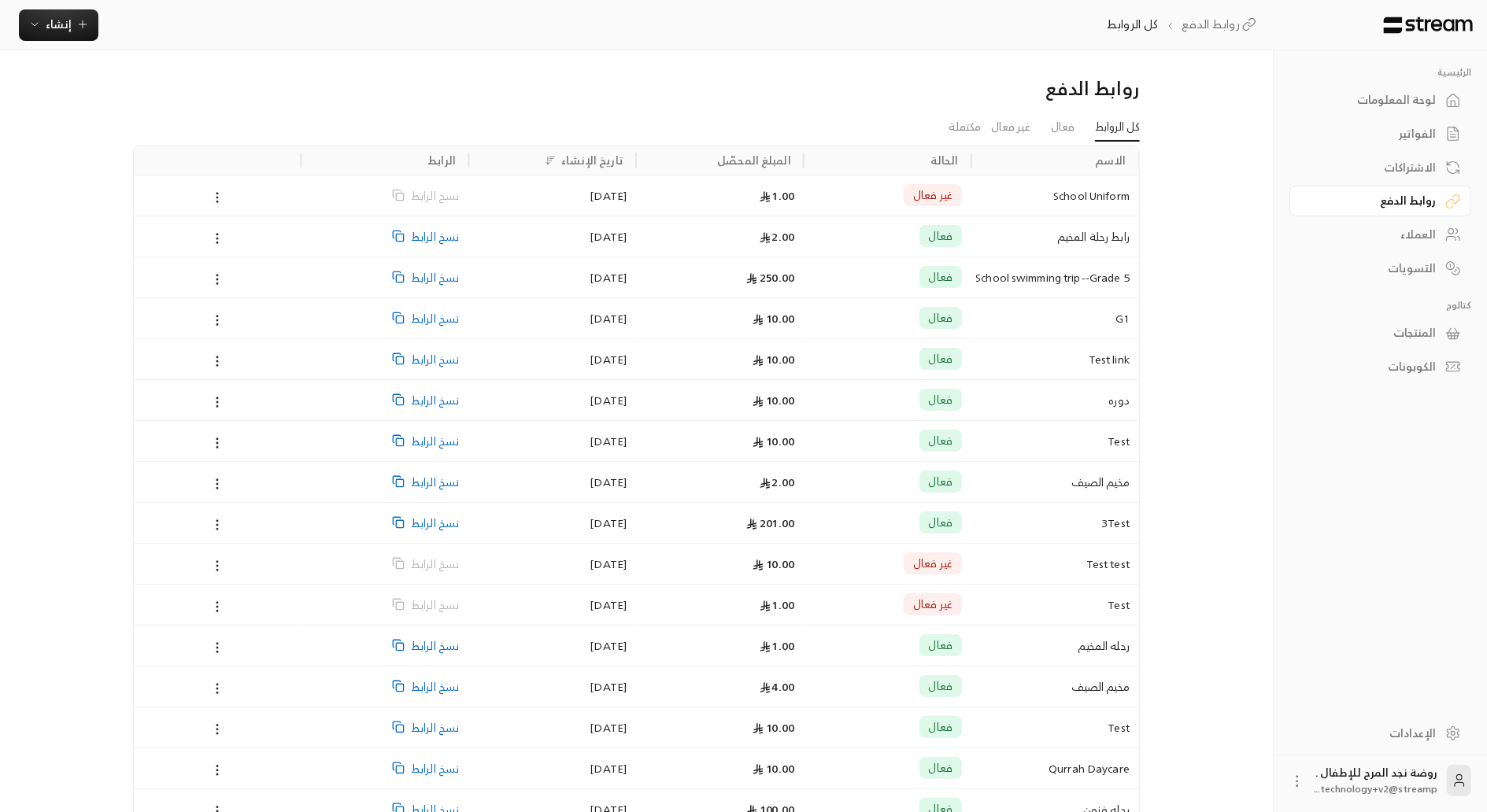
click at [420, 241] on span "نسخ الرابط" at bounding box center [434, 236] width 48 height 41
click at [38, 28] on icon "button" at bounding box center [34, 24] width 13 height 13
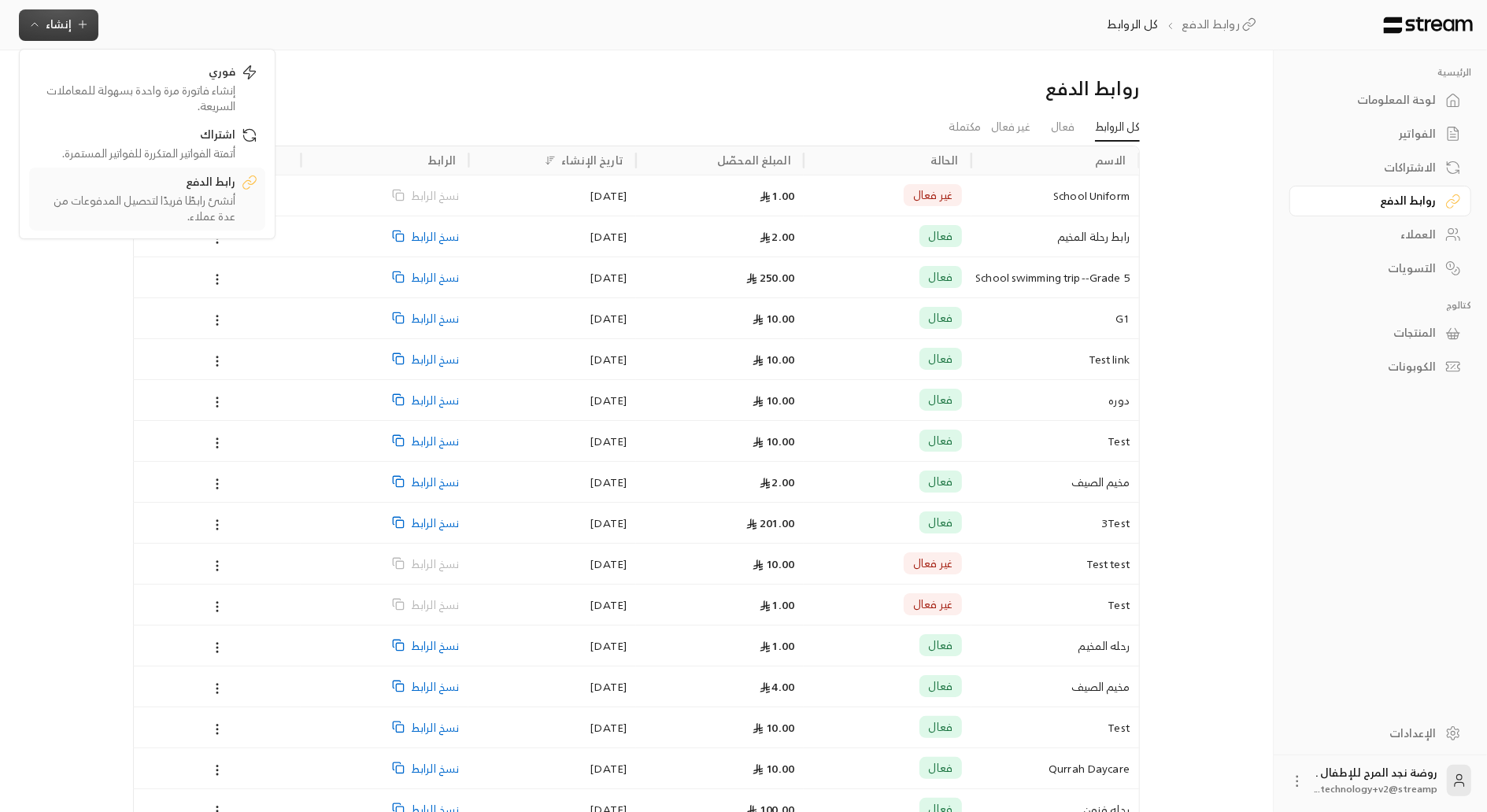
click at [99, 224] on div "أنشئ رابطًا فريدًا لتحصيل المدفوعات من عدة عملاء." at bounding box center [136, 208] width 198 height 32
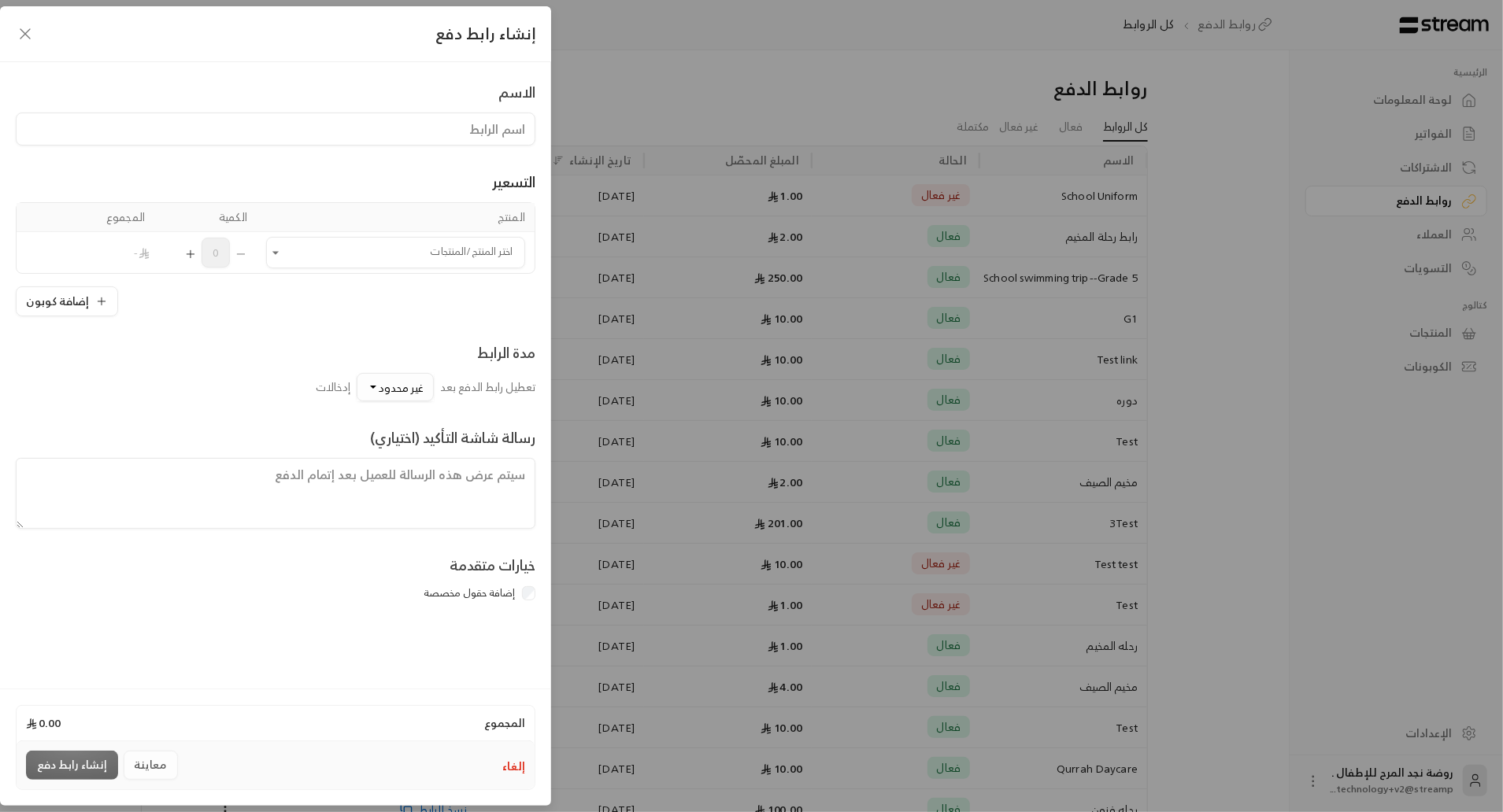
click at [357, 378] on button "غير محدود" at bounding box center [395, 386] width 77 height 28
click at [175, 316] on div "مدة الرابط تعطيل رابط الدفع بعد غير محدود غير محدود 10 25 50 100 250 500 1000 م…" at bounding box center [275, 358] width 520 height 85
click at [19, 35] on icon "button" at bounding box center [24, 33] width 19 height 19
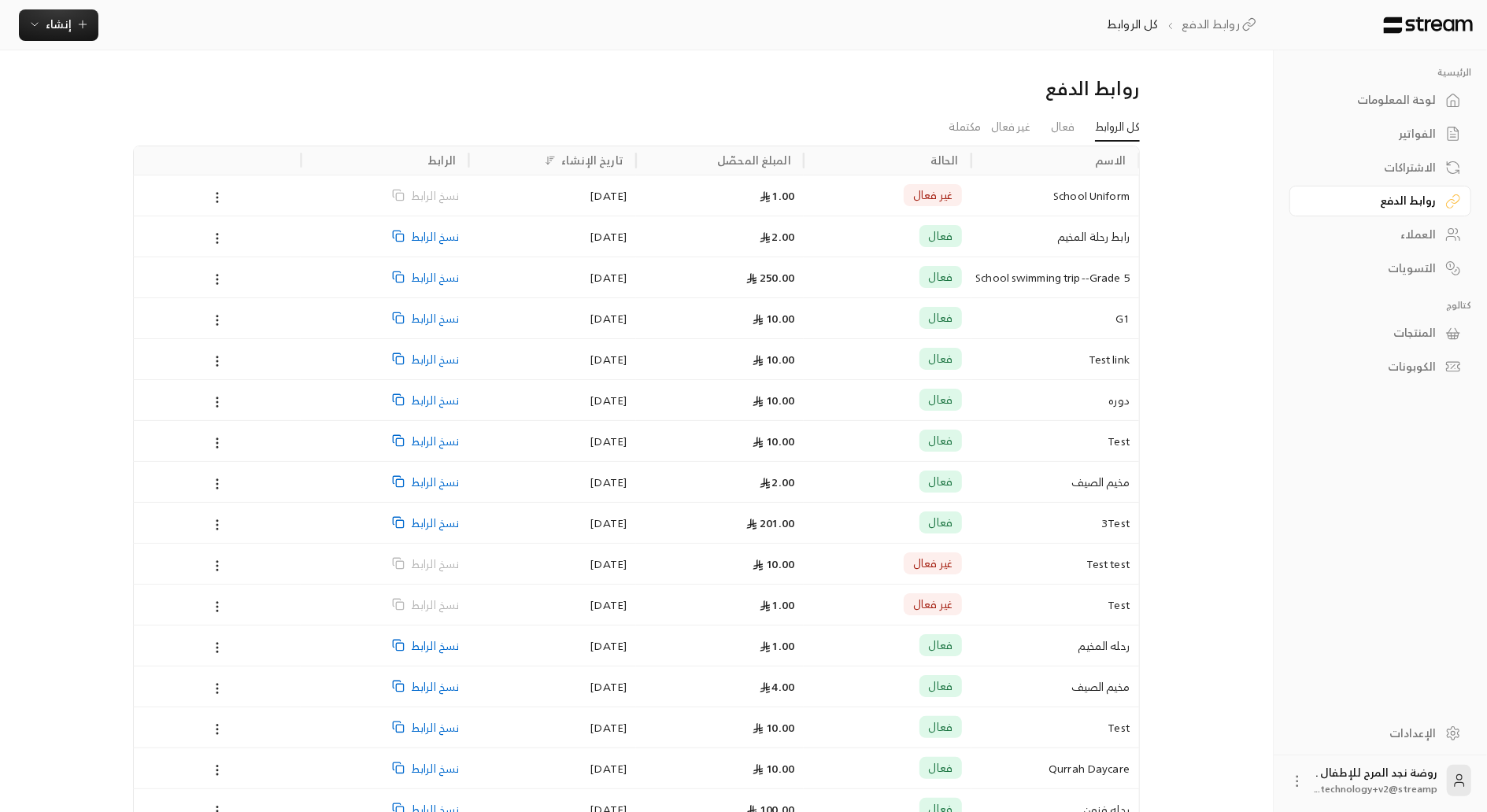
click at [1400, 102] on div "لوحة المعلومات" at bounding box center [1373, 99] width 127 height 15
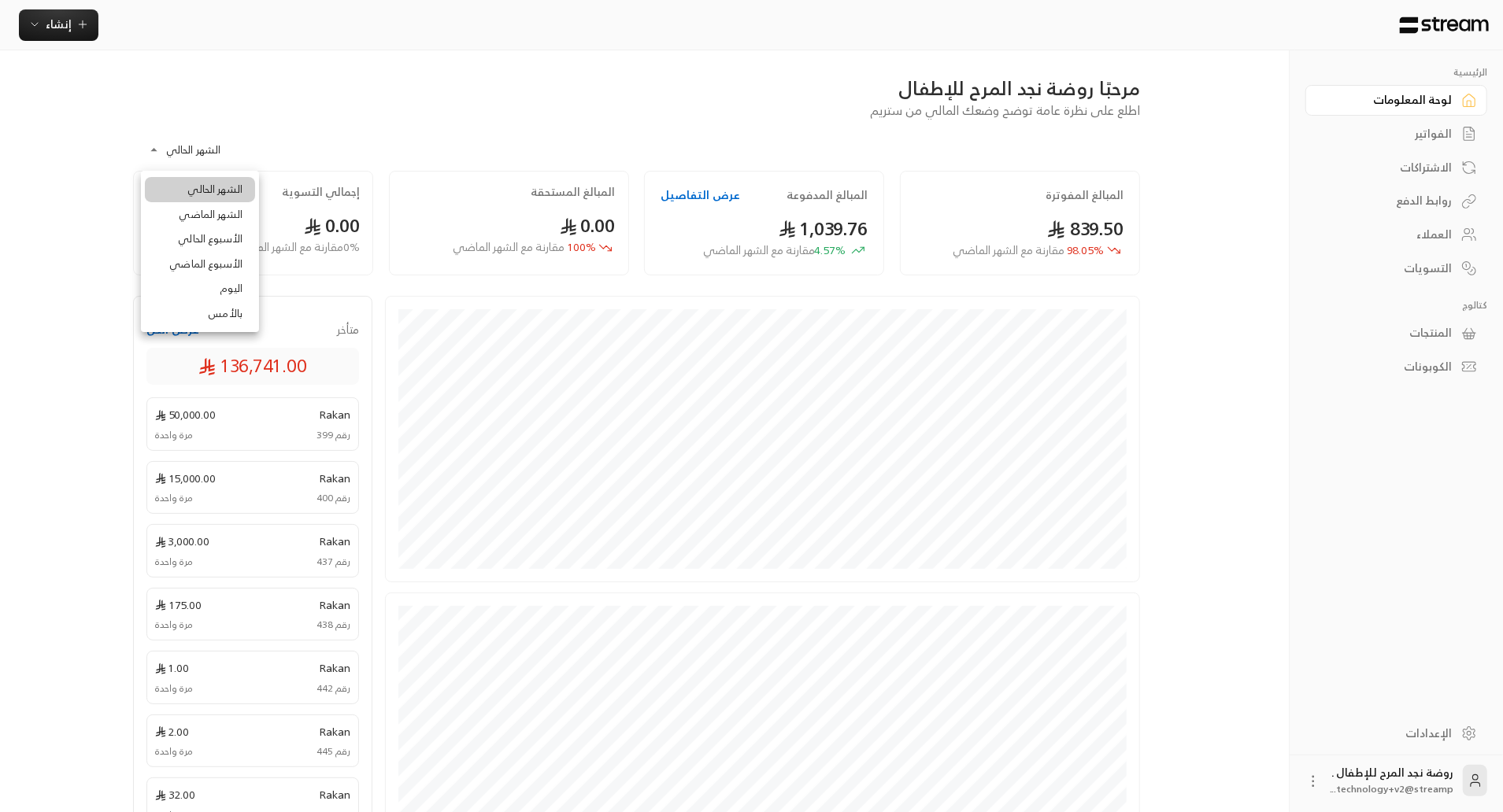
click at [168, 142] on body "**********" at bounding box center [751, 406] width 1503 height 812
click at [195, 215] on li "الشهر الماضي" at bounding box center [200, 215] width 110 height 25
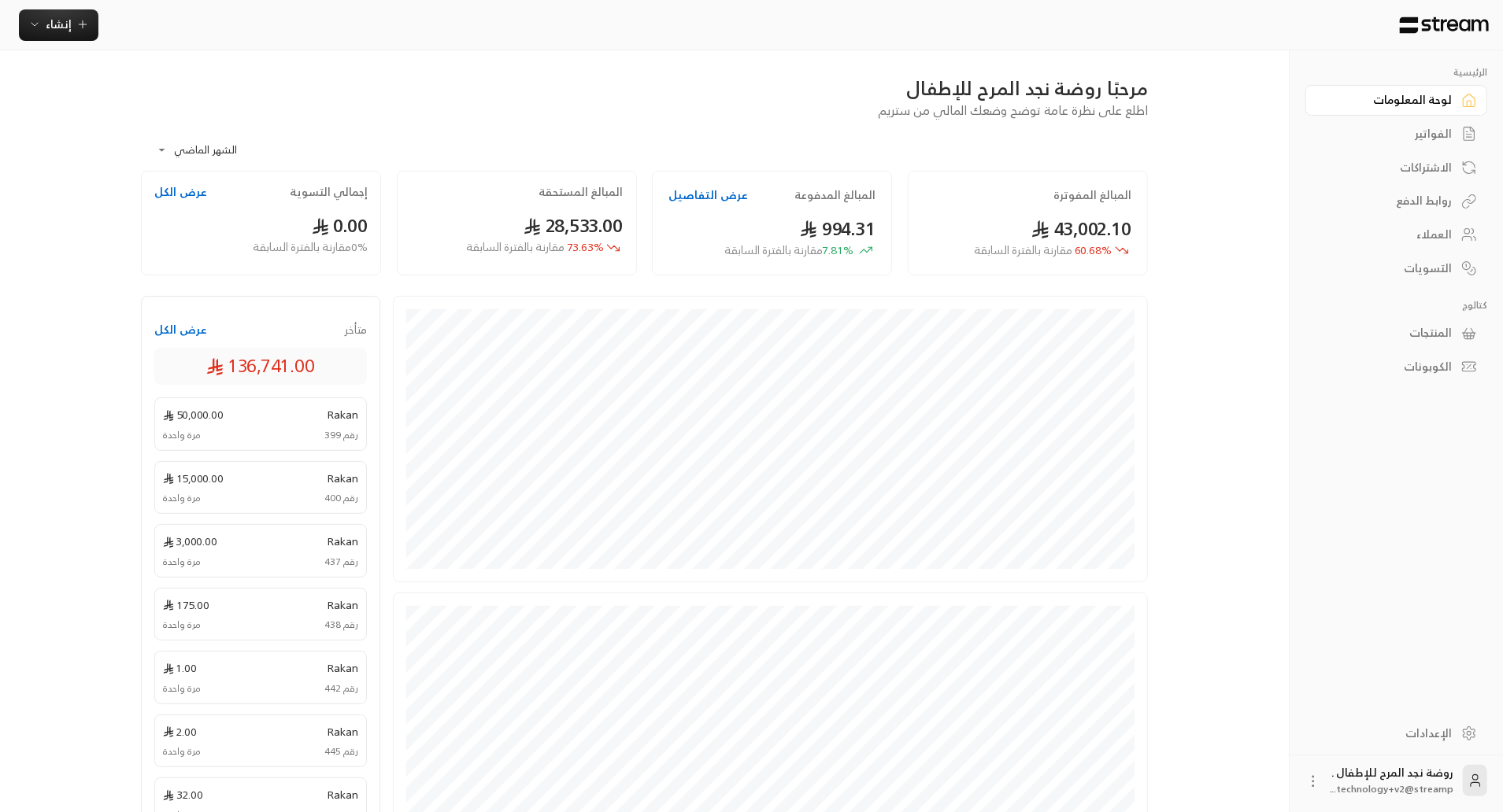
click at [202, 158] on body "**********" at bounding box center [751, 406] width 1503 height 812
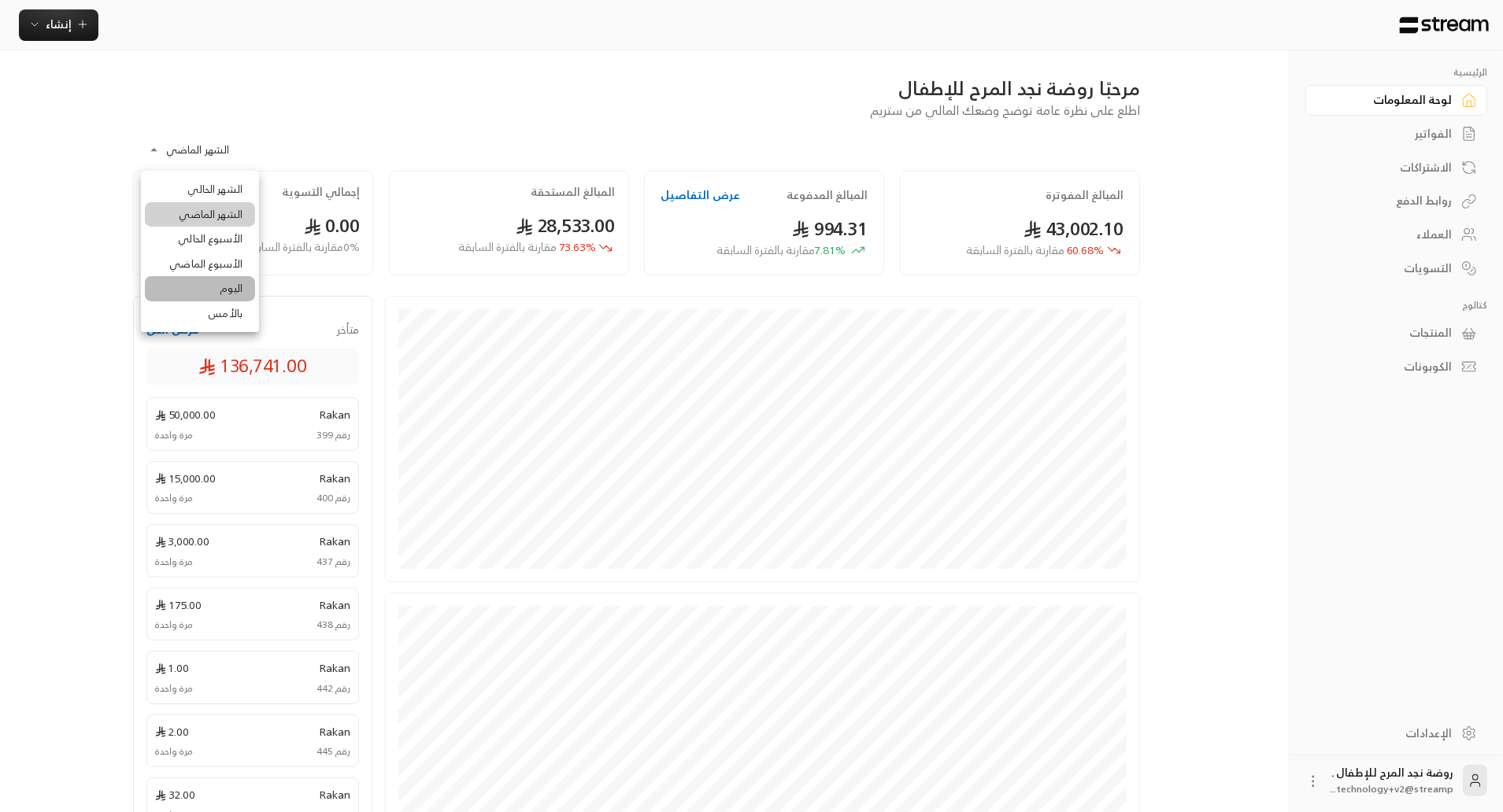
click at [211, 290] on li "اليوم" at bounding box center [200, 289] width 110 height 25
click at [192, 145] on body "الرئيسية لوحة المعلومات الفواتير الاشتراكات روابط الدفع العملاء التسويات كتالوج…" at bounding box center [751, 406] width 1503 height 812
click at [219, 303] on li "بالأمس" at bounding box center [200, 314] width 110 height 25
type input "******"
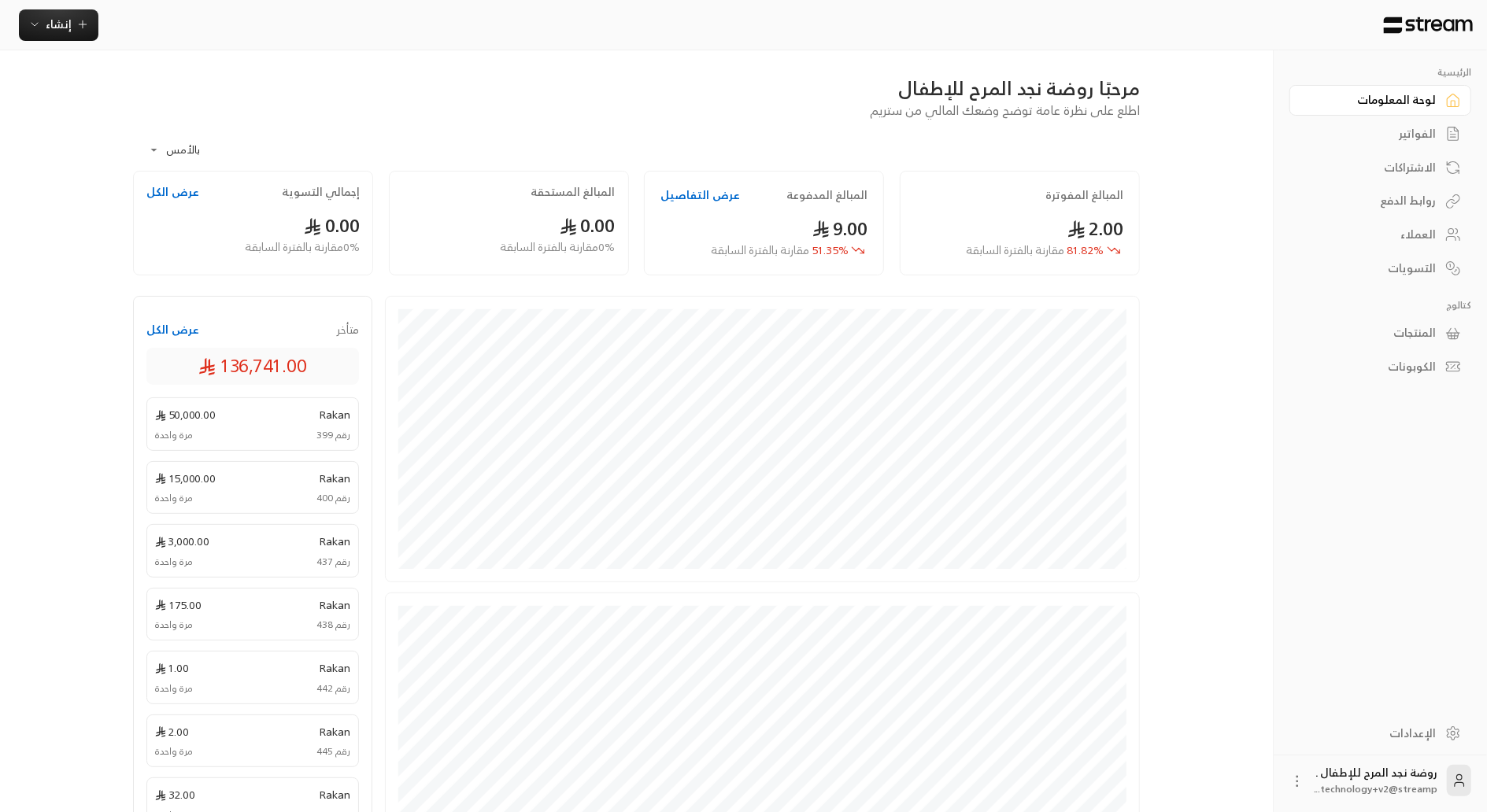
click at [1417, 735] on div "الإعدادات" at bounding box center [1373, 733] width 127 height 15
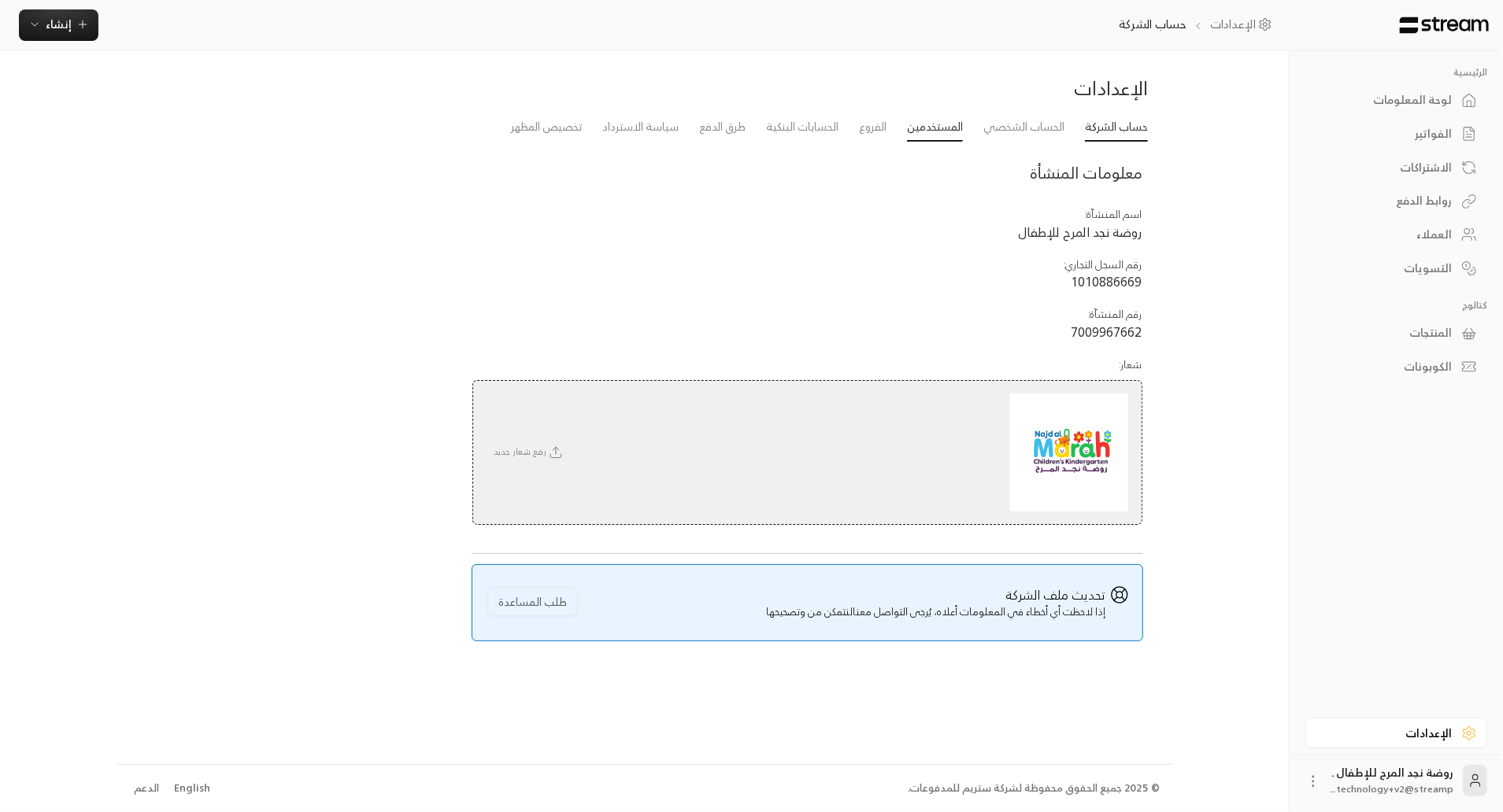
click at [907, 123] on link "المستخدمين" at bounding box center [935, 127] width 56 height 28
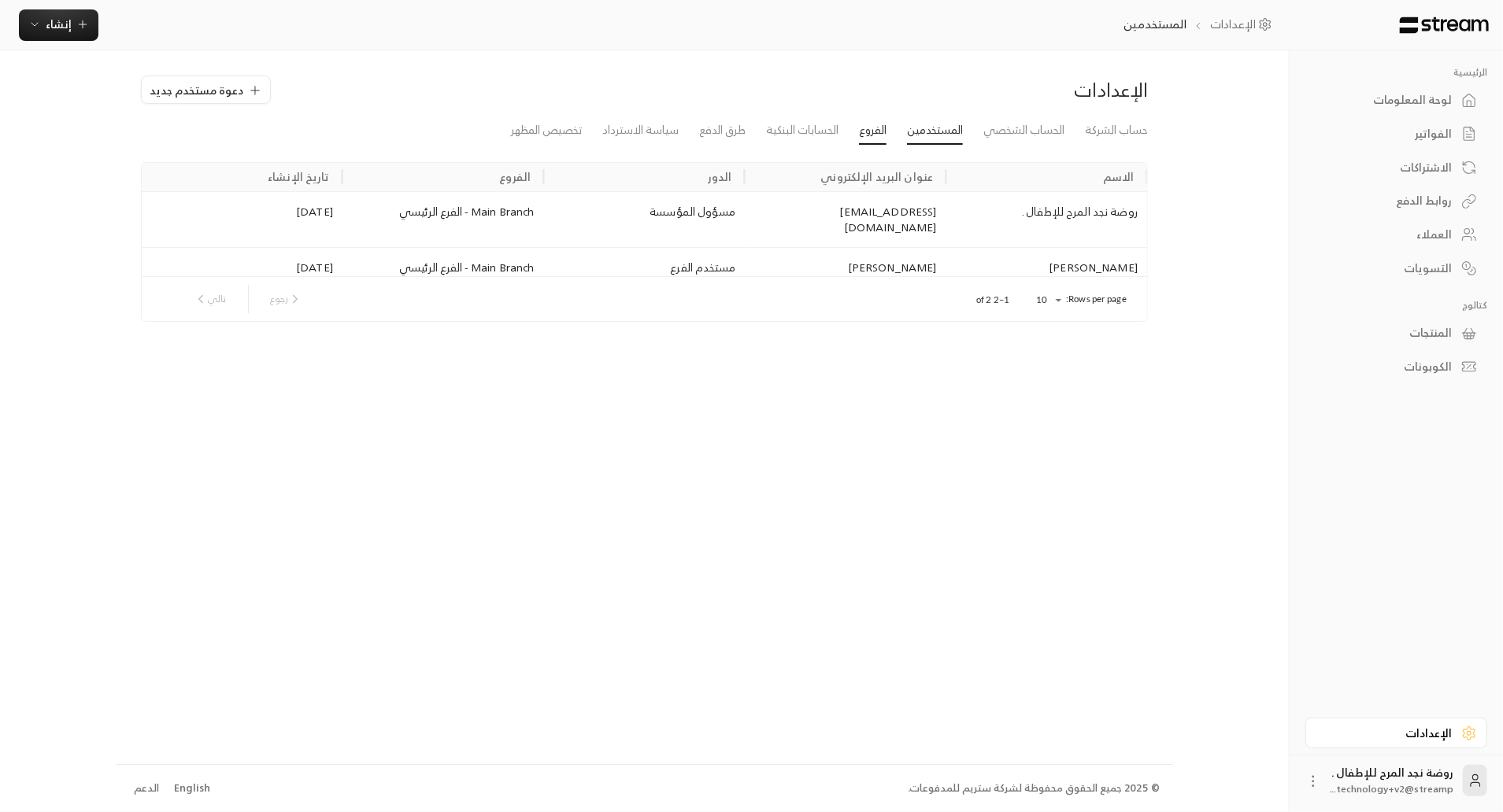
click at [859, 126] on link "الفروع" at bounding box center [873, 130] width 28 height 28
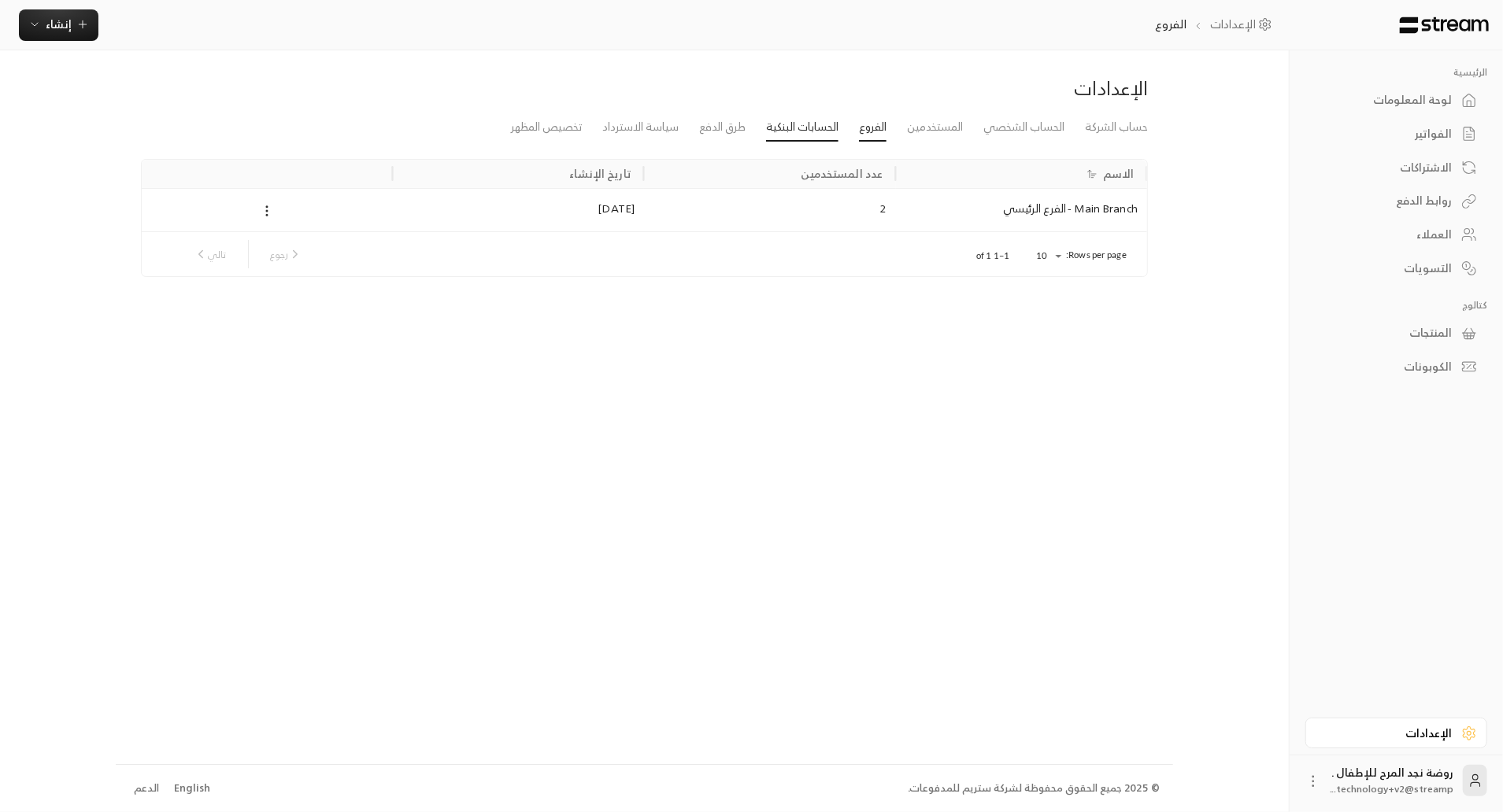
click at [776, 130] on link "الحسابات البنكية" at bounding box center [802, 127] width 72 height 28
click at [44, 14] on button "إنشاء" at bounding box center [59, 24] width 79 height 32
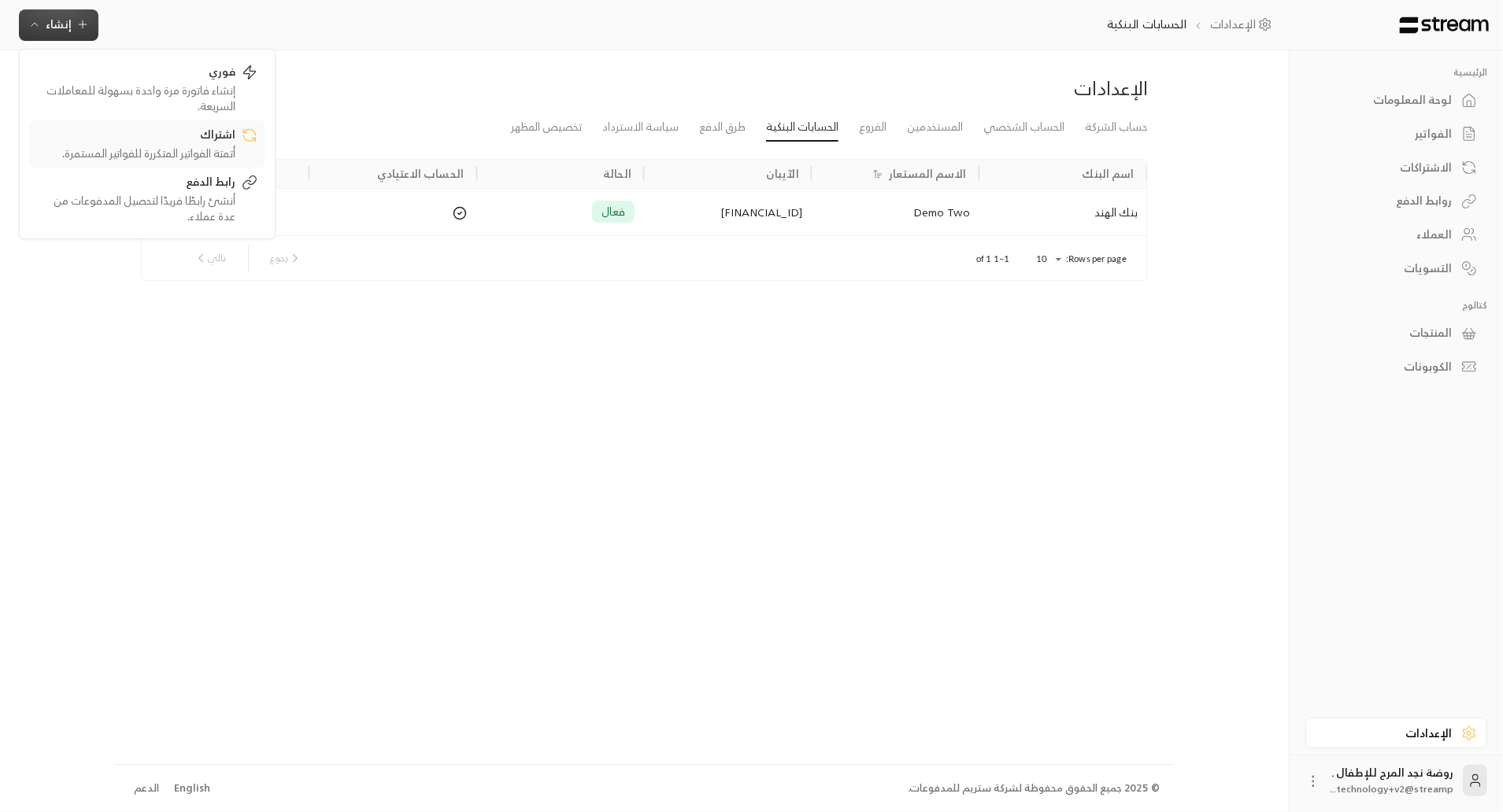
click at [128, 135] on div "اشتراك" at bounding box center [136, 136] width 198 height 19
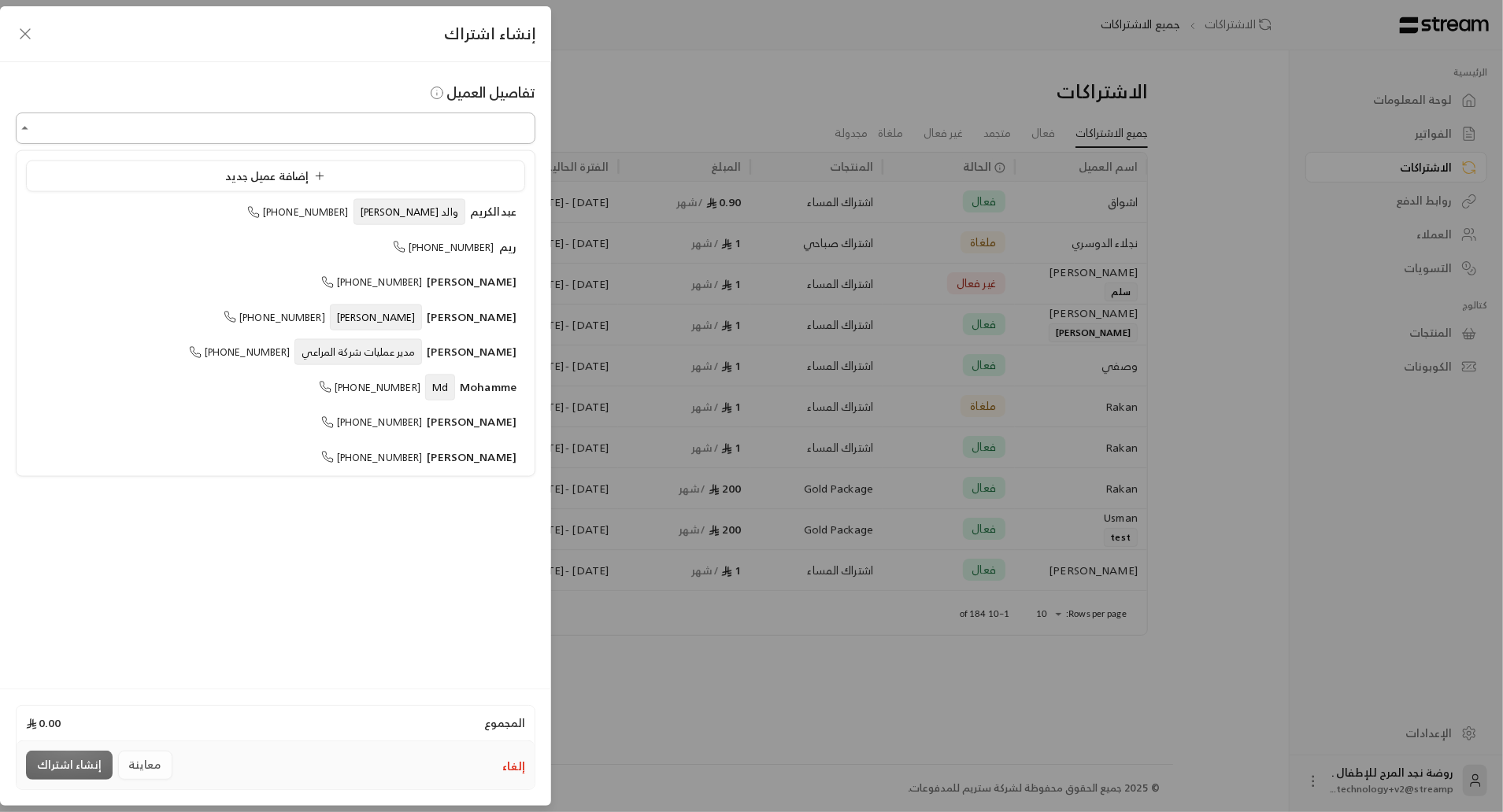
click at [149, 140] on input "اختر العميل" at bounding box center [275, 129] width 520 height 28
click at [238, 258] on li "ريم [PHONE_NUMBER]" at bounding box center [276, 247] width 499 height 31
type input "**********"
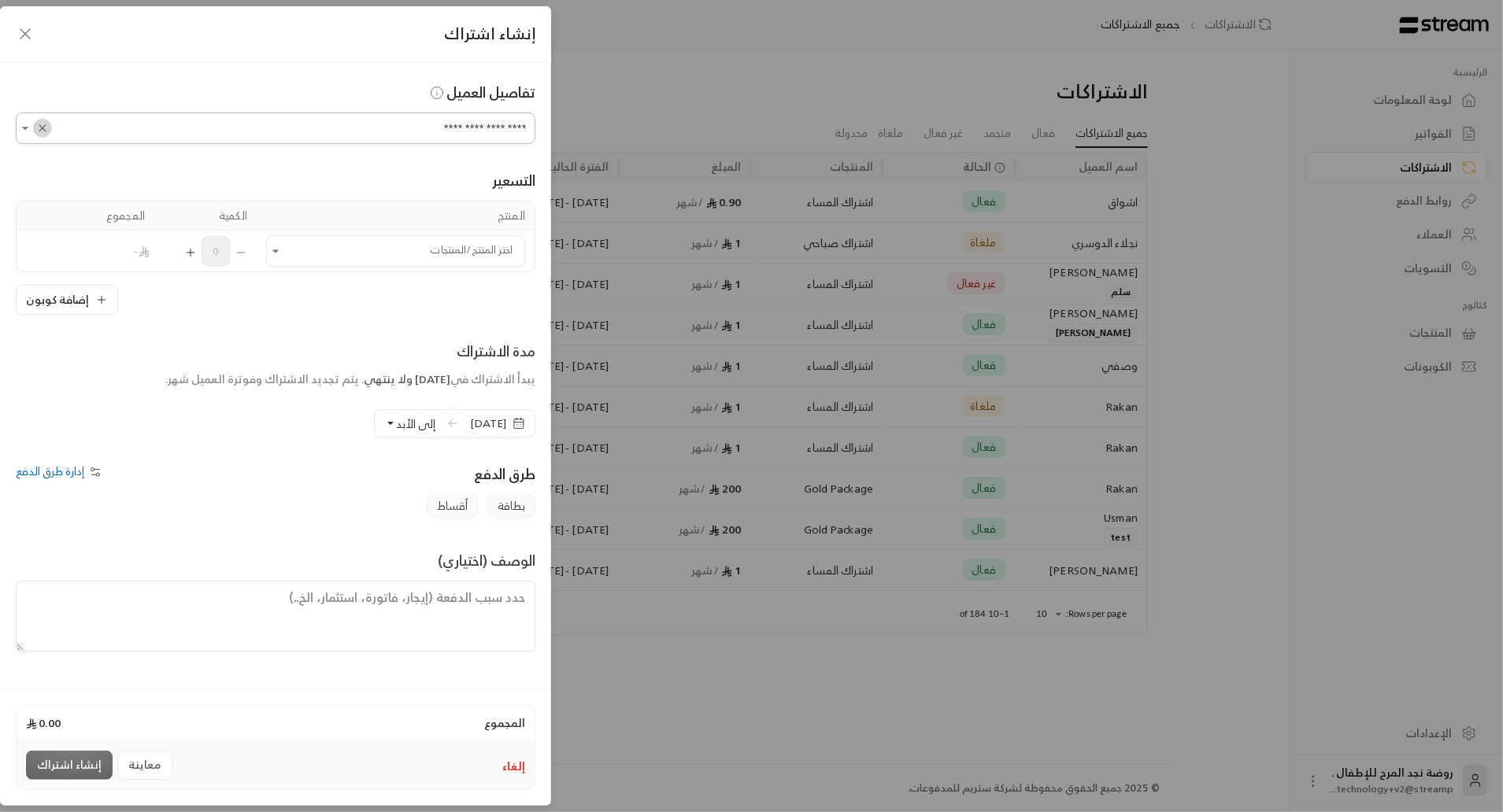
click at [41, 128] on icon "Clear" at bounding box center [42, 129] width 13 height 13
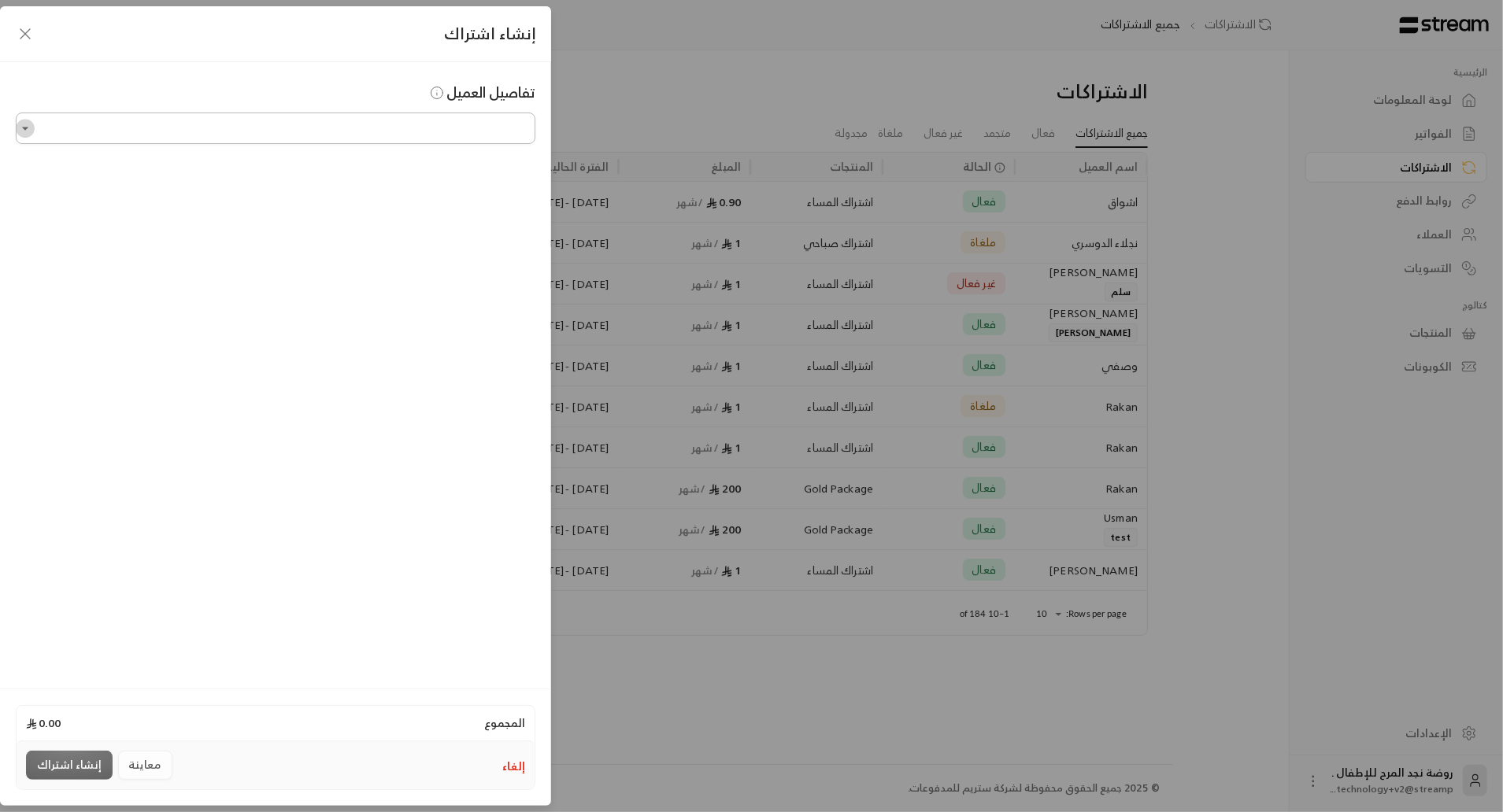
click at [19, 129] on icon "Open" at bounding box center [24, 128] width 15 height 15
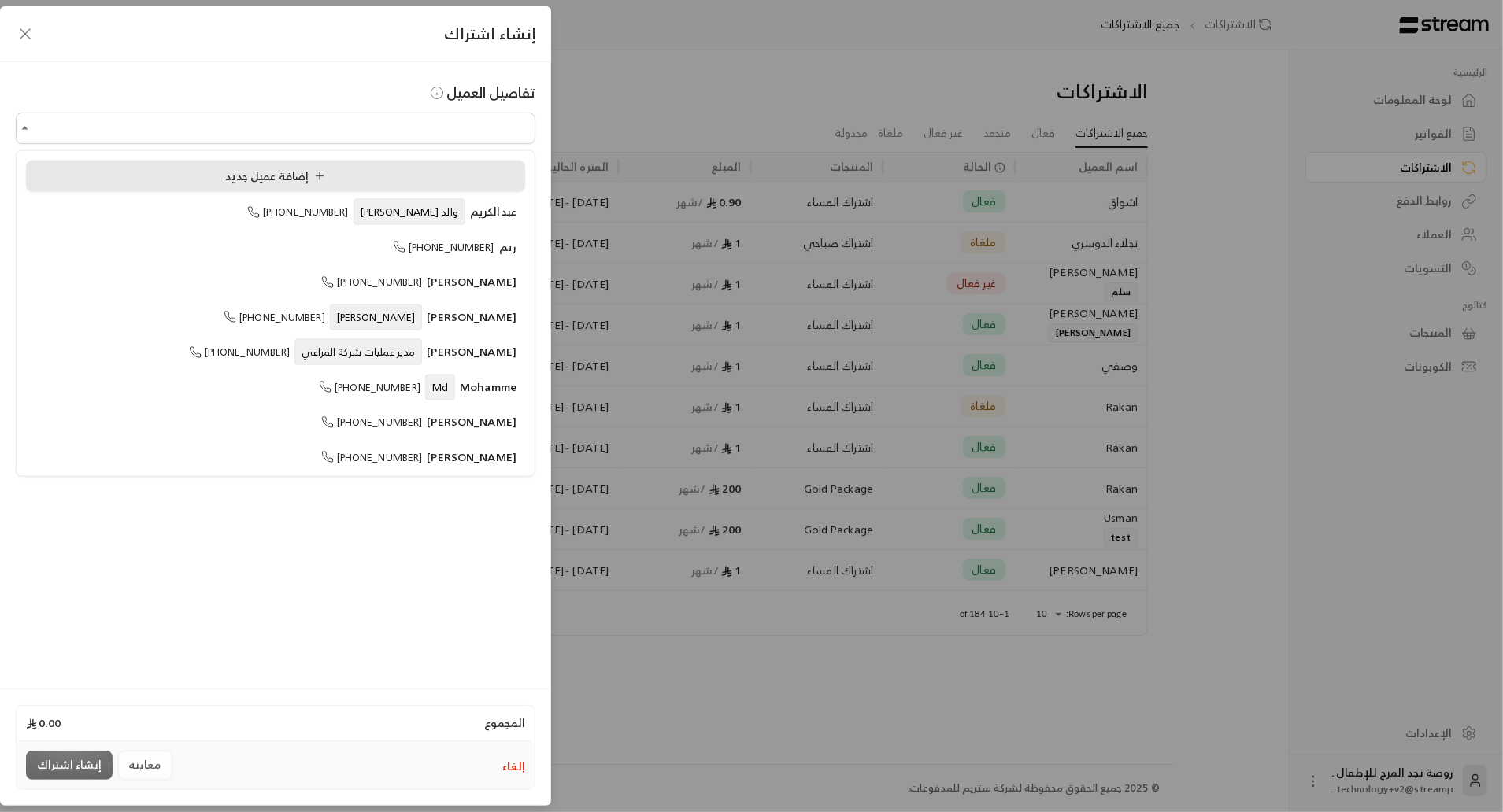
click at [168, 180] on div "إضافة عميل جديد" at bounding box center [275, 176] width 482 height 16
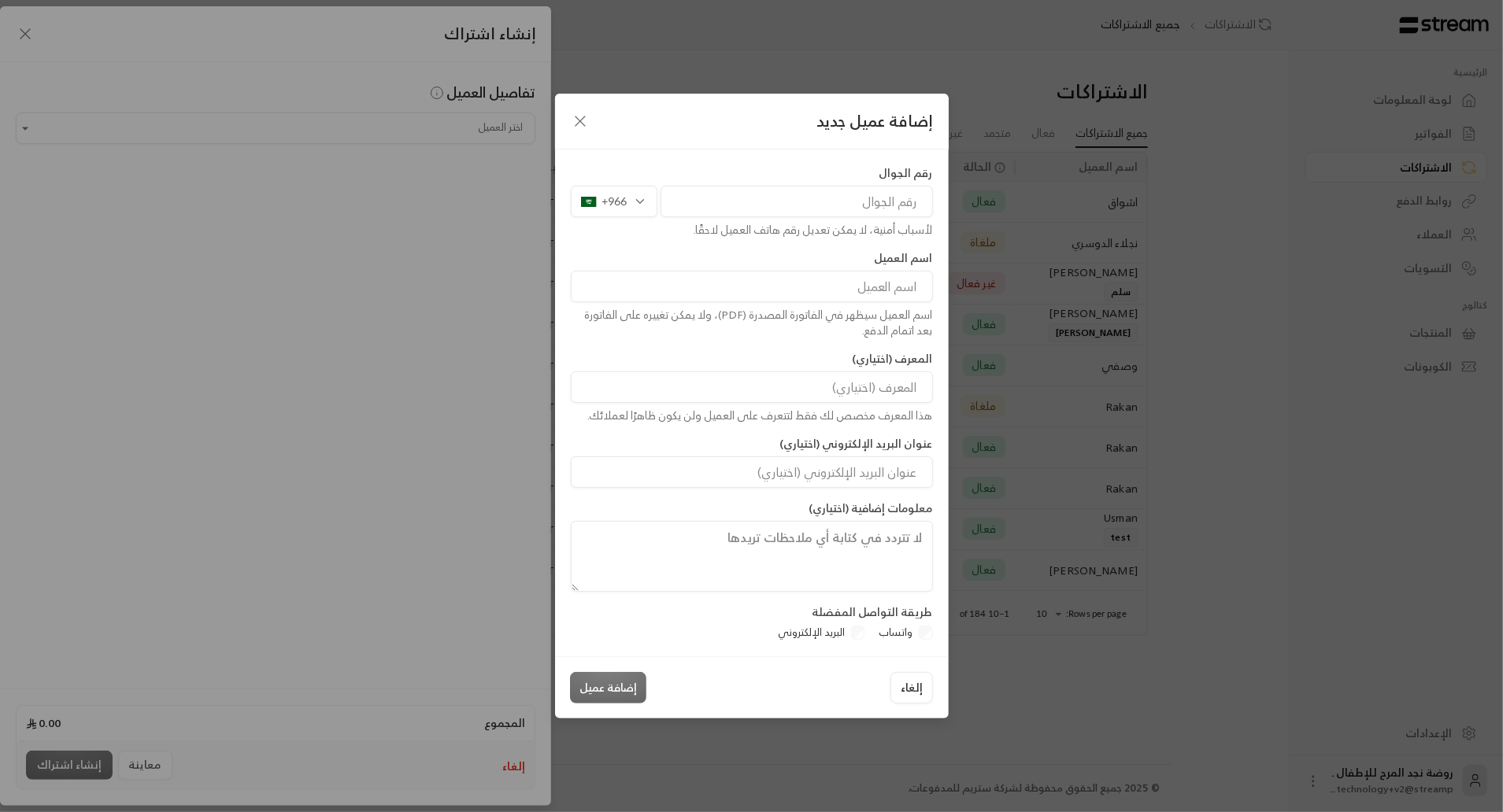
click at [890, 281] on input at bounding box center [752, 286] width 362 height 32
type input "ريم"
click at [905, 376] on input at bounding box center [752, 387] width 362 height 32
click at [583, 117] on icon "button" at bounding box center [580, 121] width 19 height 19
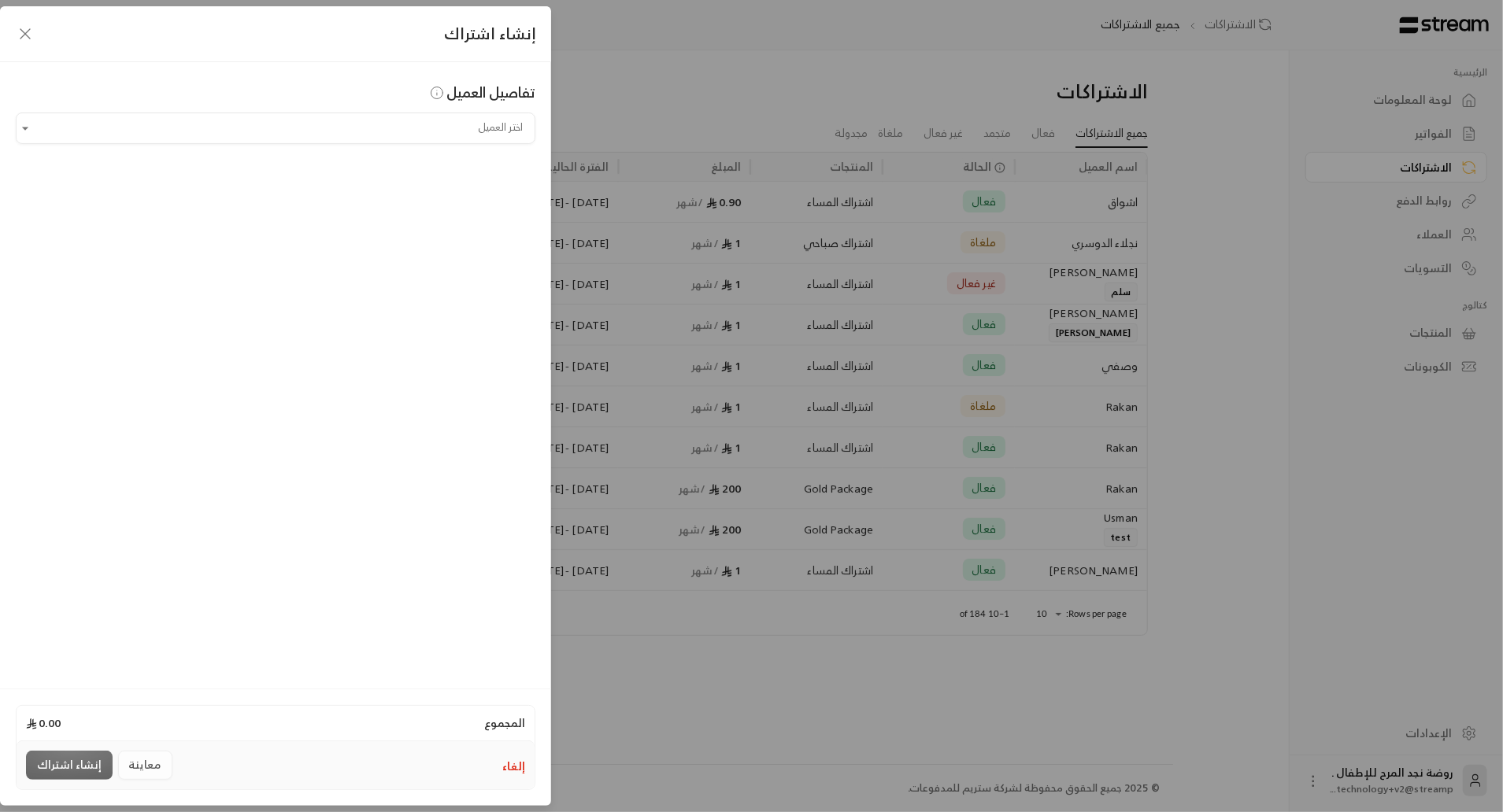
click at [28, 32] on icon "button" at bounding box center [24, 33] width 19 height 19
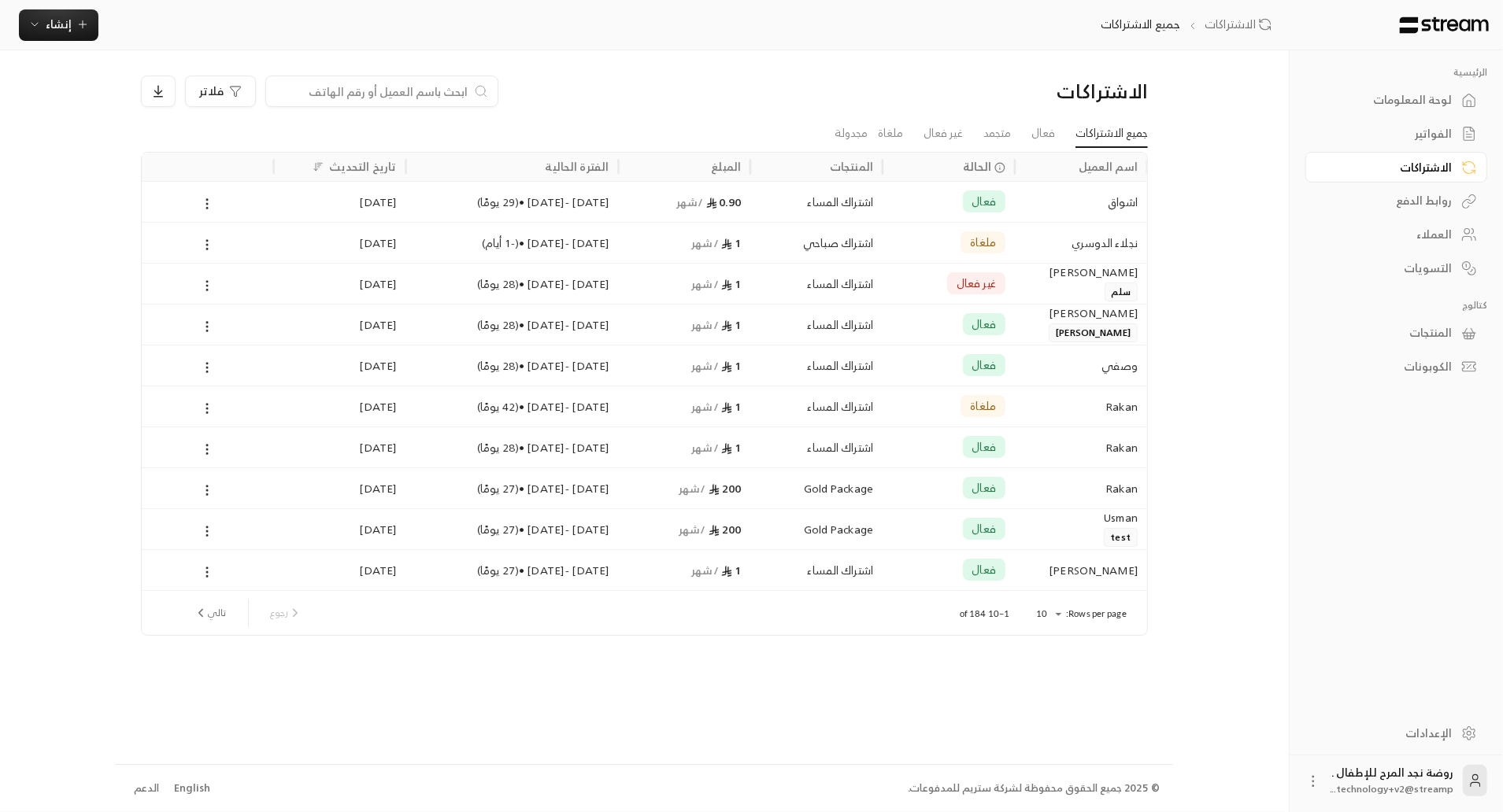
click at [903, 208] on div "فعال" at bounding box center [949, 202] width 113 height 41
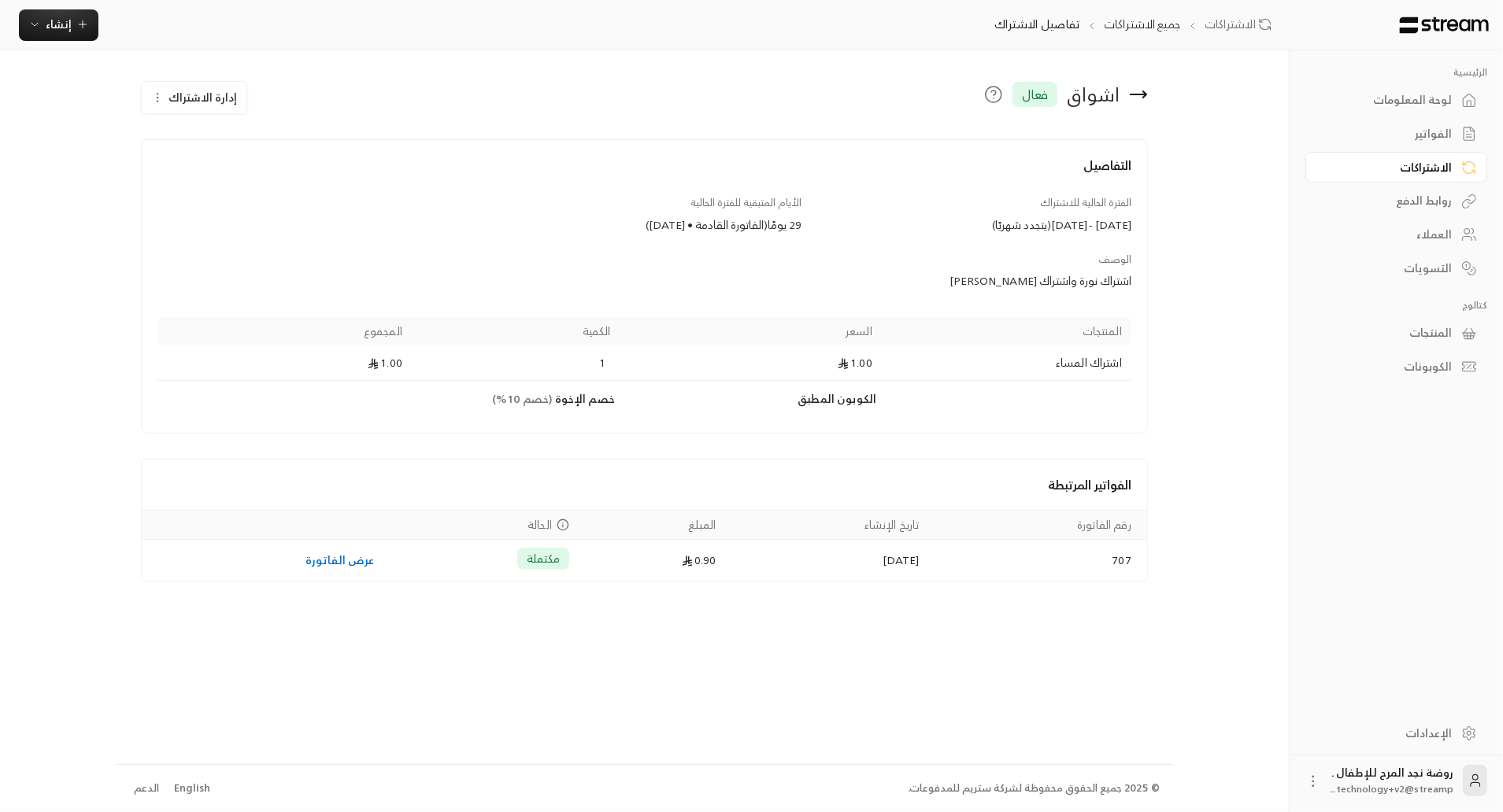
click at [170, 99] on span "إدارة الاشتراك" at bounding box center [203, 97] width 68 height 20
click at [1439, 238] on div "العملاء" at bounding box center [1388, 234] width 127 height 15
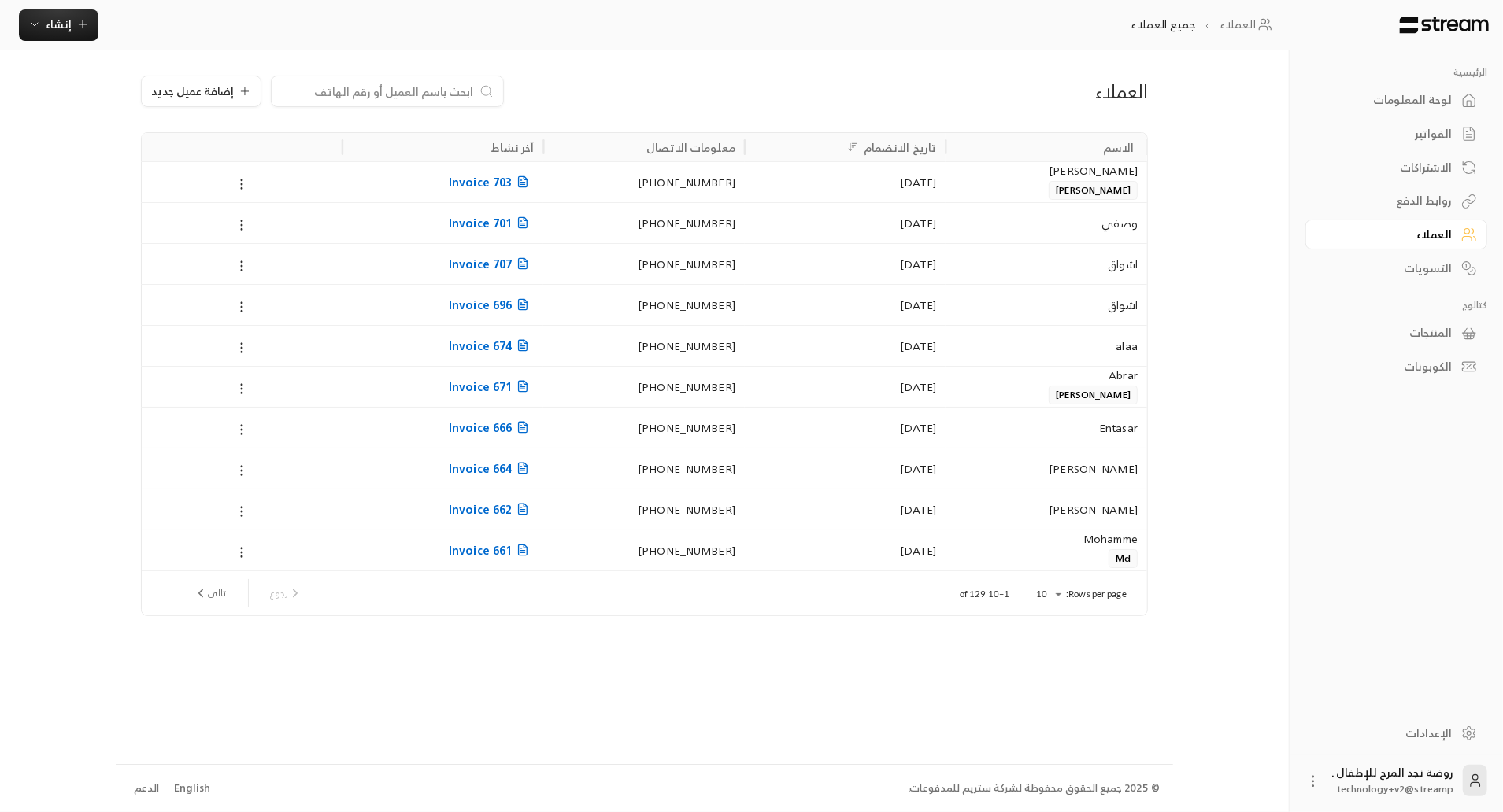
click at [381, 95] on input at bounding box center [376, 91] width 192 height 17
type input "ت"
click at [763, 266] on div "[DATE]" at bounding box center [846, 264] width 183 height 41
click at [842, 323] on div "[DATE]" at bounding box center [846, 304] width 183 height 41
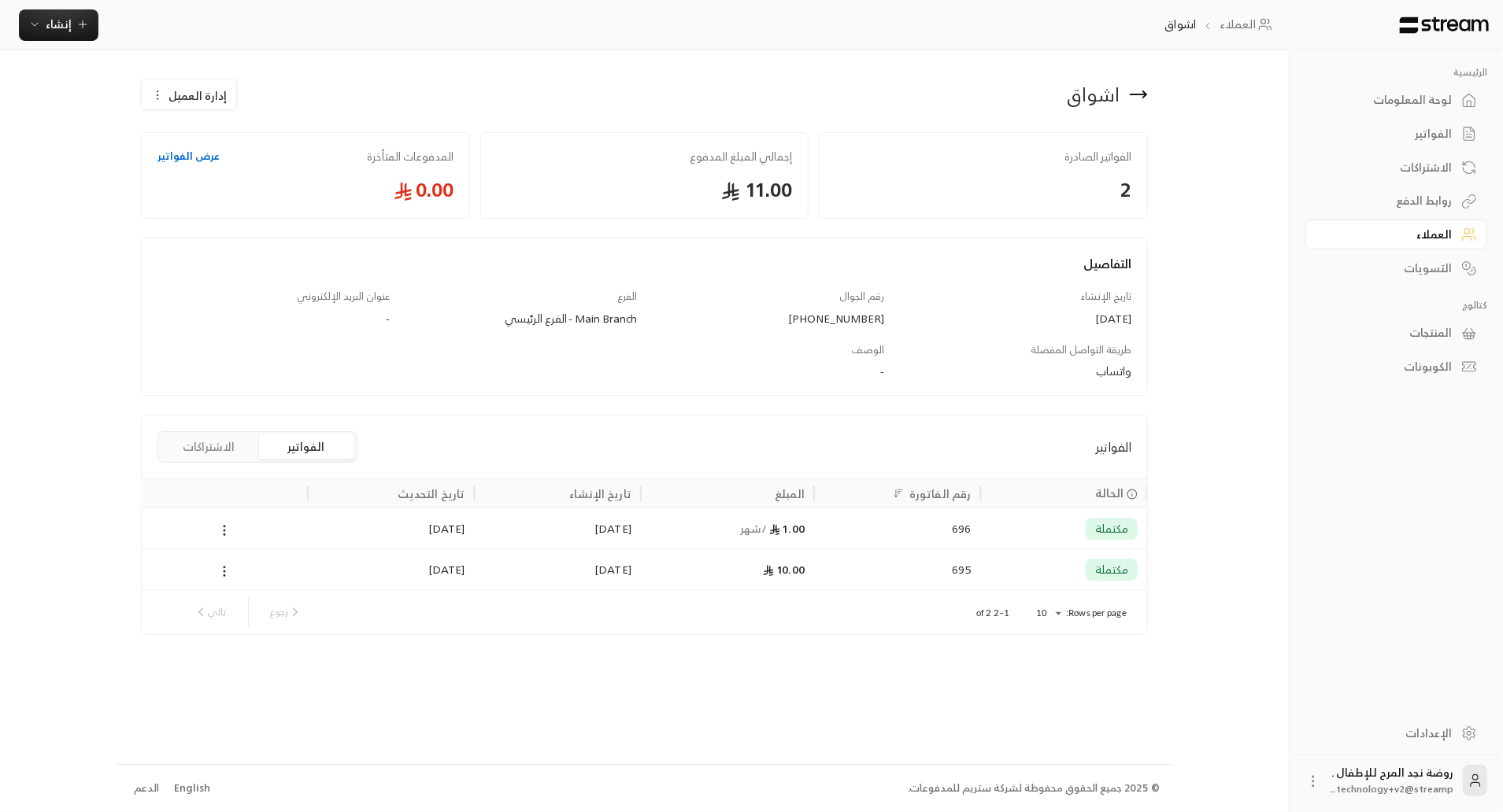
click at [187, 157] on link "عرض الفواتير" at bounding box center [188, 156] width 62 height 15
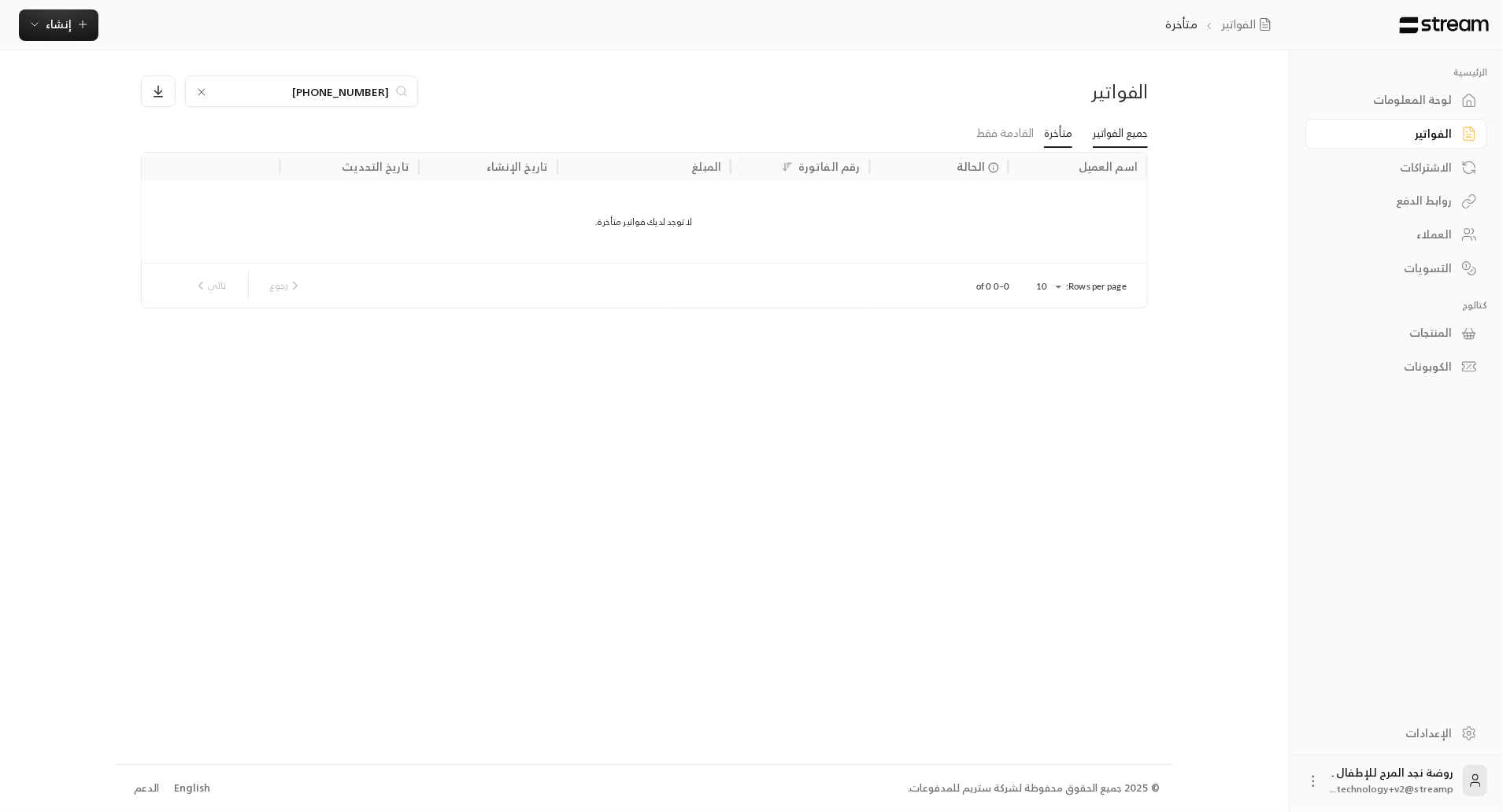
click at [1110, 134] on link "جميع الفواتير" at bounding box center [1119, 133] width 55 height 28
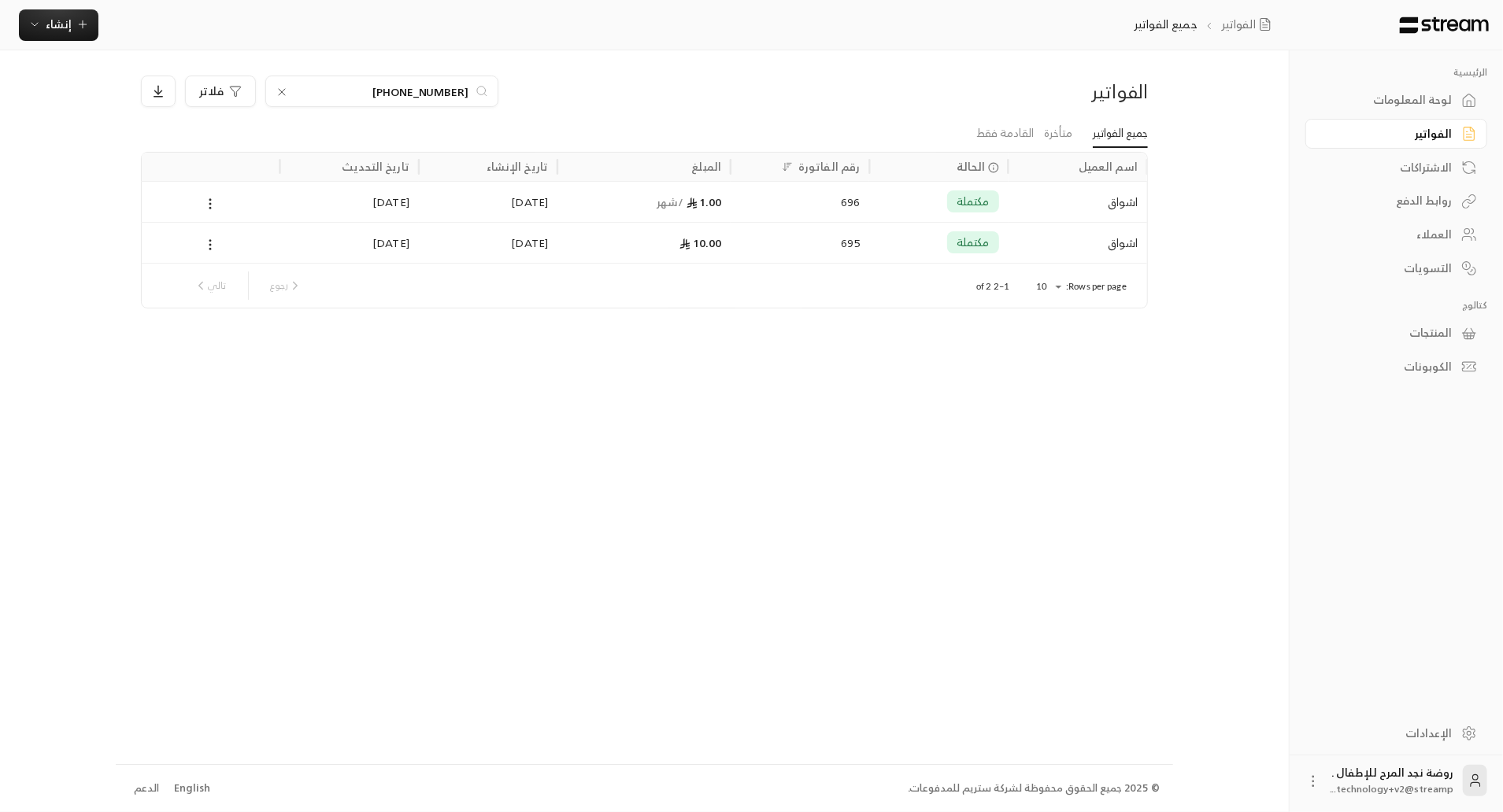
click at [1434, 735] on div "الإعدادات" at bounding box center [1388, 733] width 127 height 15
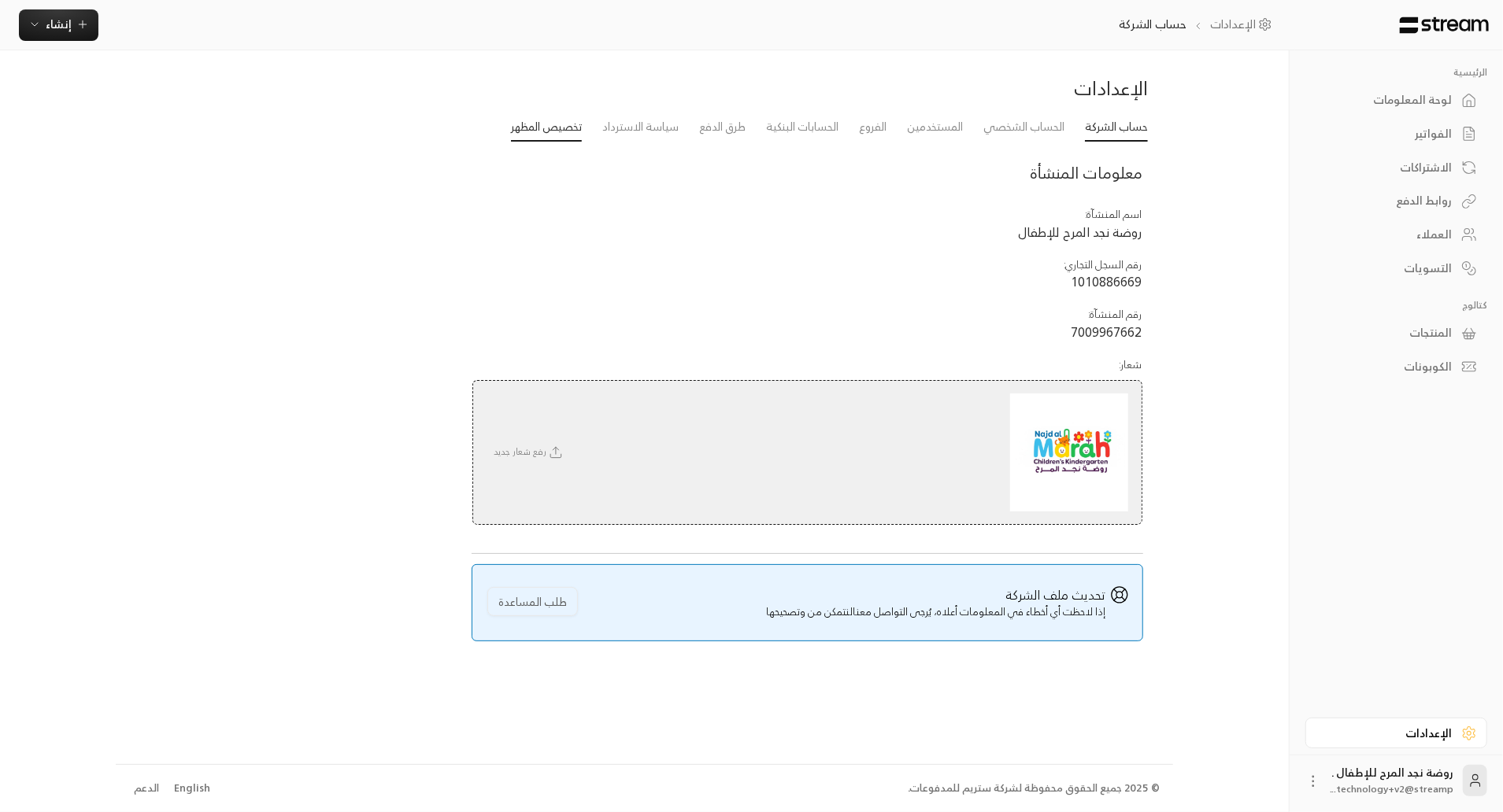
click at [511, 132] on link "تخصيص المظهر" at bounding box center [546, 127] width 71 height 28
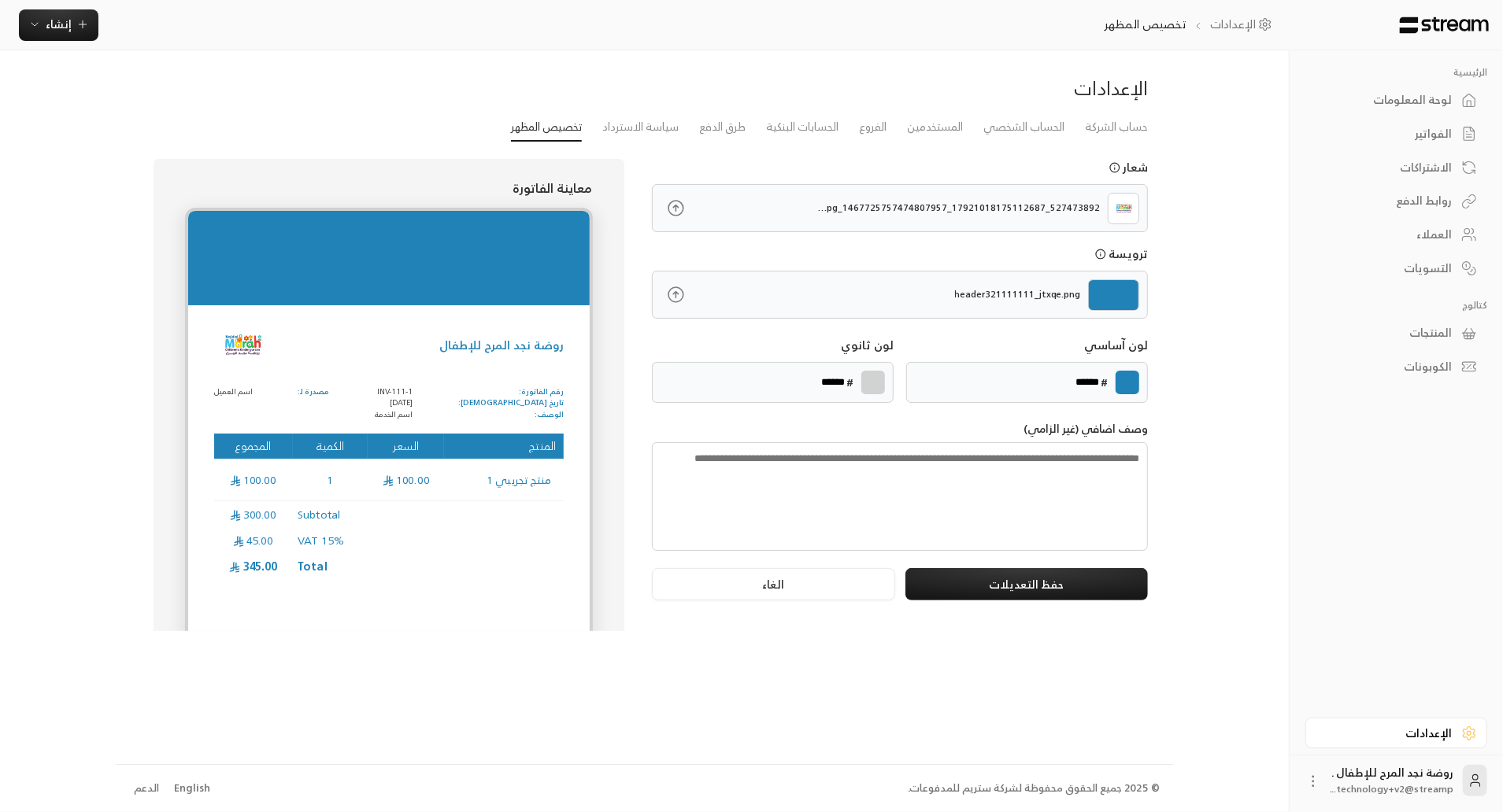
click at [934, 475] on textarea at bounding box center [900, 497] width 496 height 110
click at [1430, 233] on div "العملاء" at bounding box center [1388, 234] width 127 height 15
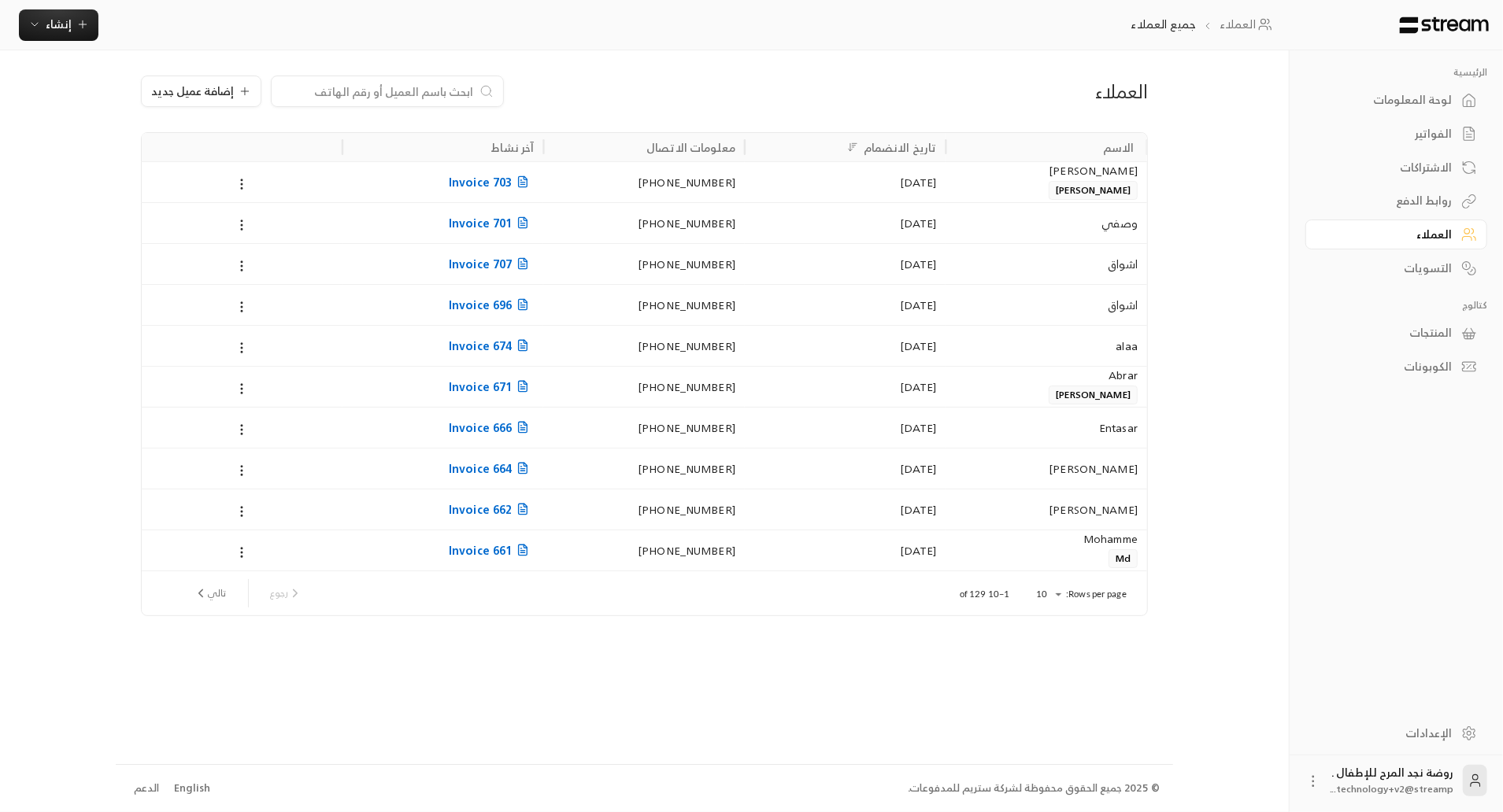
click at [323, 96] on input at bounding box center [376, 91] width 192 height 17
type input "r"
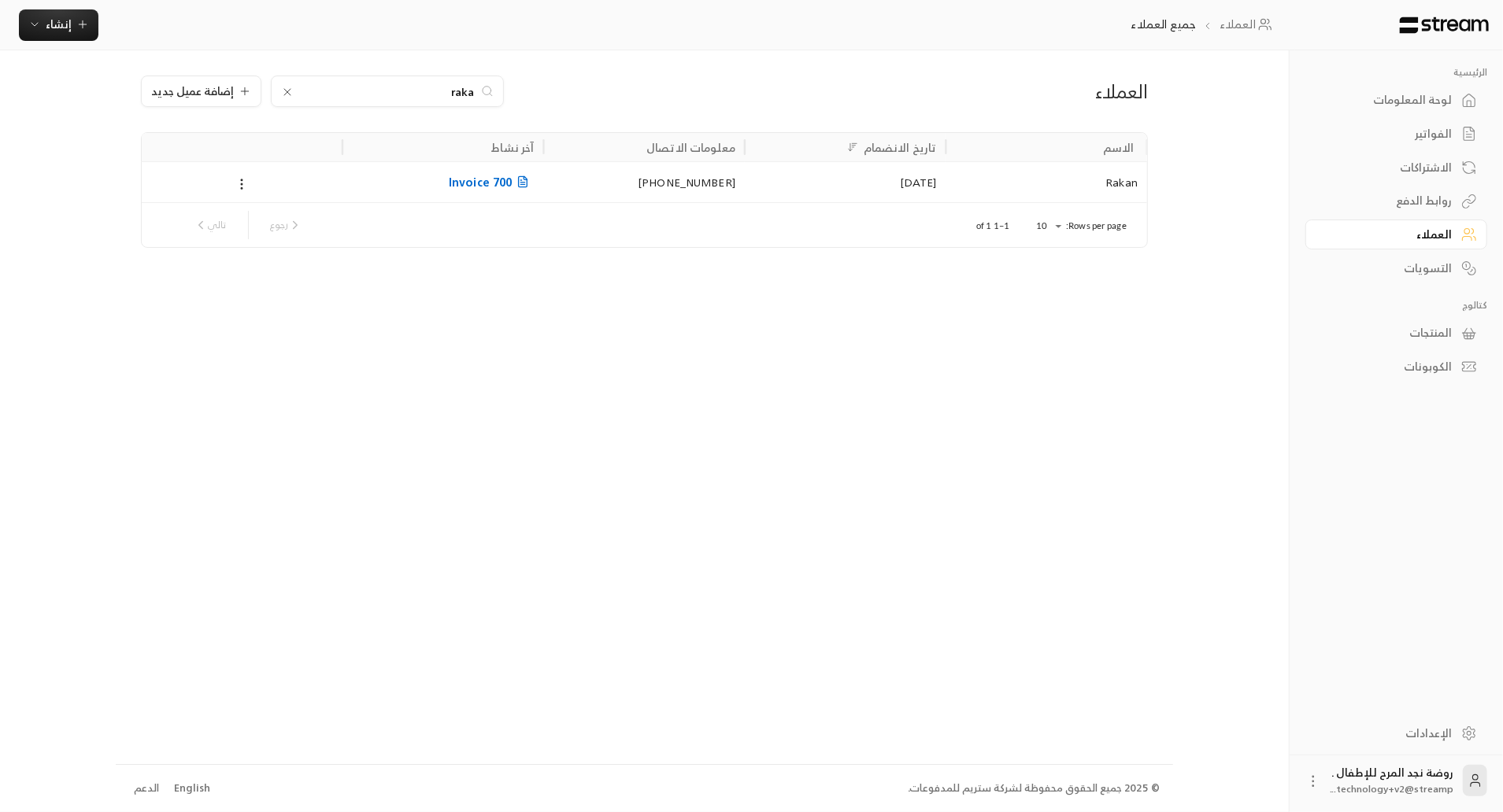
type input "raka"
click at [736, 189] on div "[PHONE_NUMBER]" at bounding box center [644, 182] width 183 height 41
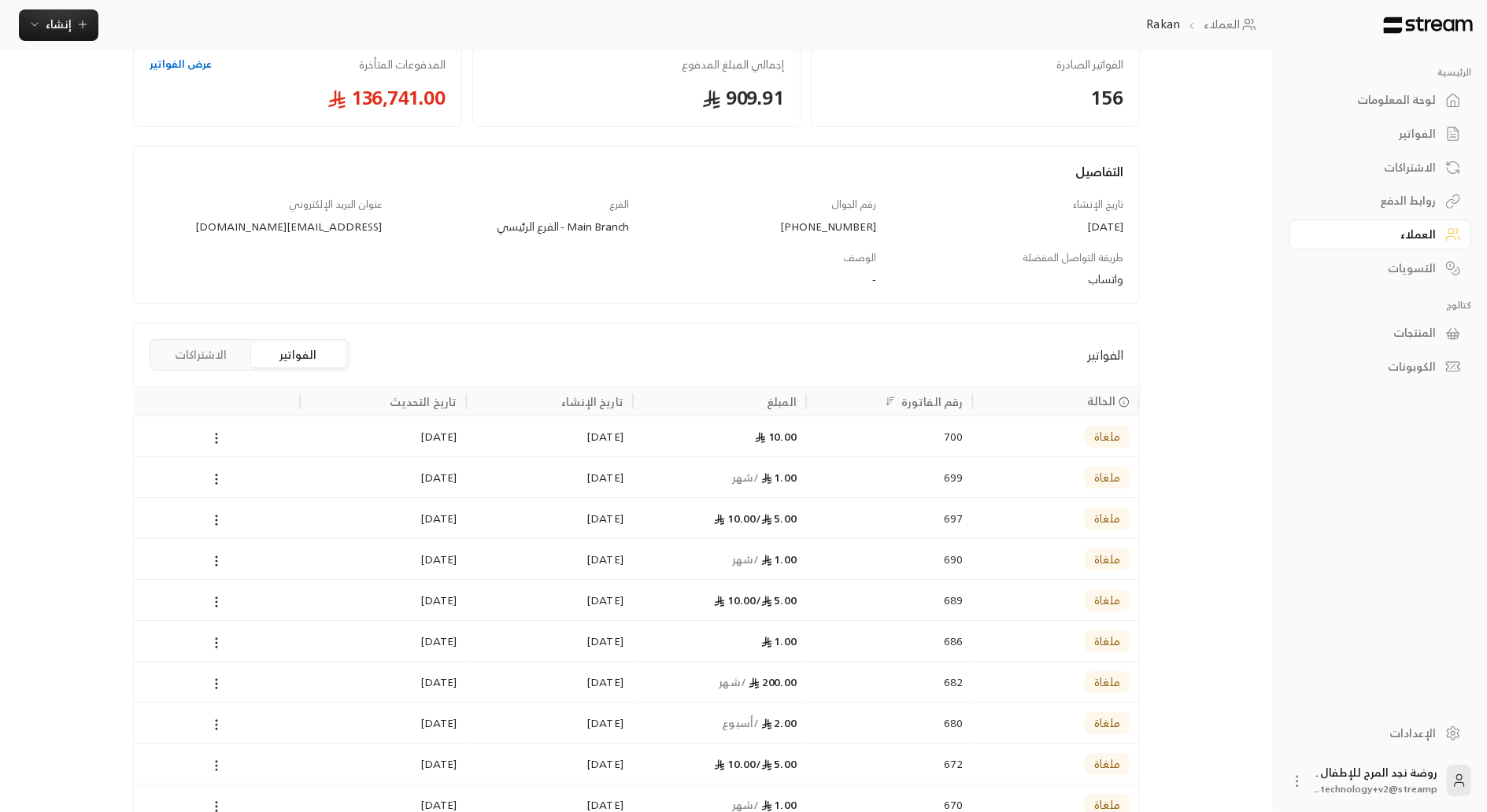
scroll to position [221, 0]
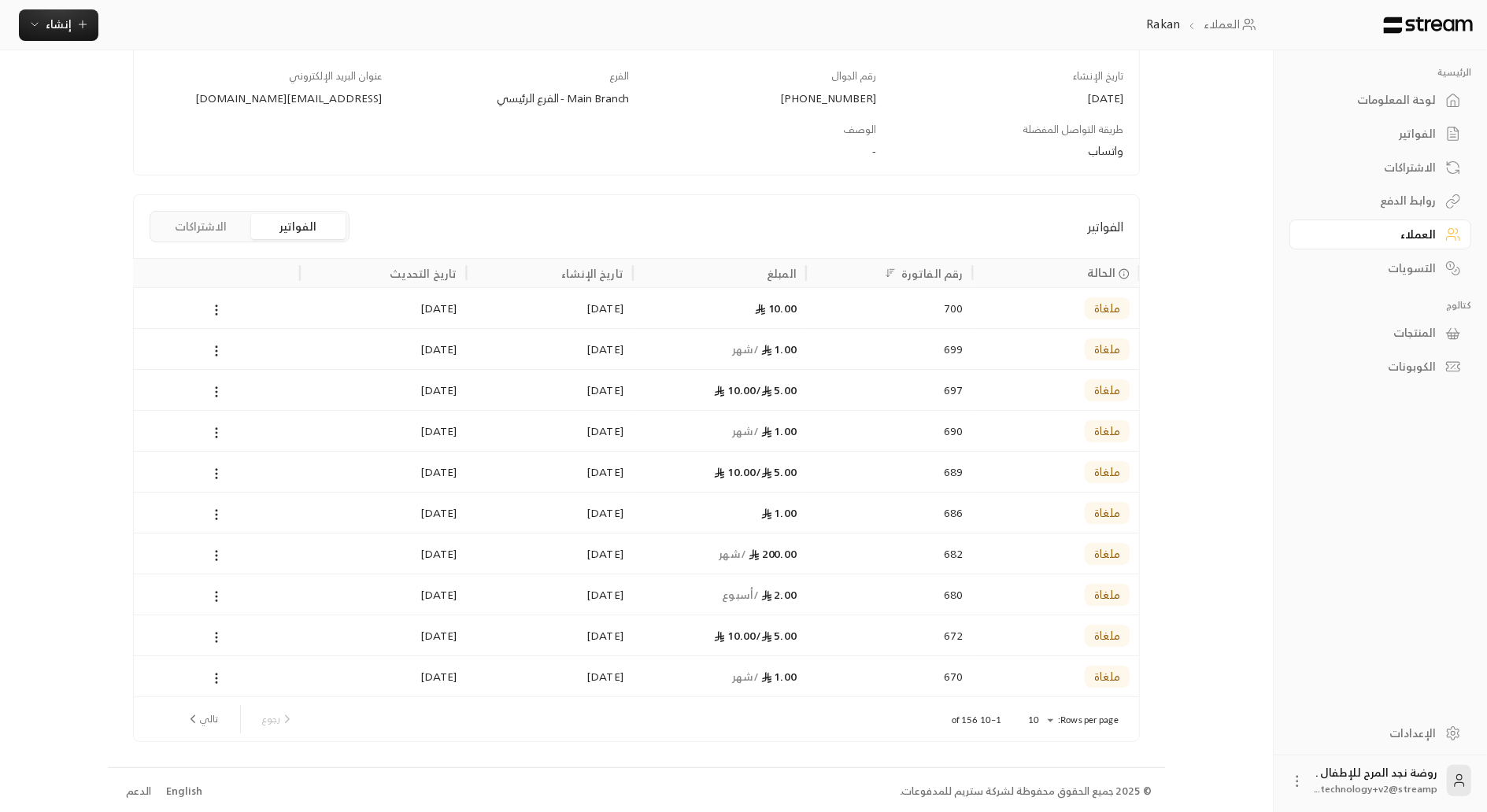
click at [192, 217] on button "الاشتراكات" at bounding box center [200, 227] width 95 height 25
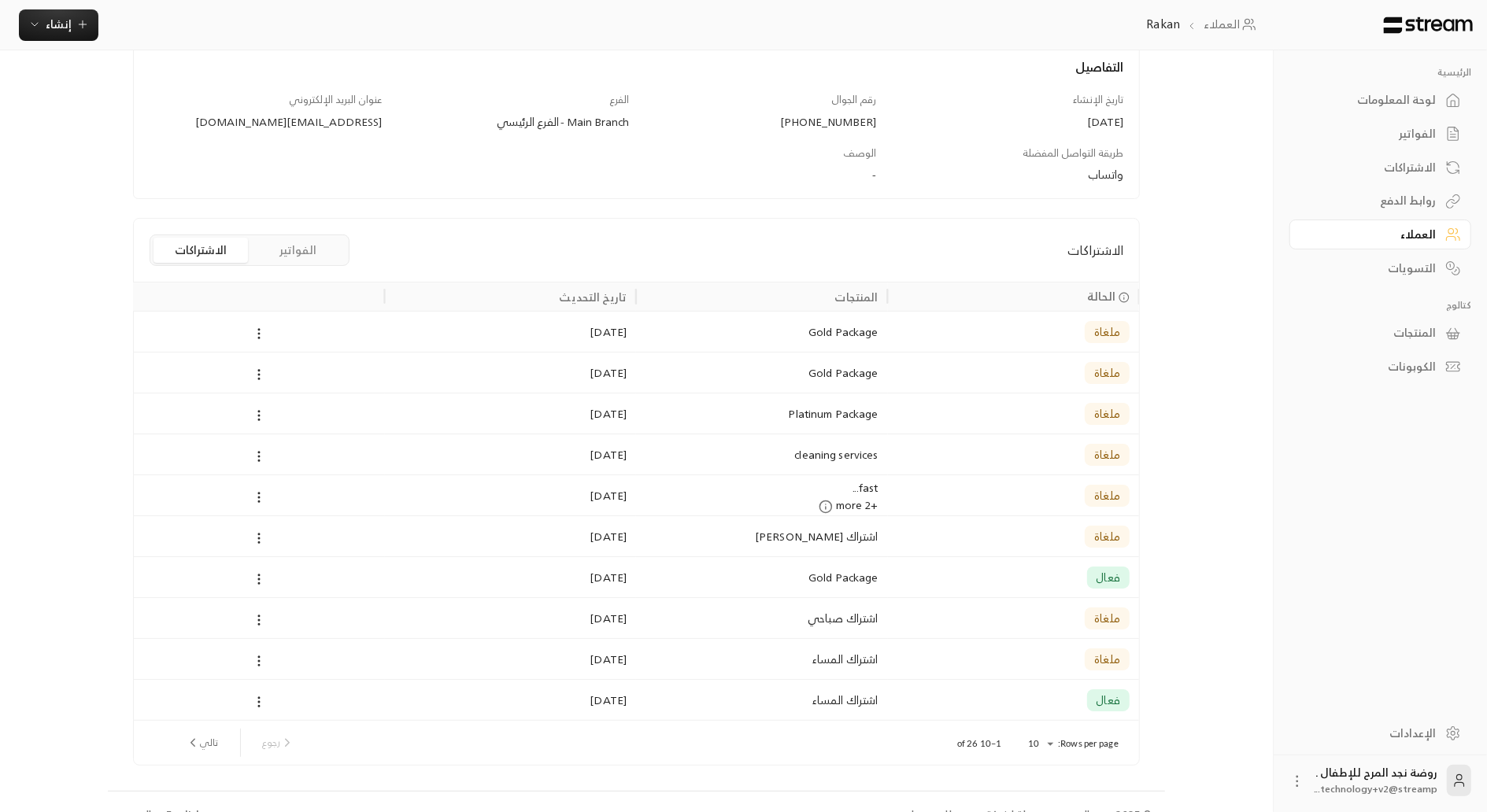
scroll to position [203, 0]
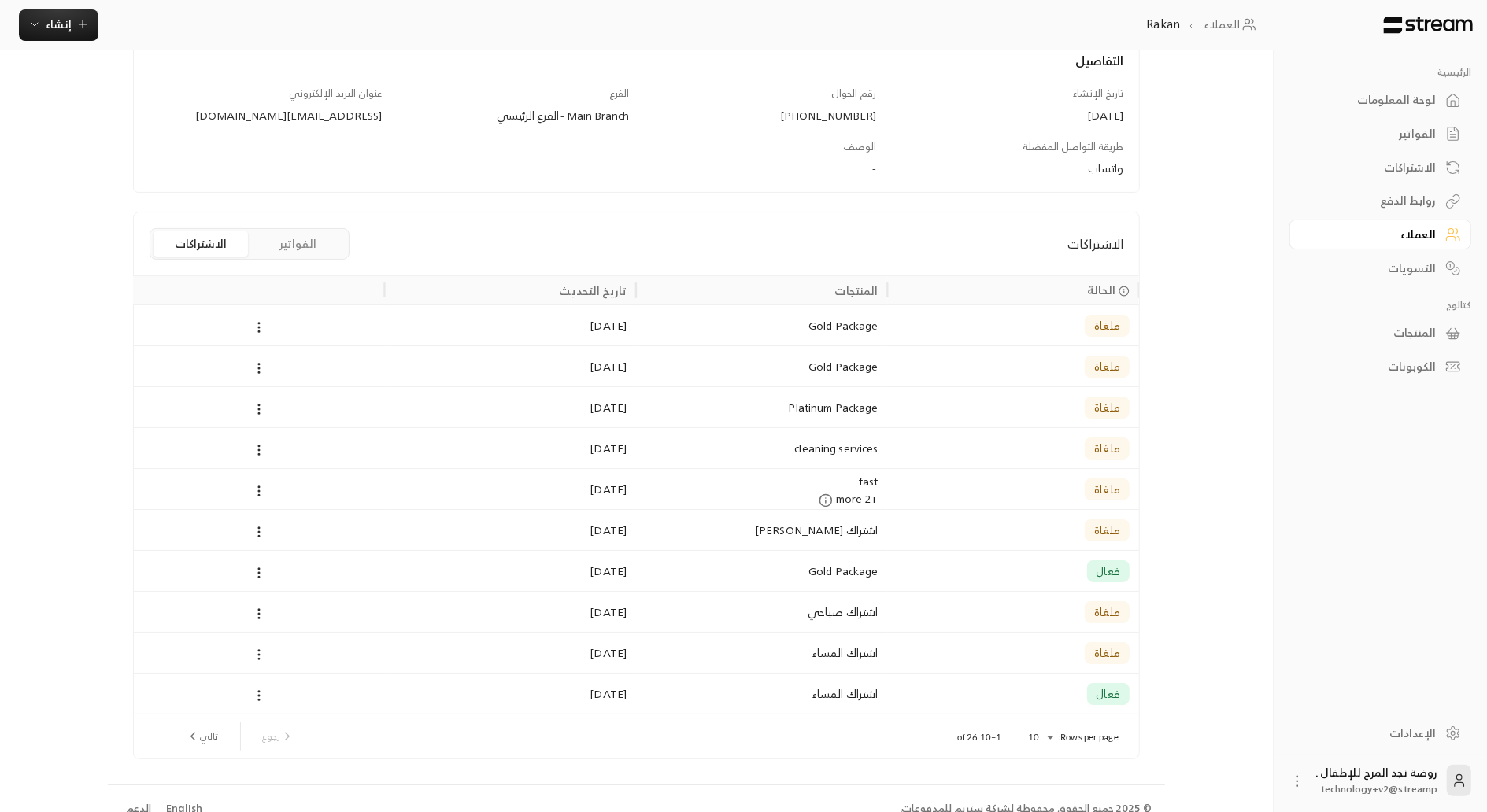
click at [1374, 97] on div "لوحة المعلومات" at bounding box center [1373, 99] width 127 height 15
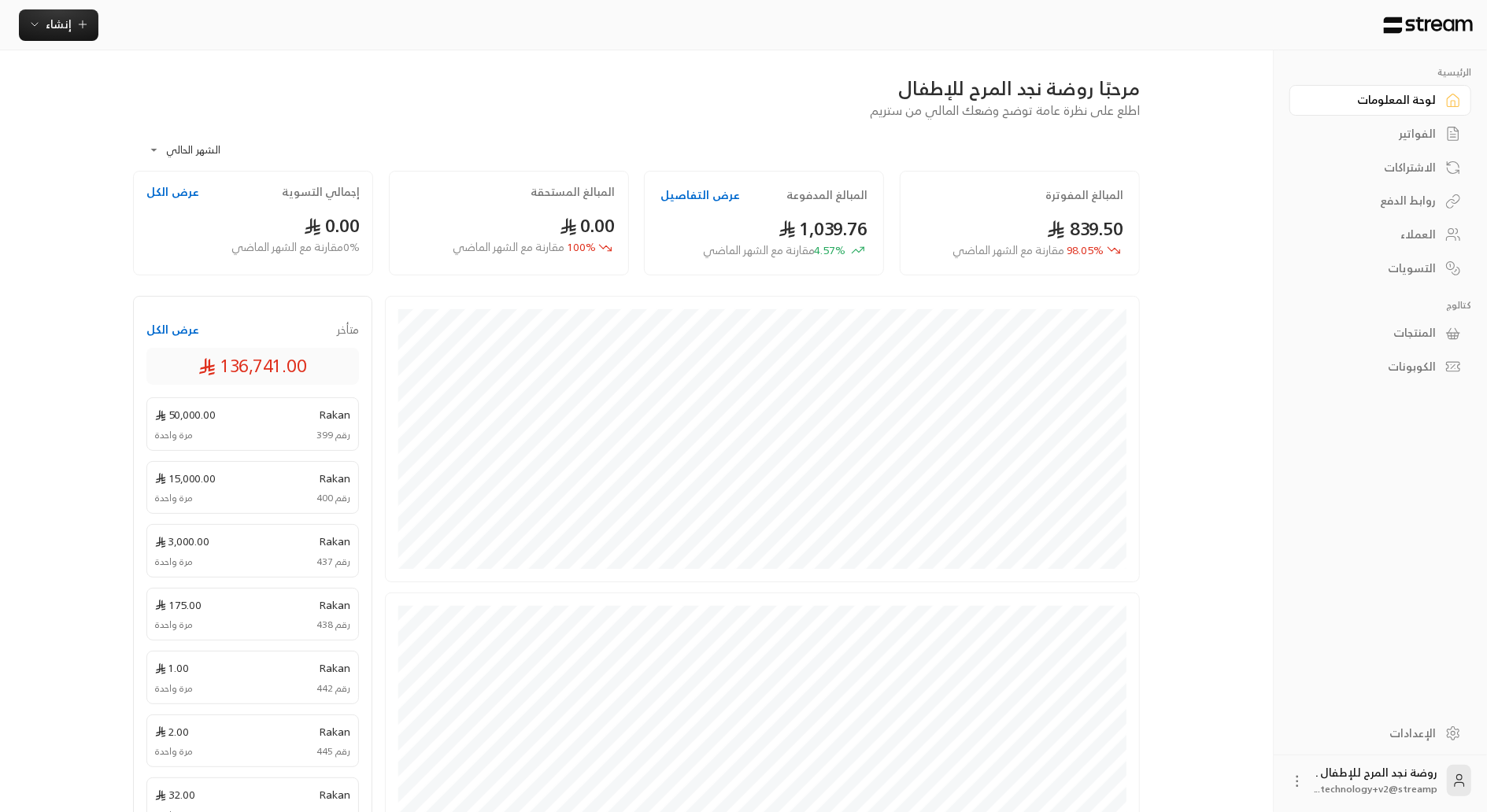
click at [1401, 131] on div "الفواتير" at bounding box center [1373, 133] width 127 height 15
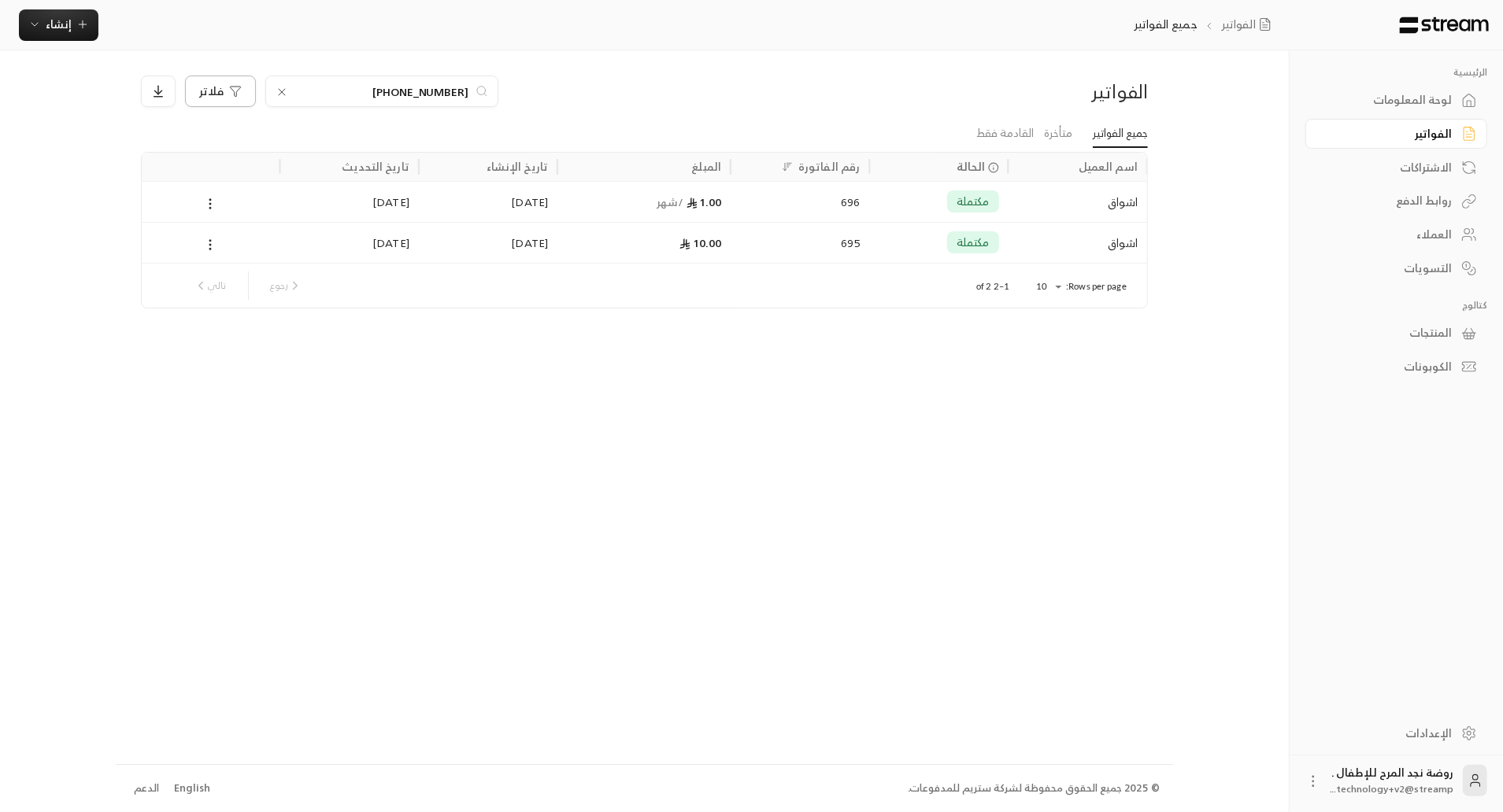
click at [205, 97] on span "فلاتر" at bounding box center [212, 91] width 24 height 11
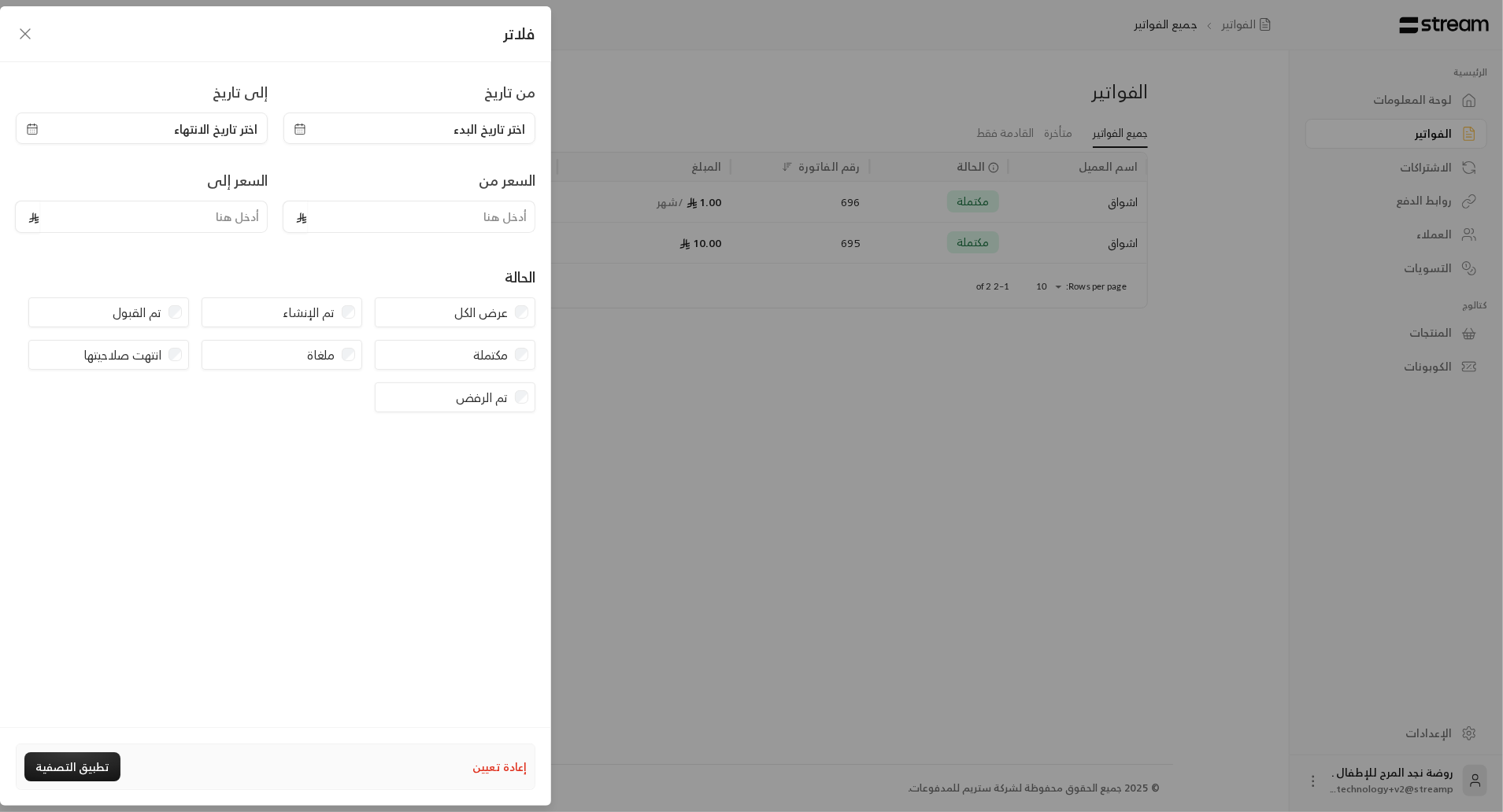
click at [401, 115] on div "اختر تاريخ البدء" at bounding box center [410, 128] width 252 height 32
click at [38, 768] on button "تطبيق التصفية" at bounding box center [72, 767] width 96 height 29
